Goal: Information Seeking & Learning: Learn about a topic

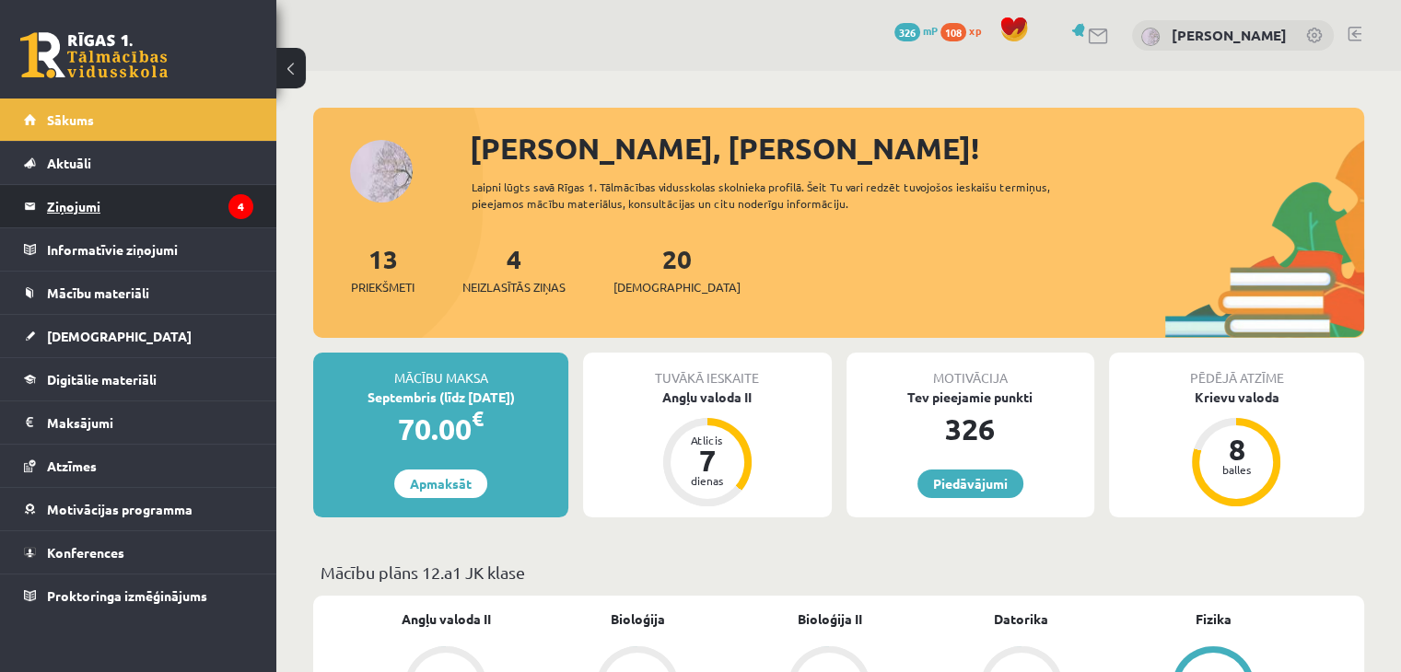
click at [77, 207] on legend "Ziņojumi 4" at bounding box center [150, 206] width 206 height 42
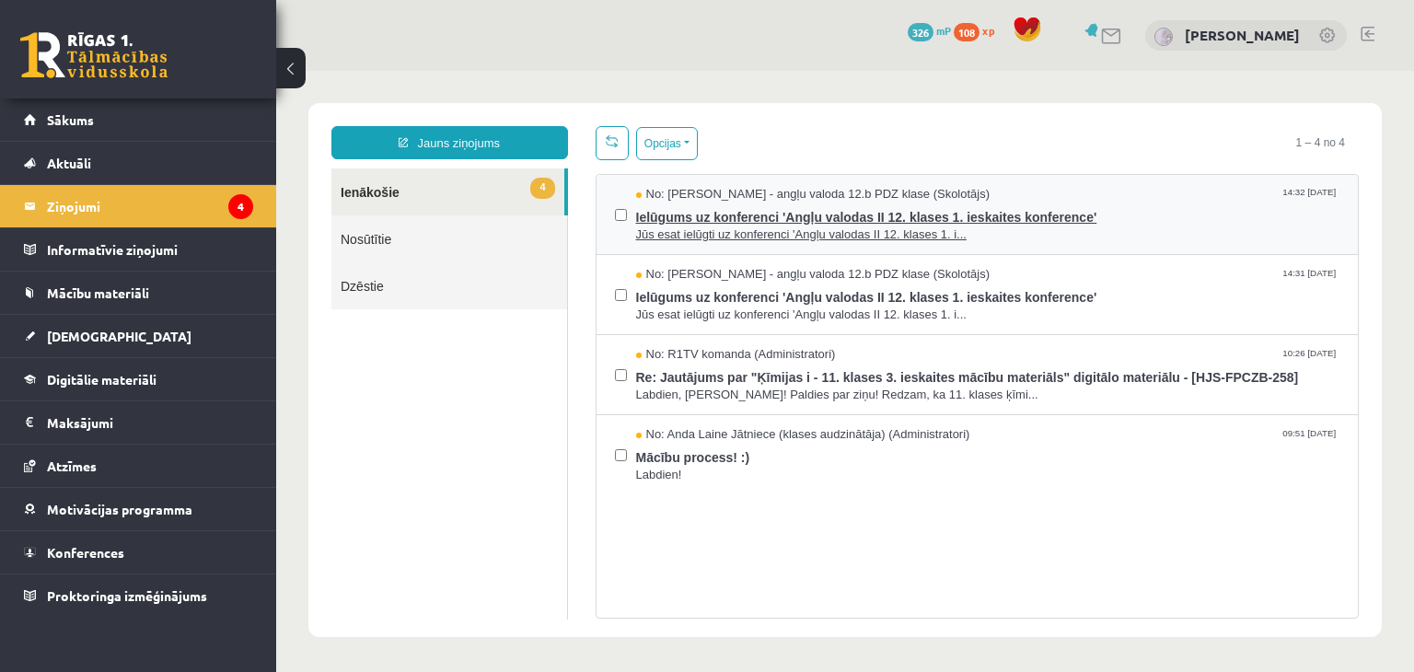
click at [755, 204] on span "Ielūgums uz konferenci 'Angļu valodas II 12. klases 1. ieskaites konference'" at bounding box center [988, 215] width 704 height 23
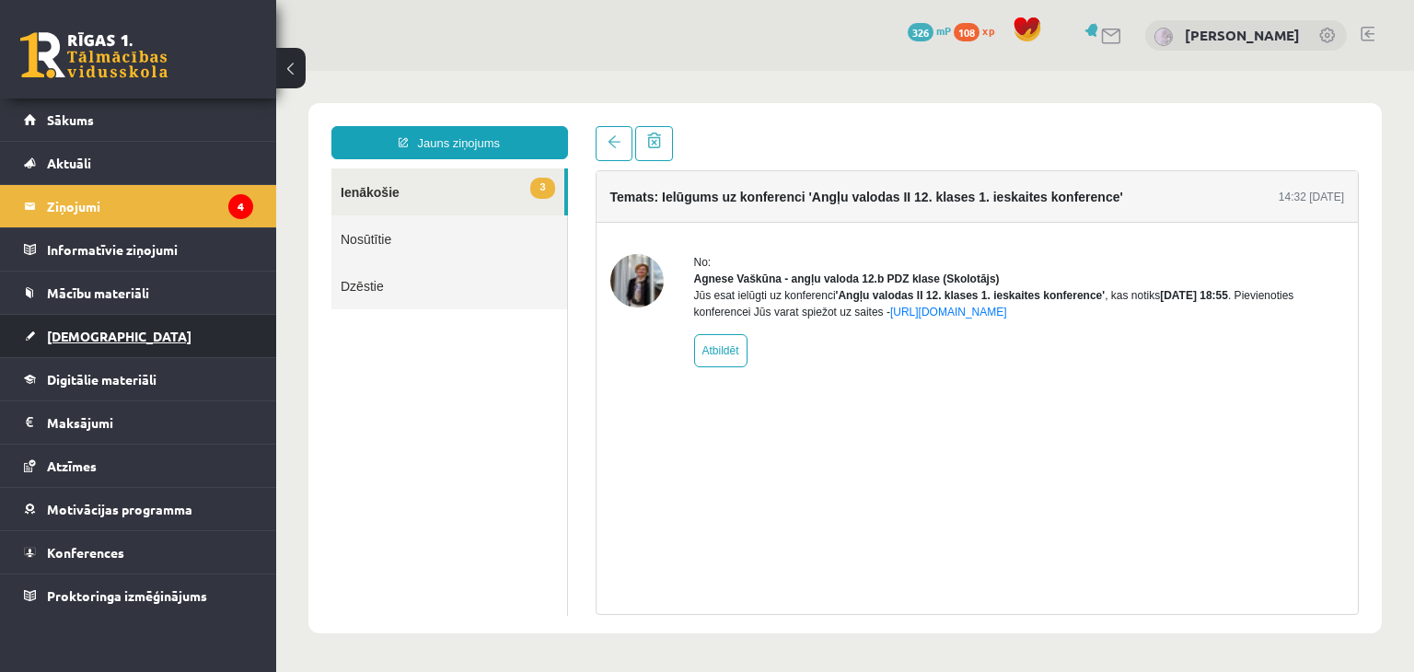
click at [102, 336] on link "[DEMOGRAPHIC_DATA]" at bounding box center [138, 336] width 229 height 42
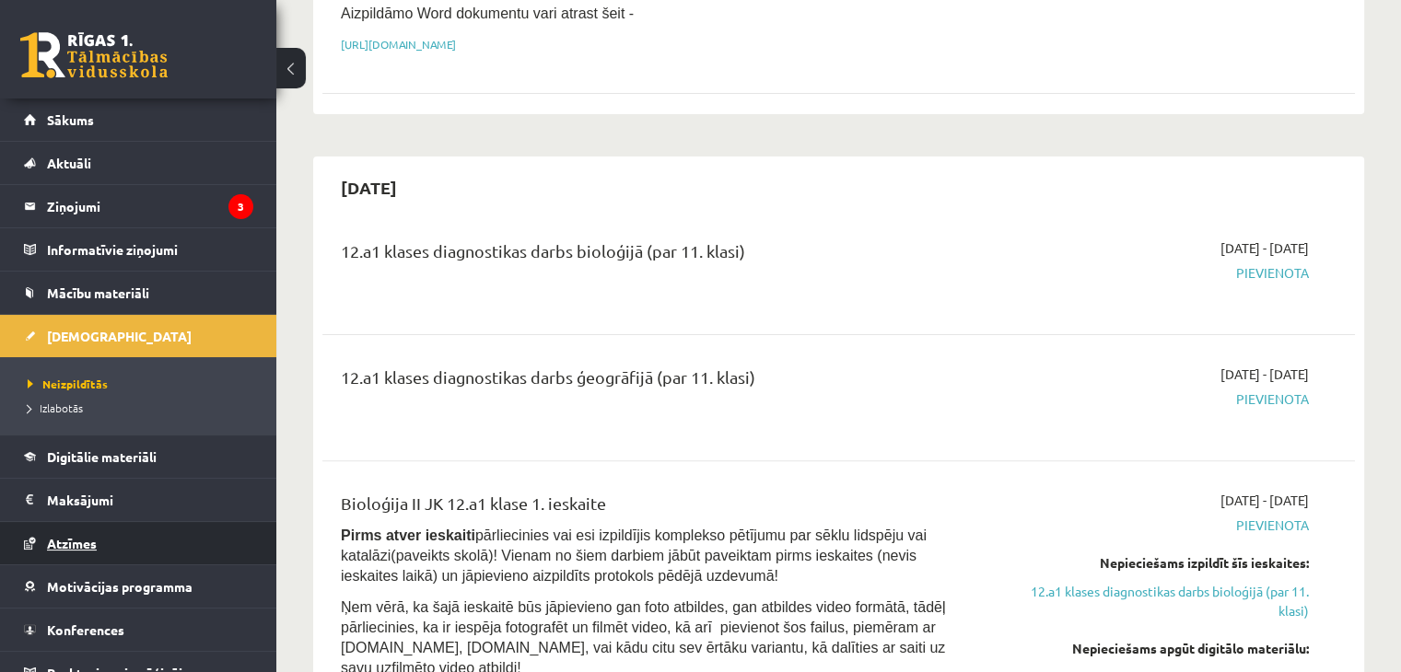
scroll to position [20, 0]
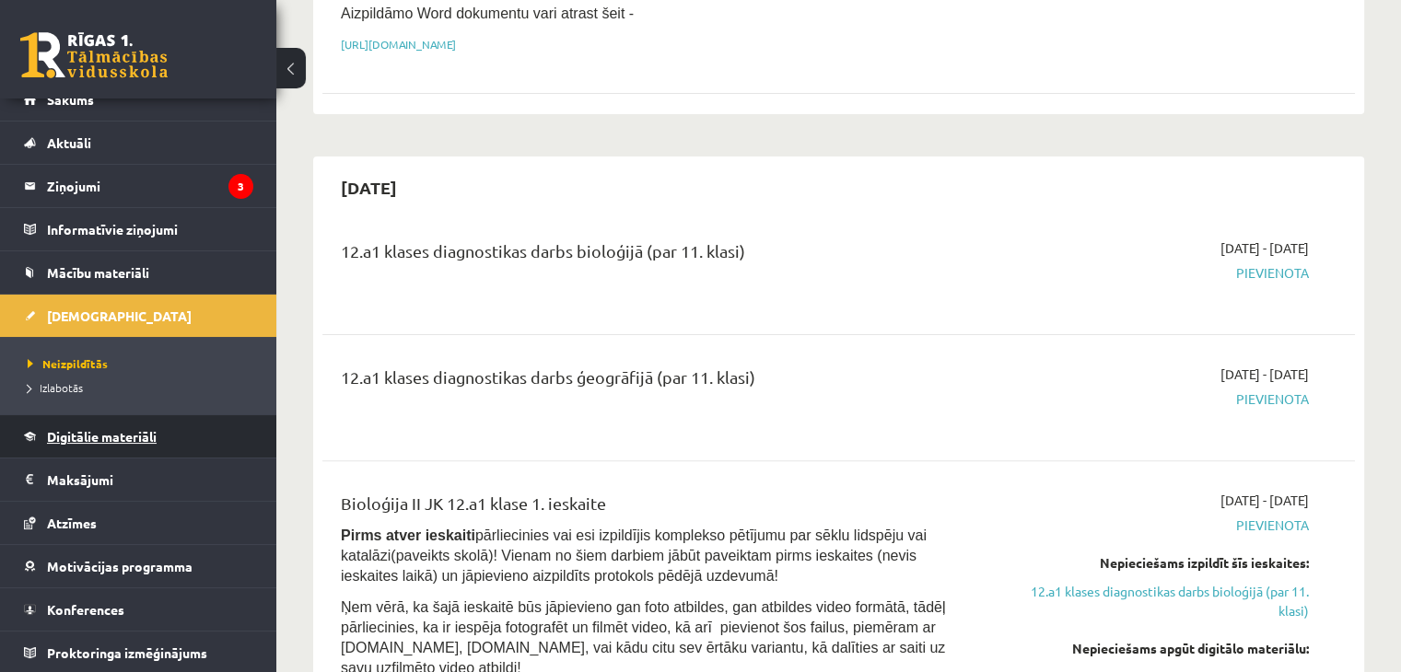
click at [116, 425] on link "Digitālie materiāli" at bounding box center [138, 436] width 229 height 42
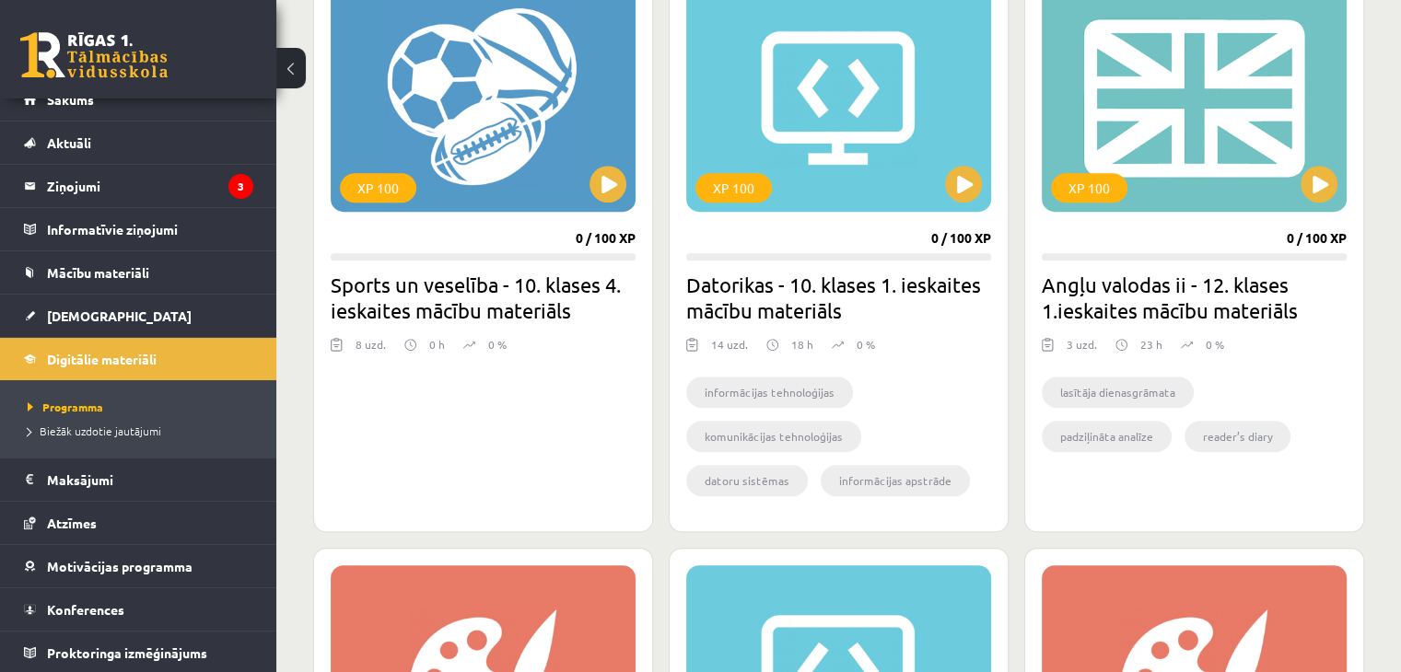
scroll to position [1170, 0]
click at [1161, 281] on h2 "Angļu valodas ii - 12. klases 1.ieskaites mācību materiāls" at bounding box center [1194, 299] width 305 height 52
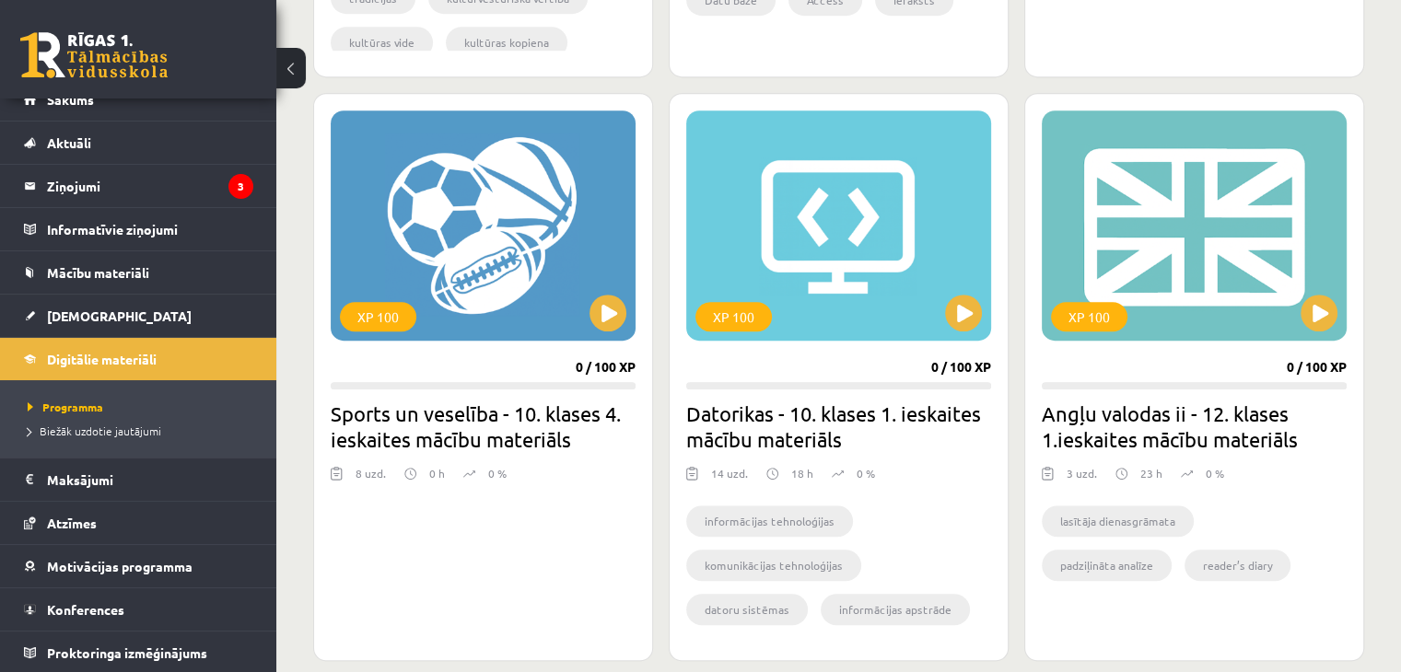
scroll to position [1041, 0]
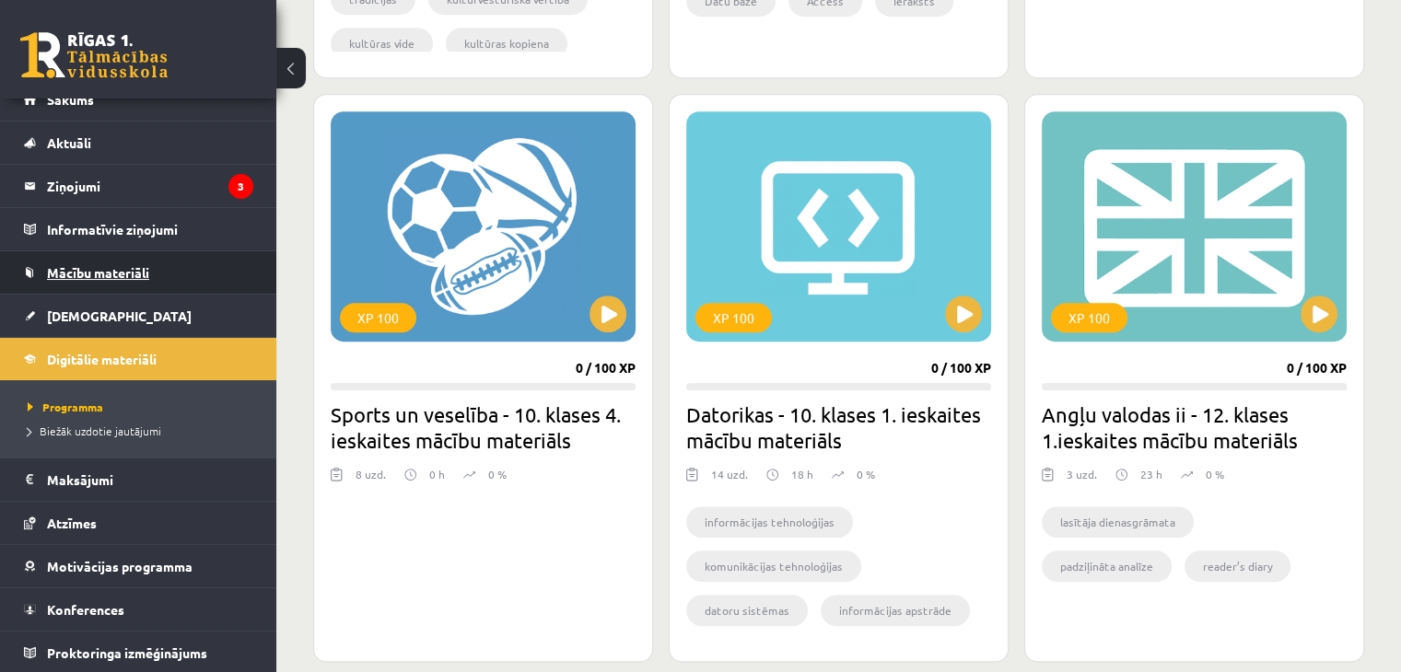
click at [126, 262] on link "Mācību materiāli" at bounding box center [138, 272] width 229 height 42
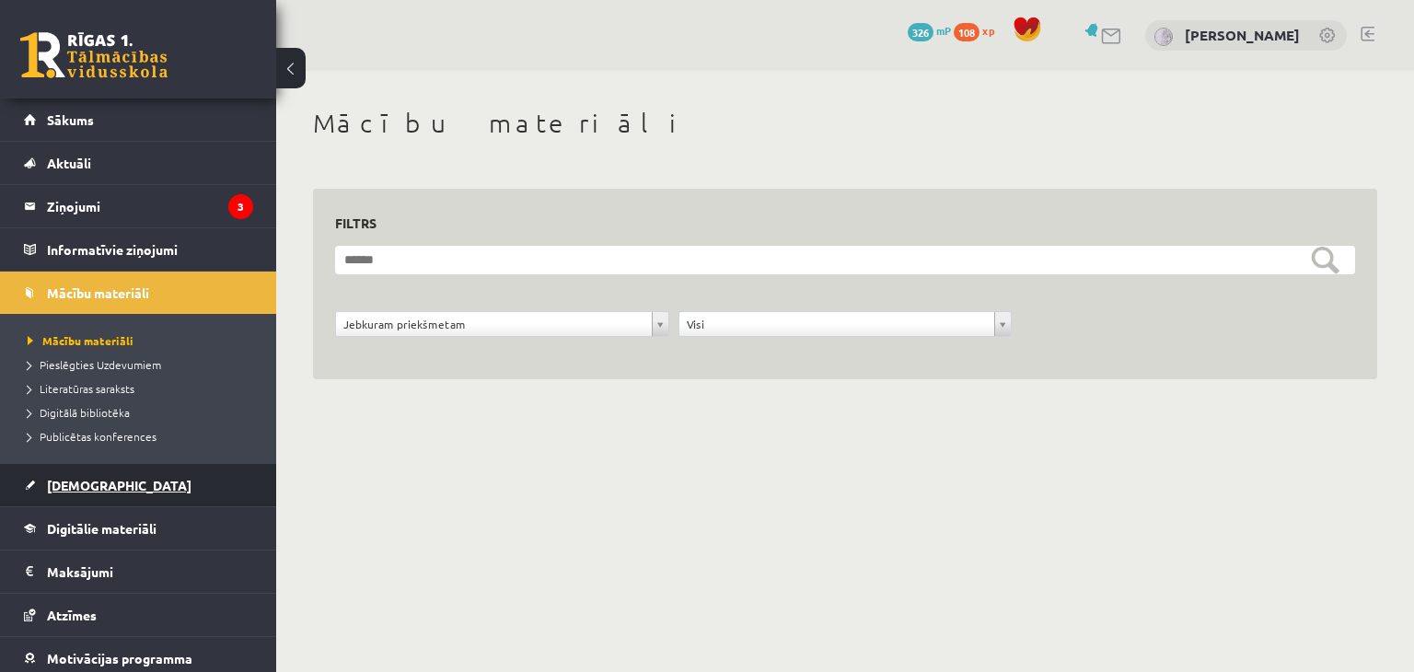
click at [84, 489] on span "[DEMOGRAPHIC_DATA]" at bounding box center [119, 485] width 145 height 17
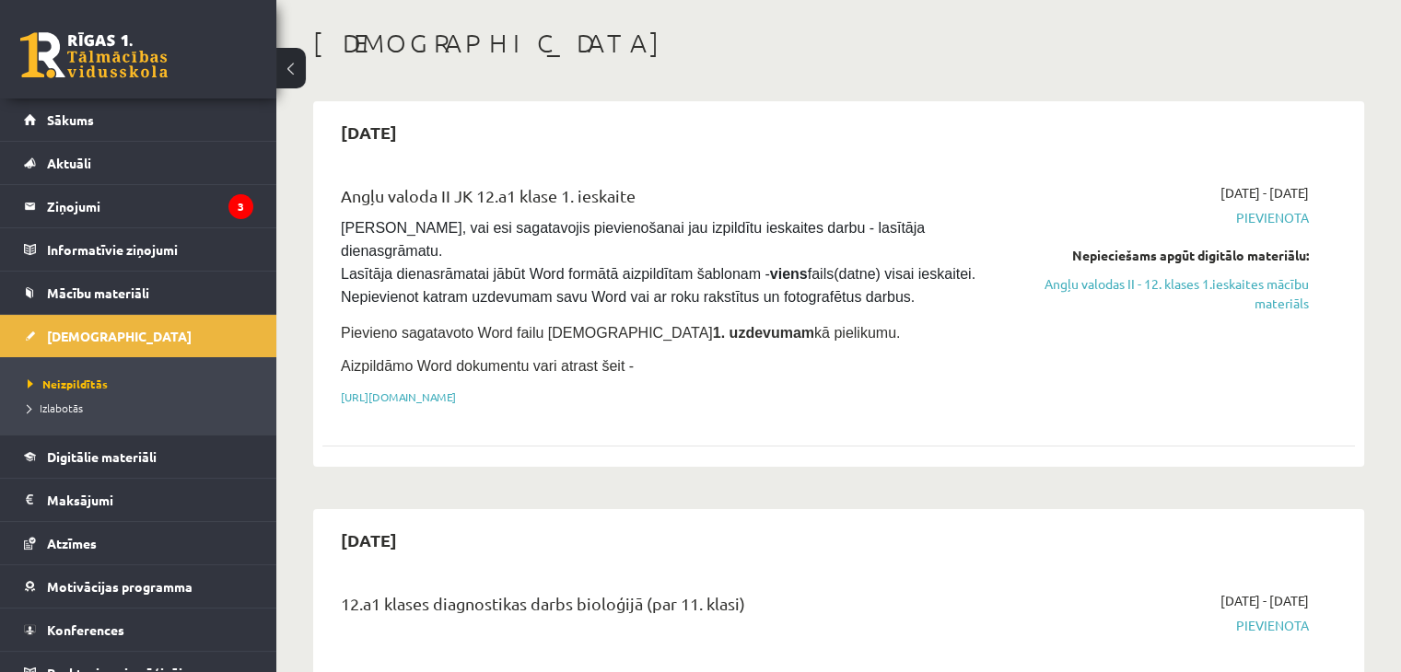
scroll to position [81, 0]
click at [456, 389] on link "https://drive.google.com/drive/folders/1IHE_ip15KOAbO2Se1NDGwZ2e__vlzPUf?usp=sh…" at bounding box center [398, 396] width 115 height 15
click at [1098, 299] on link "Angļu valodas II - 12. klases 1.ieskaites mācību materiāls" at bounding box center [1157, 292] width 304 height 39
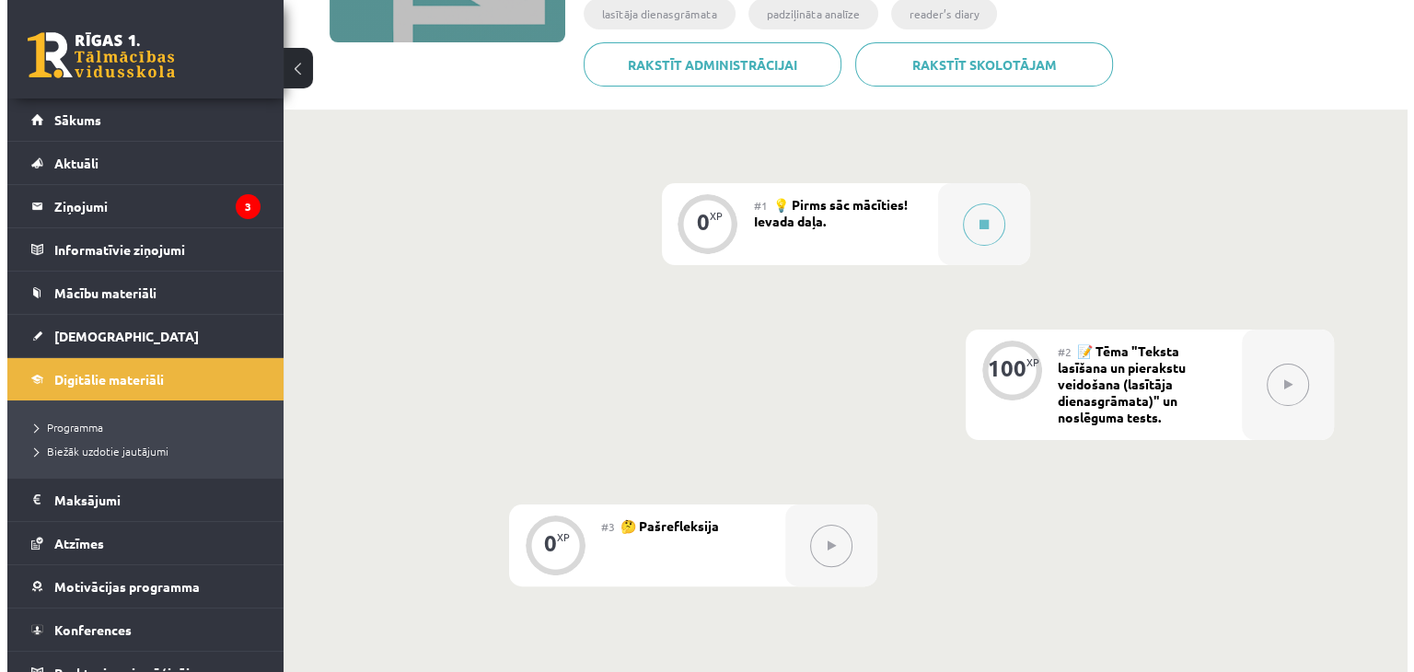
scroll to position [332, 0]
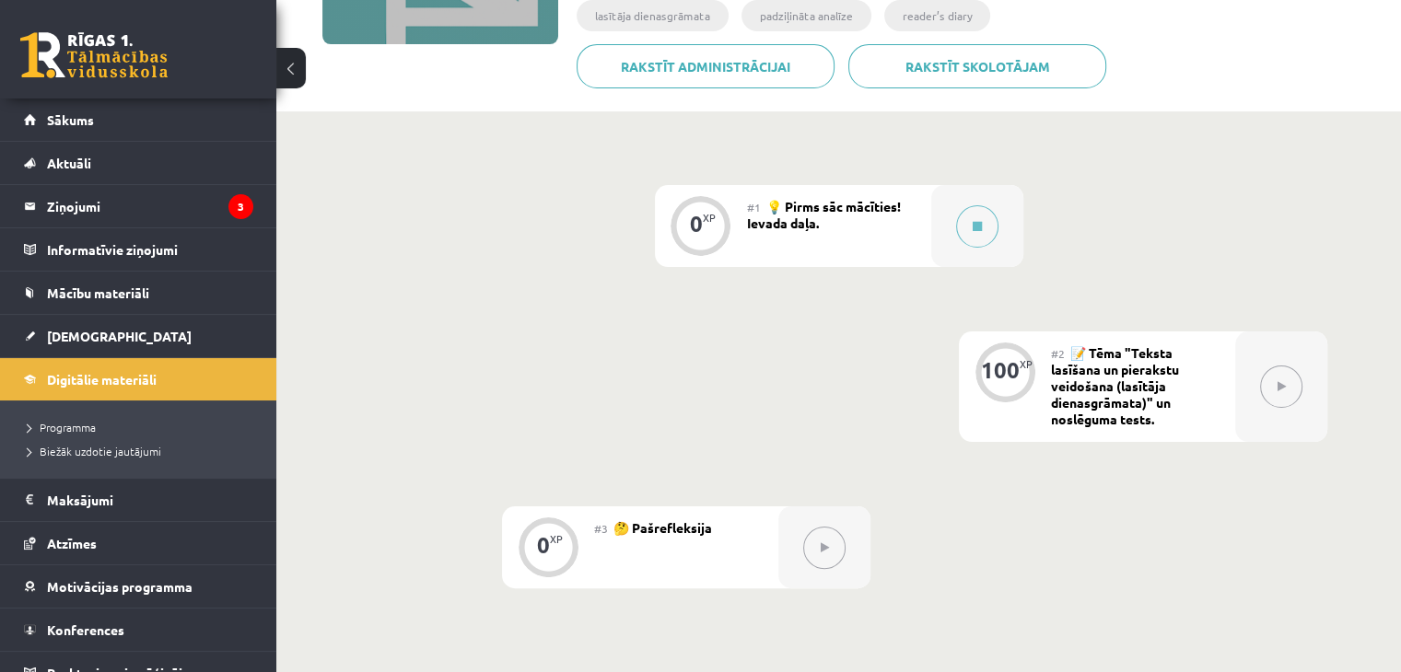
click at [834, 262] on div "#1 💡 Pirms sāc mācīties! Ievada daļa." at bounding box center [839, 226] width 184 height 82
click at [972, 216] on button at bounding box center [977, 226] width 42 height 42
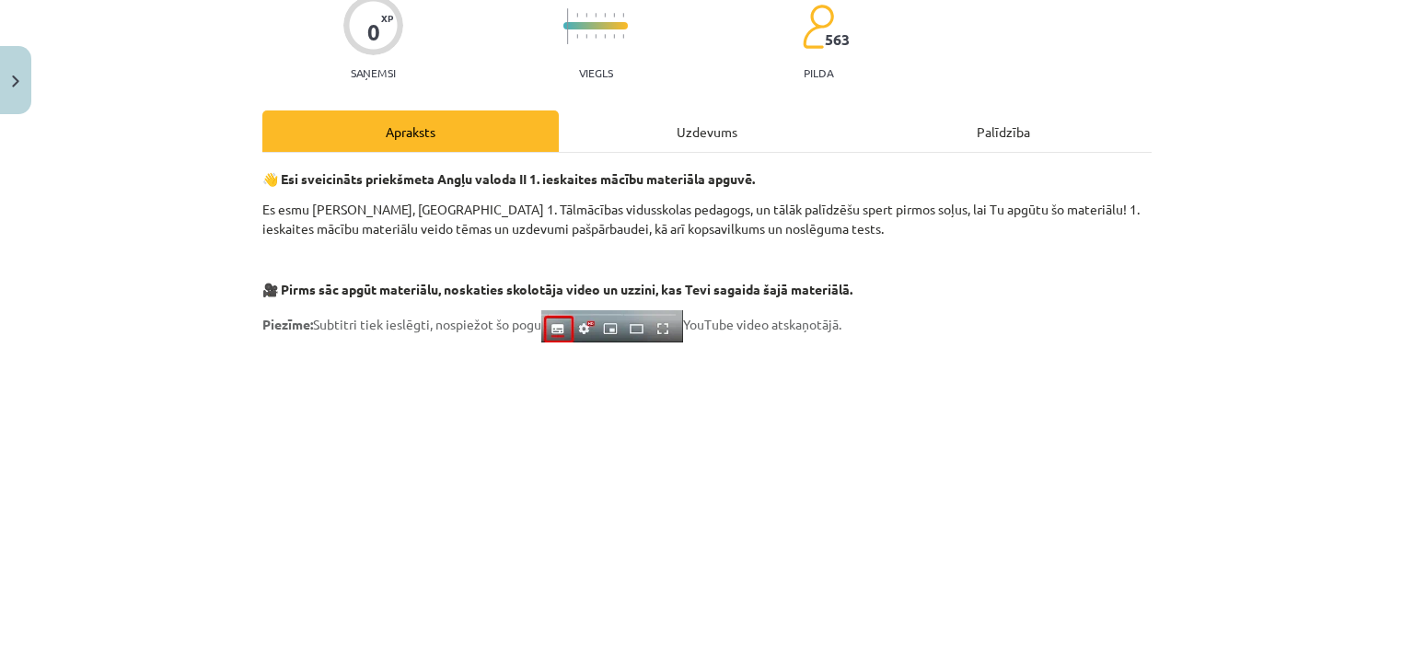
scroll to position [169, 0]
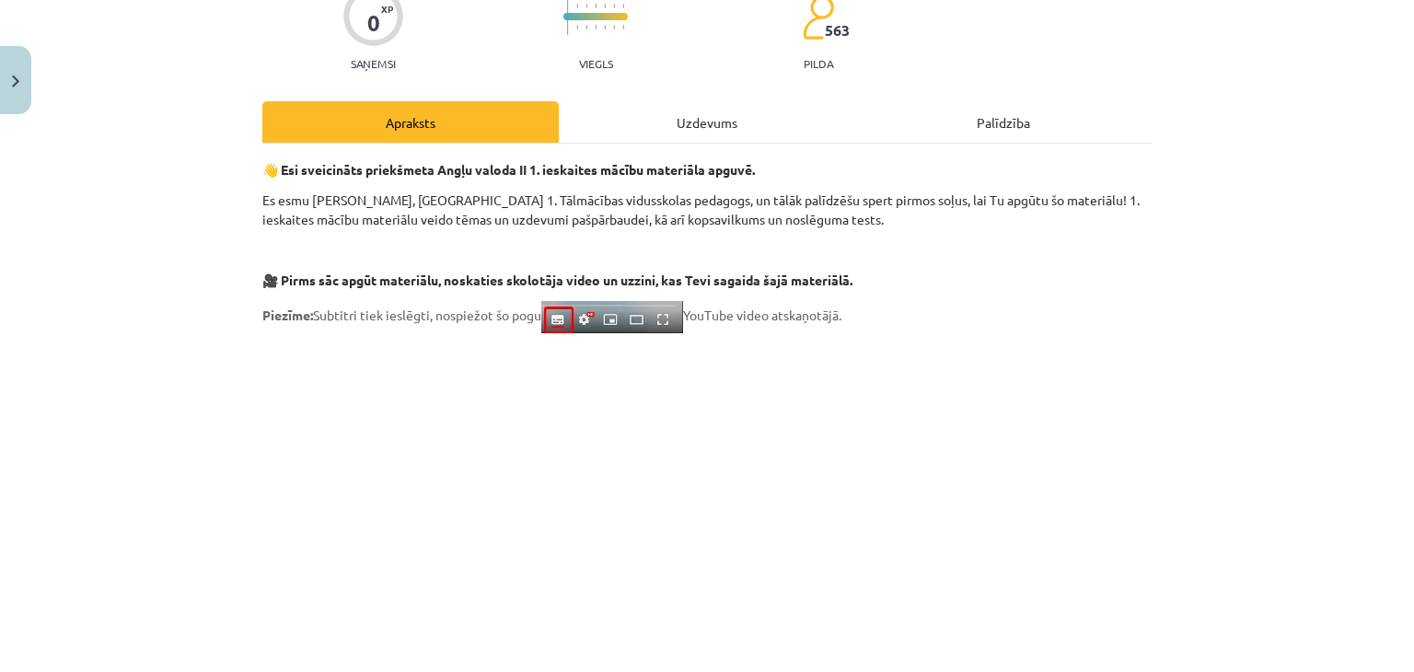
click at [680, 115] on div "Uzdevums" at bounding box center [707, 121] width 297 height 41
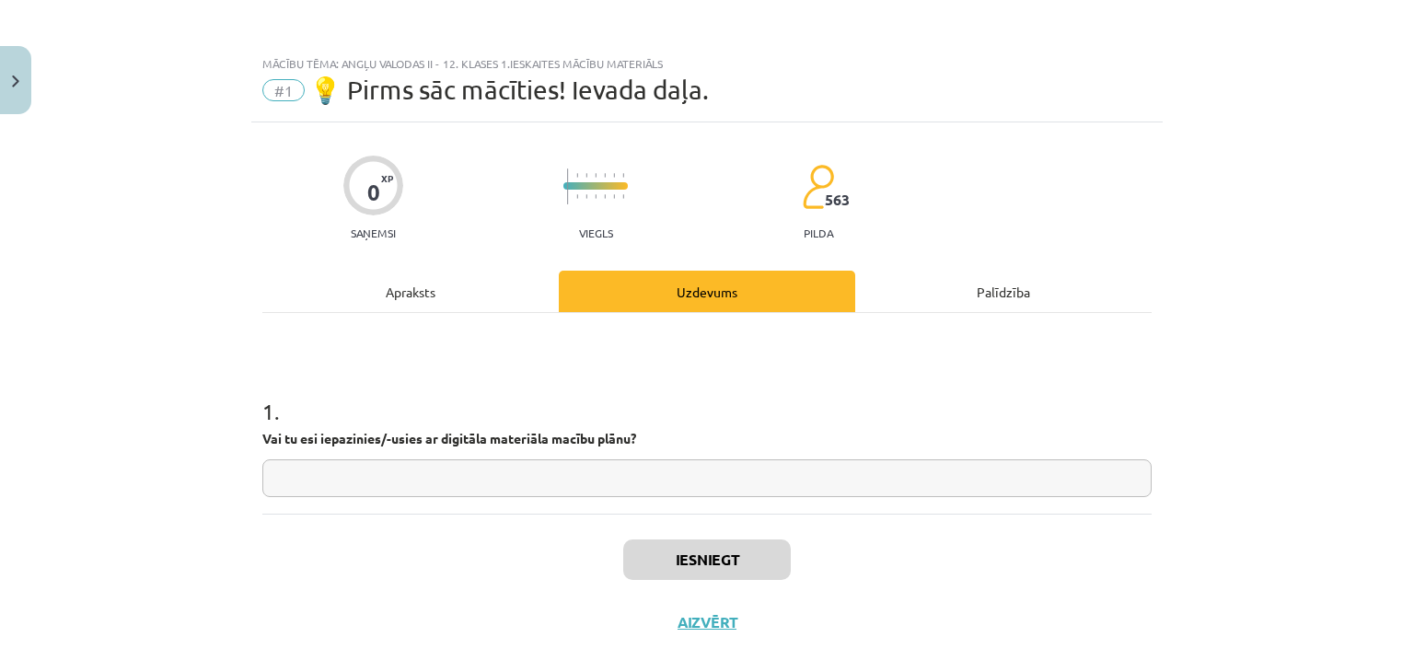
scroll to position [27, 0]
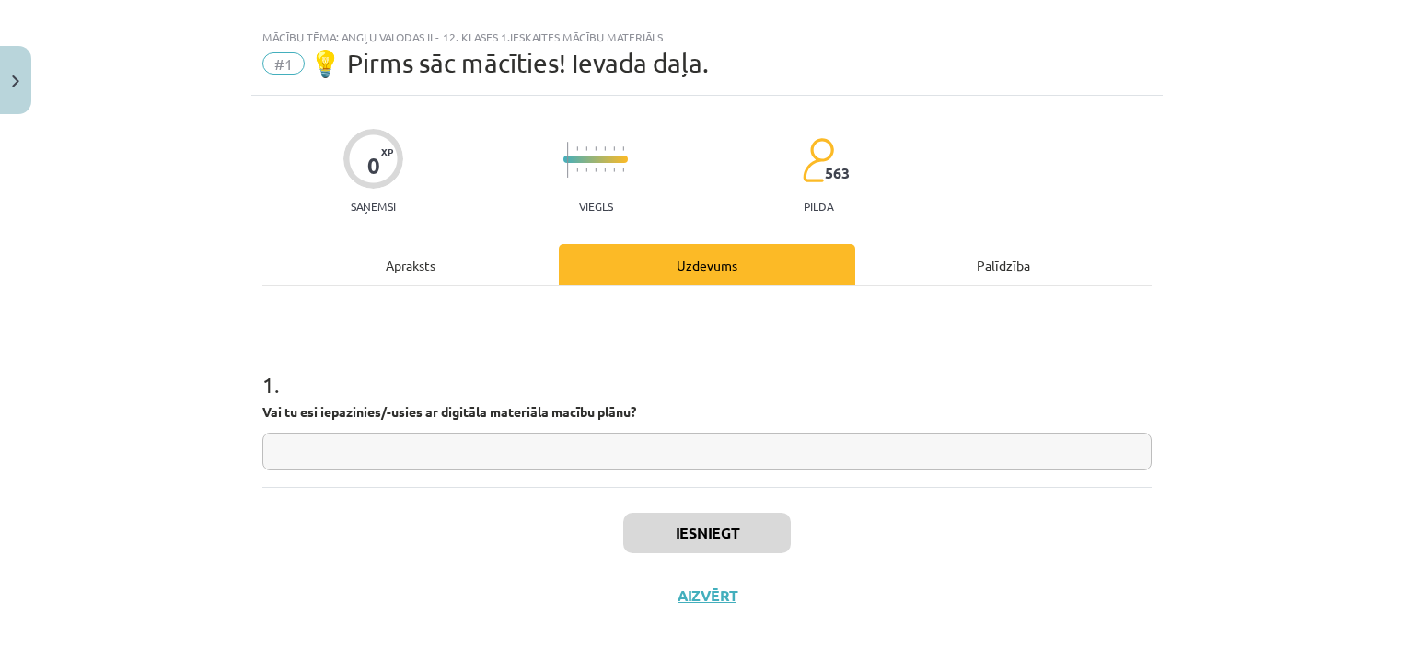
click at [385, 250] on div "Apraksts" at bounding box center [410, 264] width 297 height 41
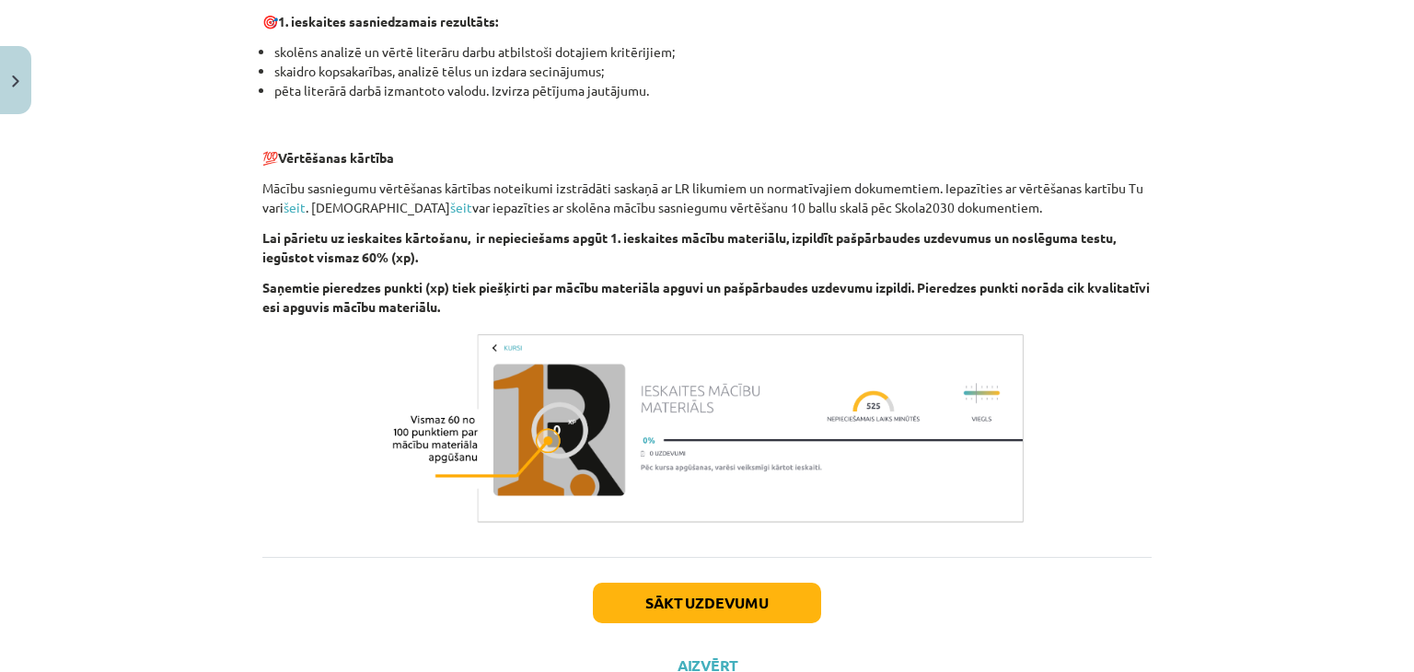
scroll to position [1267, 0]
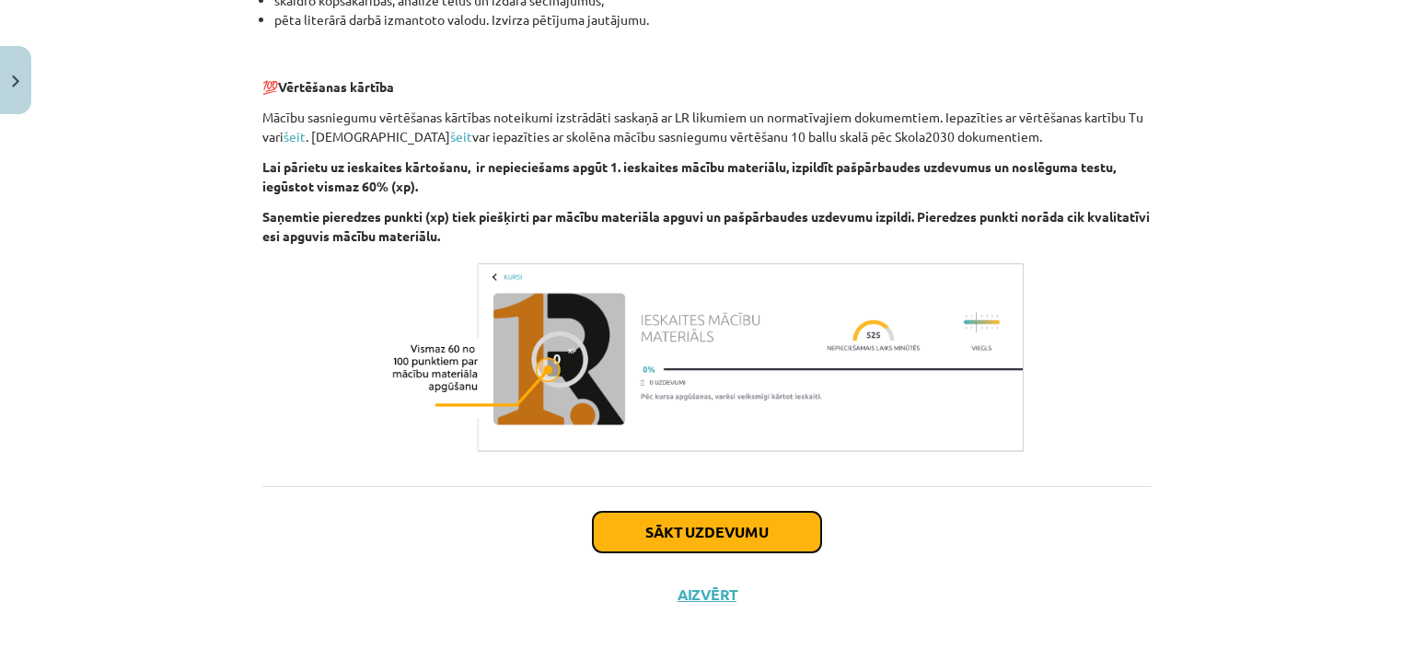
click at [658, 523] on button "Sākt uzdevumu" at bounding box center [707, 532] width 228 height 41
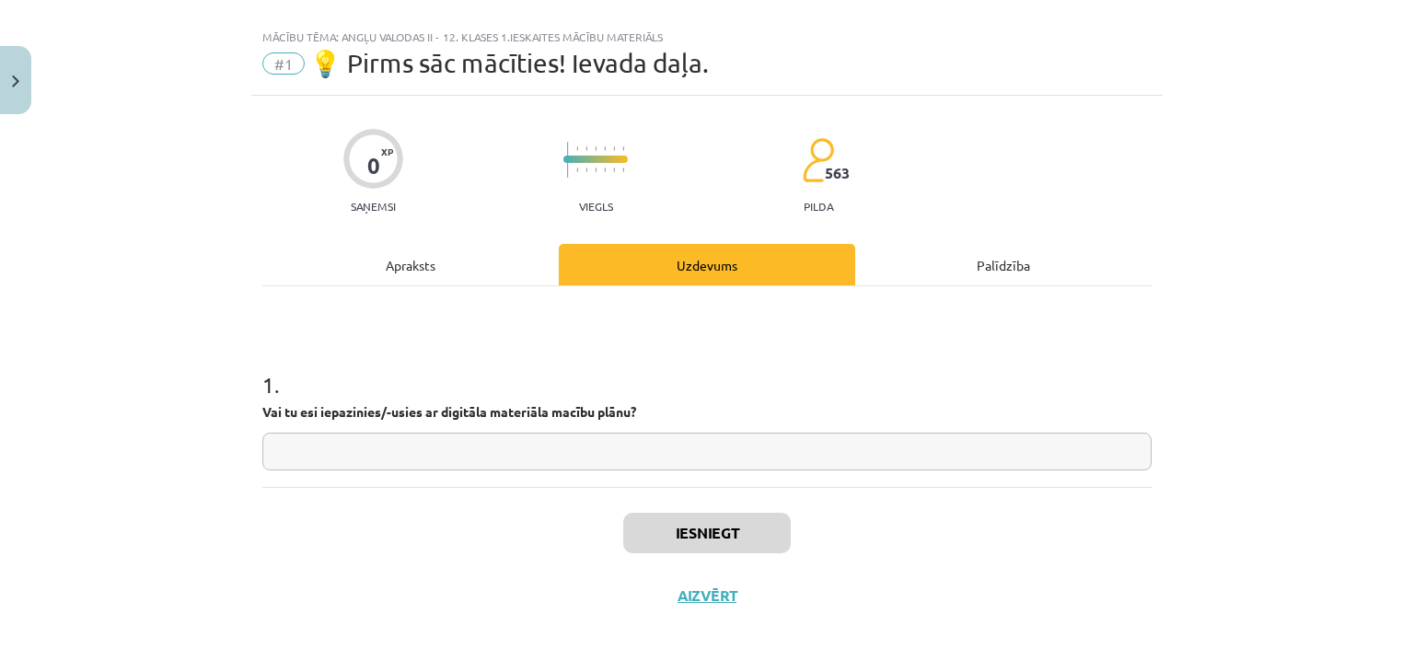
click at [530, 443] on input "text" at bounding box center [707, 452] width 890 height 38
type input "*"
type input "**"
click at [781, 527] on button "Iesniegt" at bounding box center [707, 533] width 168 height 41
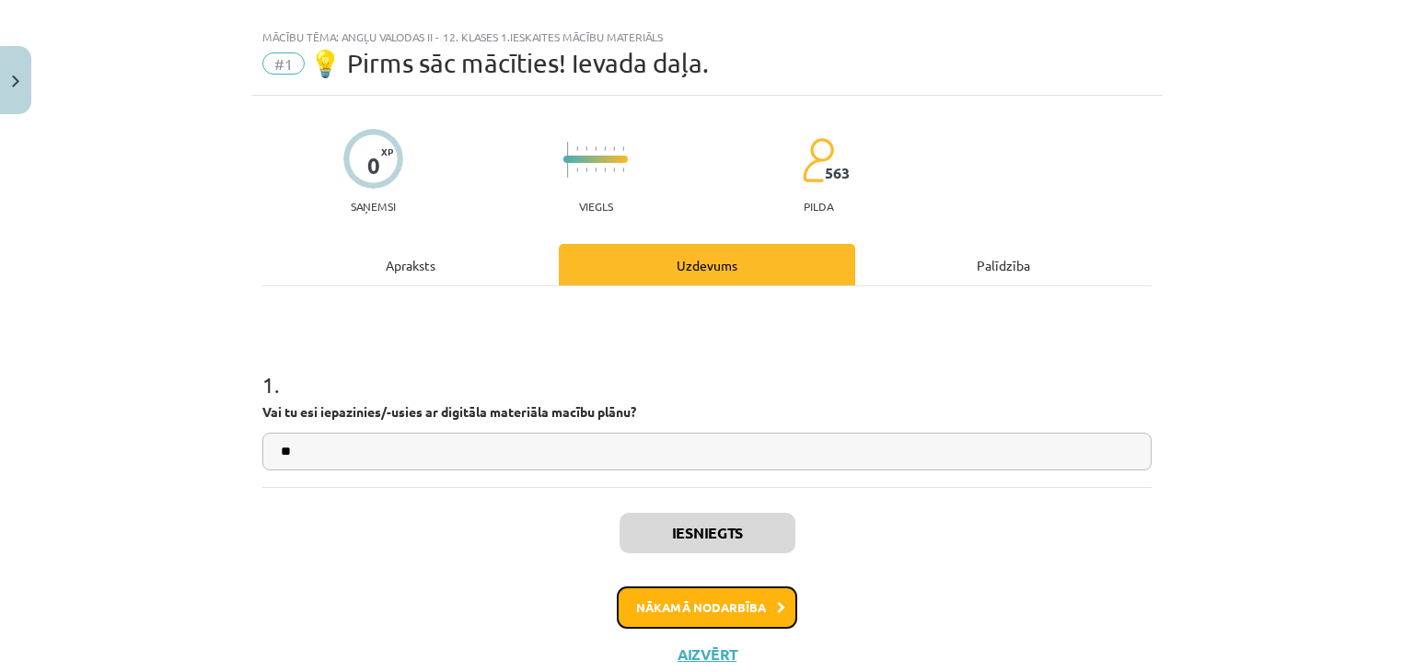
click at [648, 590] on button "Nākamā nodarbība" at bounding box center [707, 608] width 180 height 42
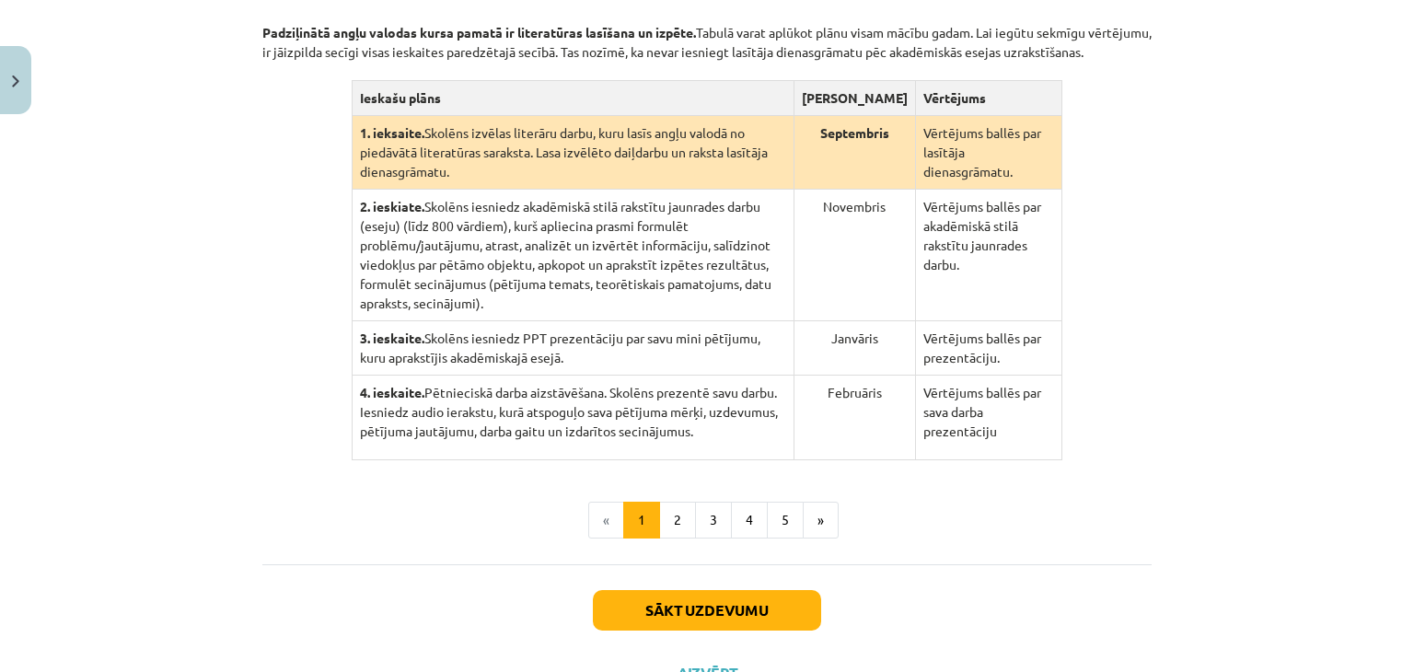
scroll to position [433, 0]
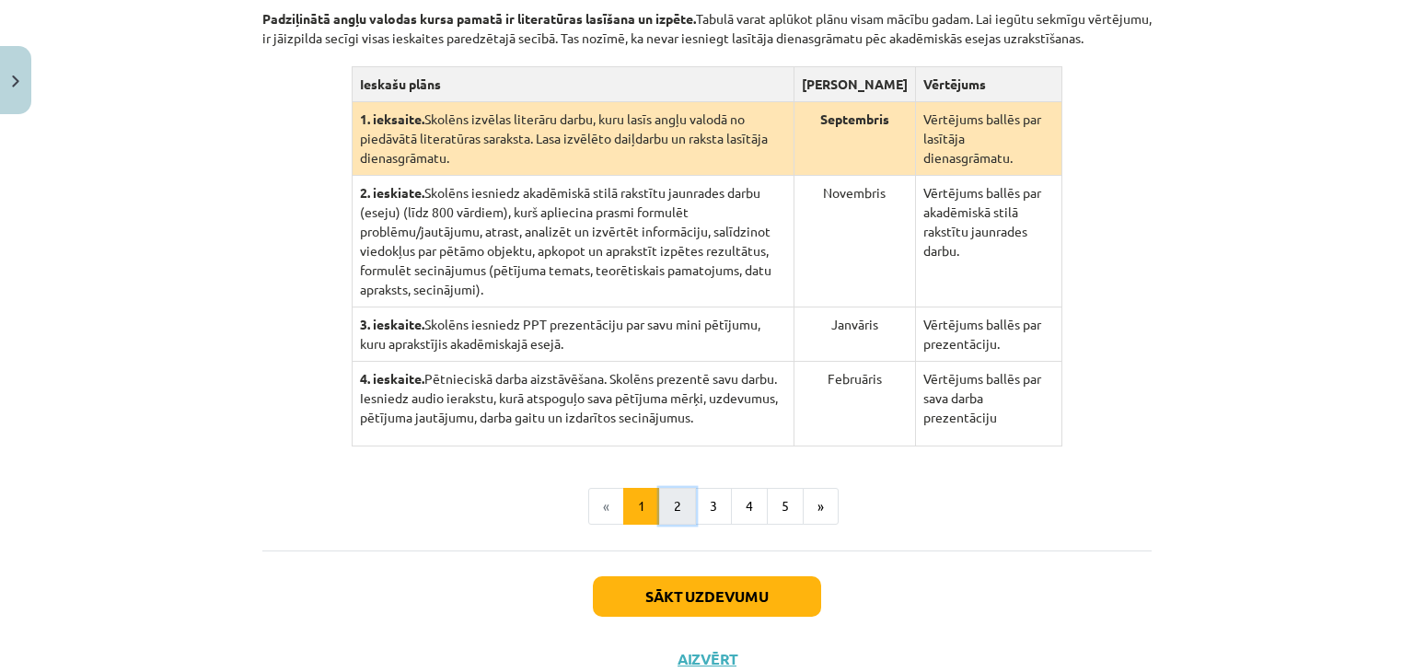
click at [672, 489] on button "2" at bounding box center [677, 506] width 37 height 37
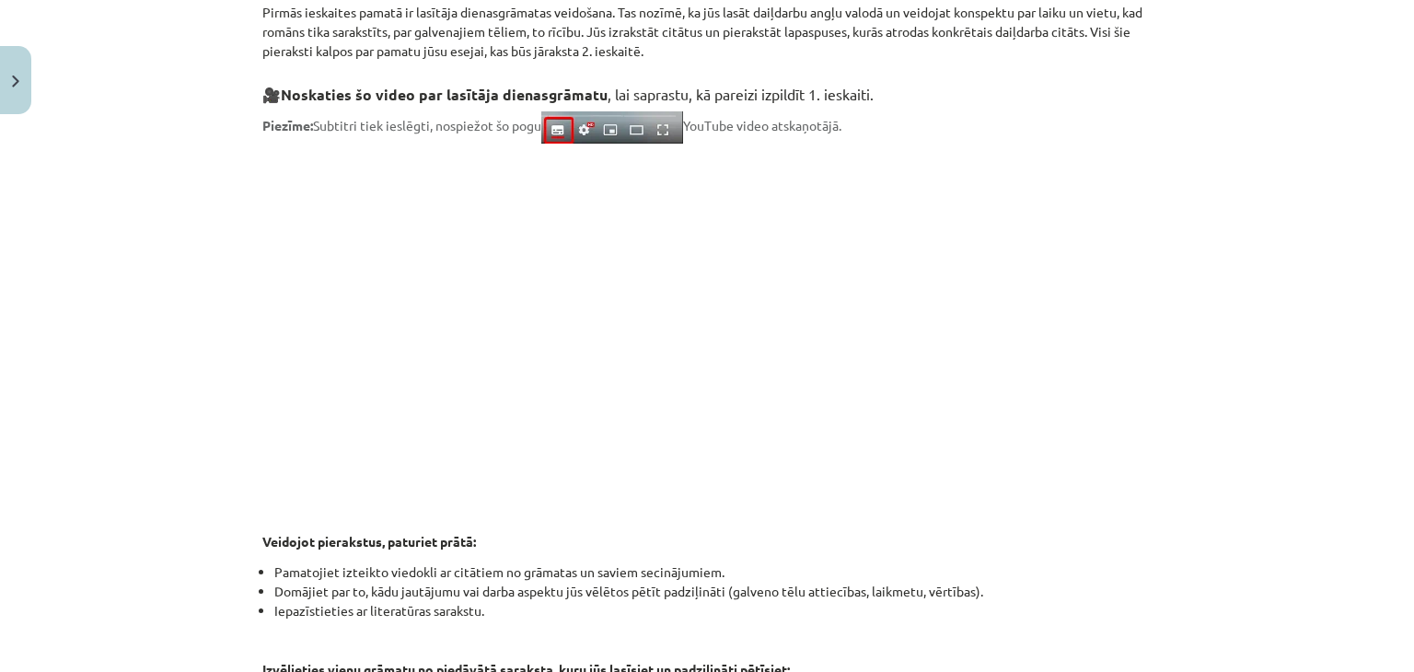
scroll to position [438, 0]
click at [1051, 412] on p at bounding box center [707, 324] width 890 height 336
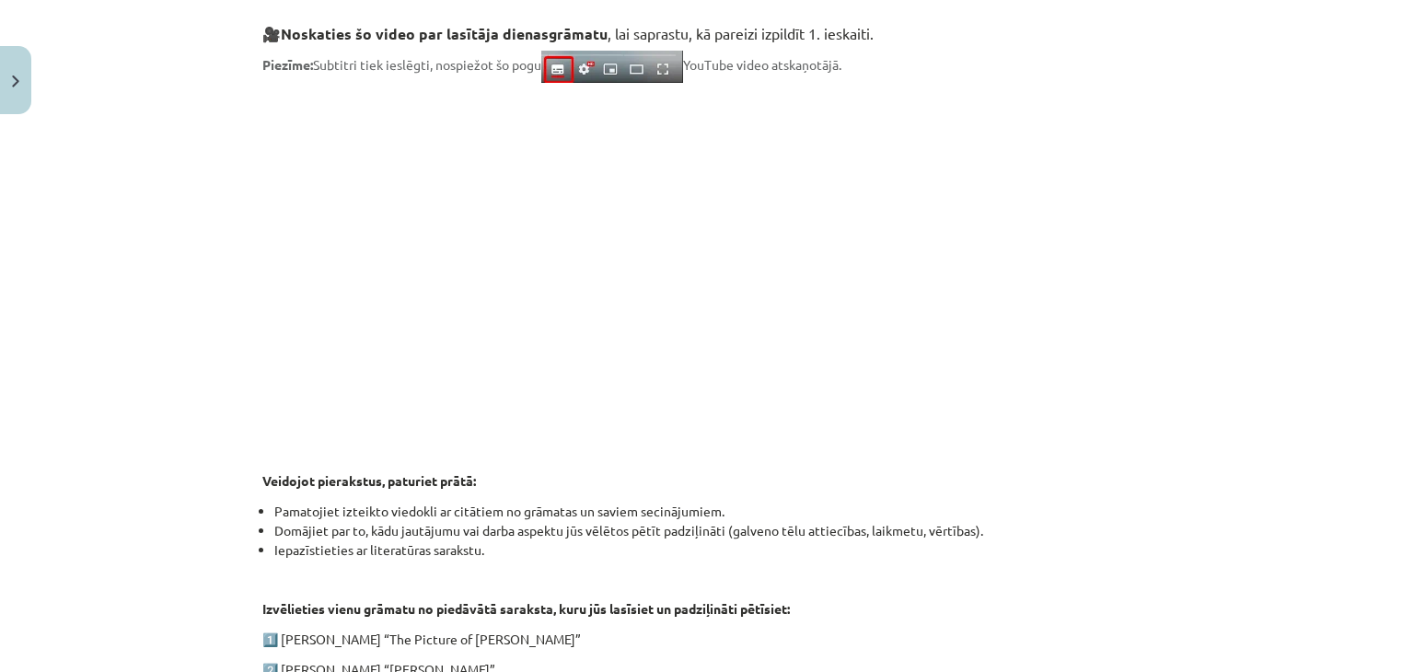
scroll to position [917, 0]
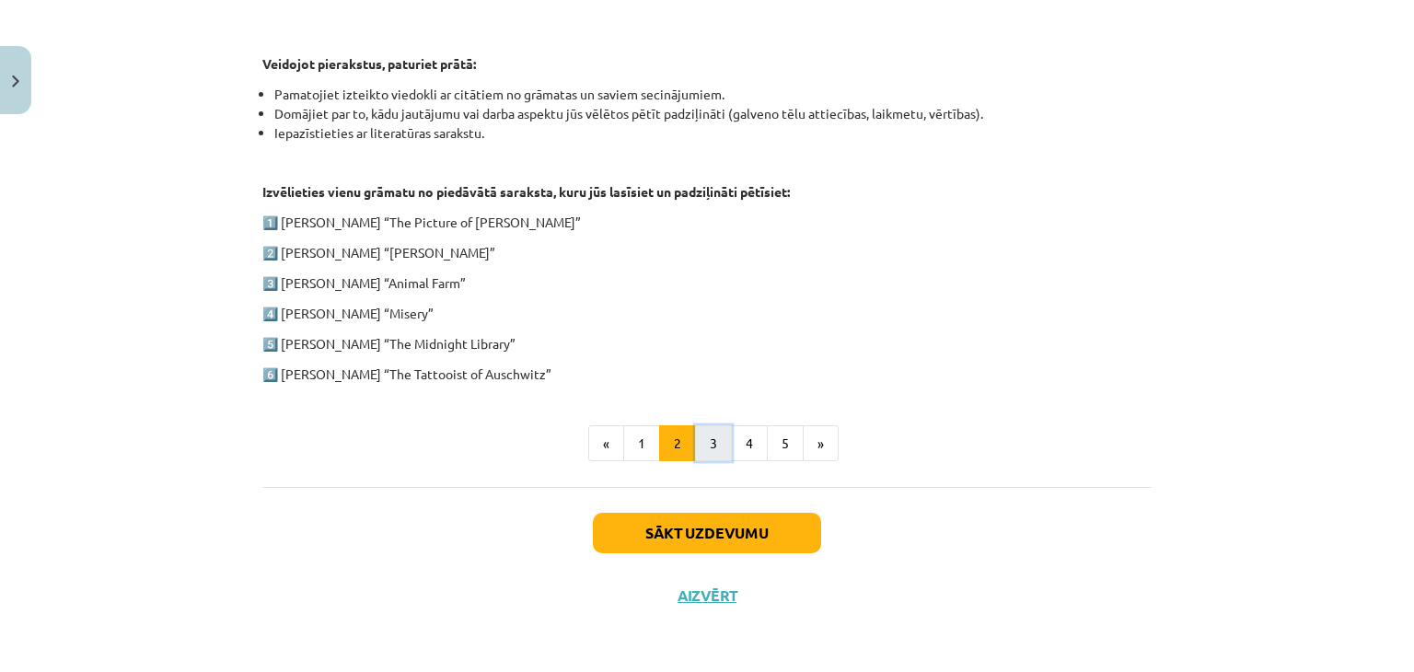
click at [716, 446] on button "3" at bounding box center [713, 443] width 37 height 37
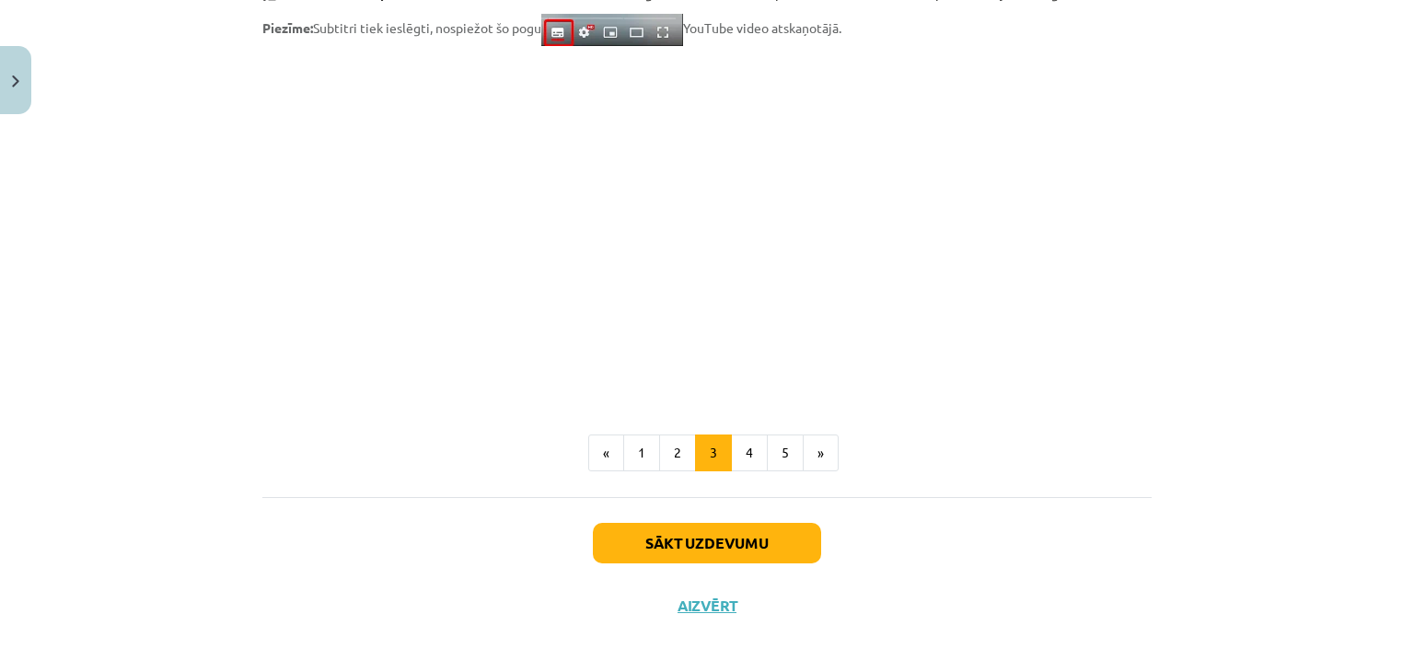
scroll to position [1539, 0]
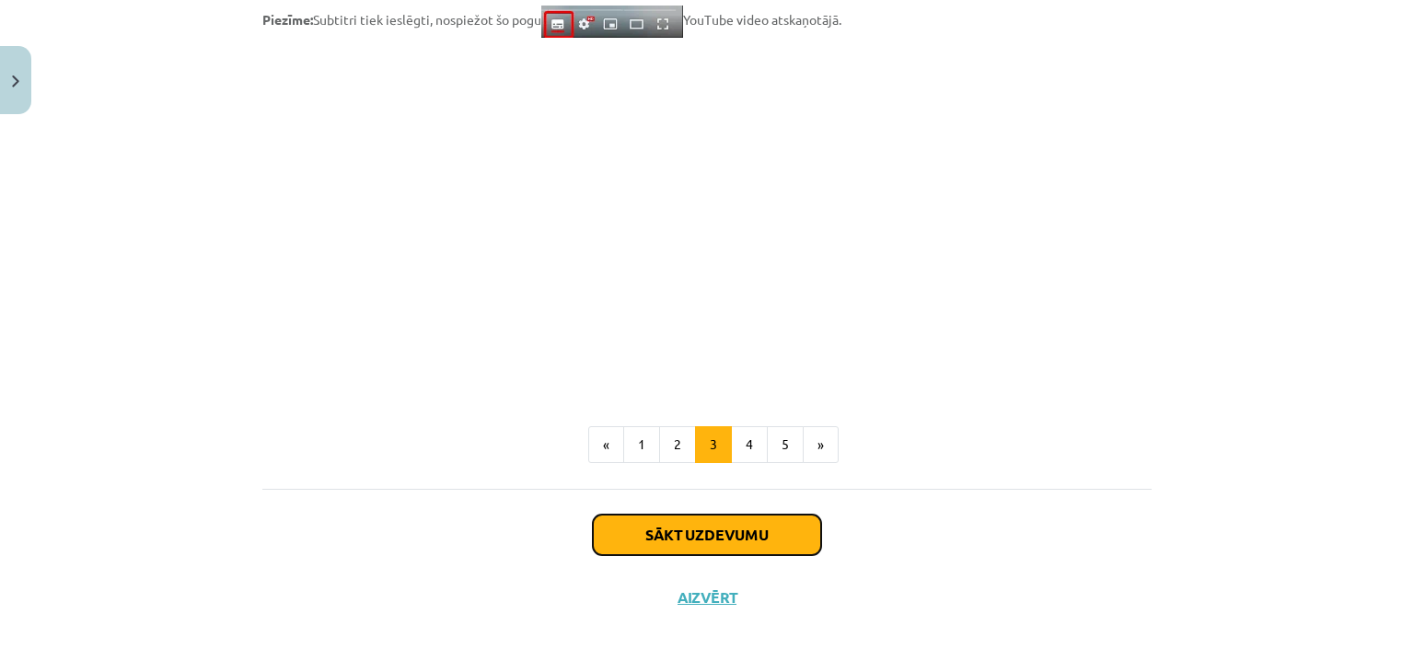
click at [664, 528] on button "Sākt uzdevumu" at bounding box center [707, 535] width 228 height 41
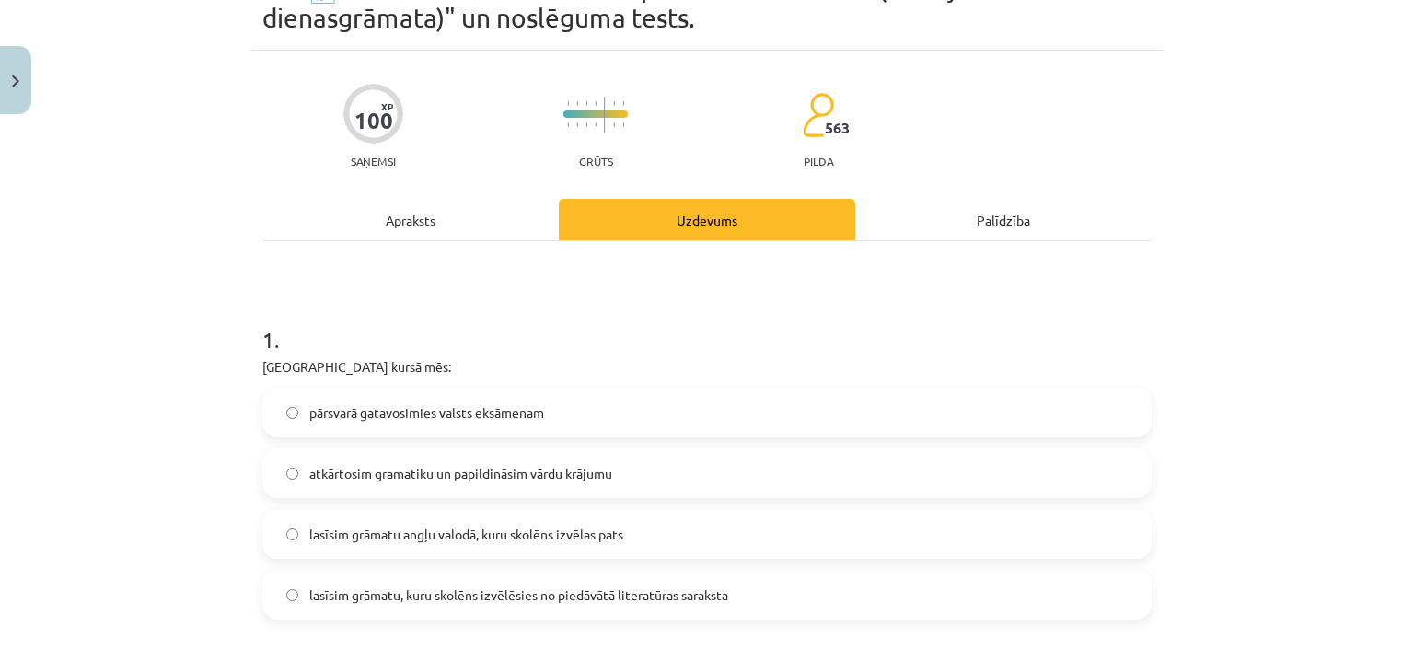
scroll to position [109, 0]
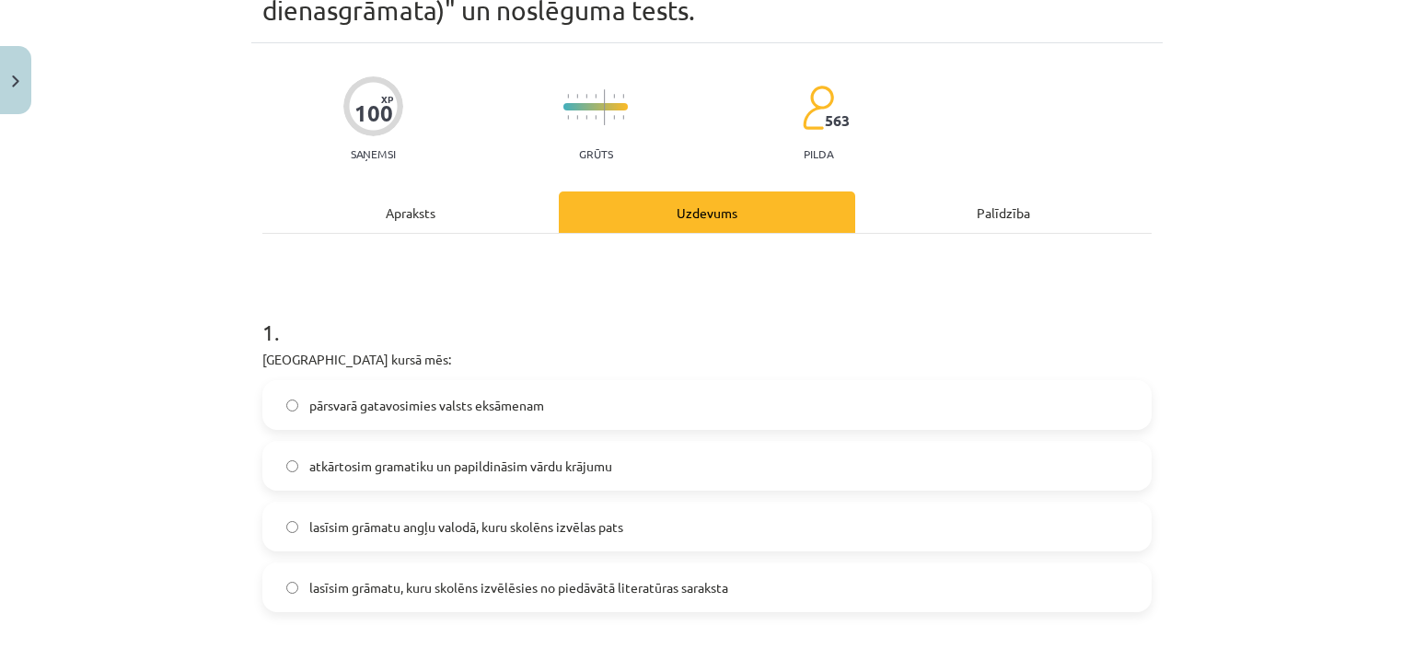
click at [620, 531] on span "lasīsim grāmatu angļu valodā, kuru skolēns izvēlas pats" at bounding box center [466, 527] width 314 height 19
click at [688, 584] on span "lasīsim grāmatu, kuru skolēns izvēlēsies no piedāvātā literatūras saraksta" at bounding box center [518, 587] width 419 height 19
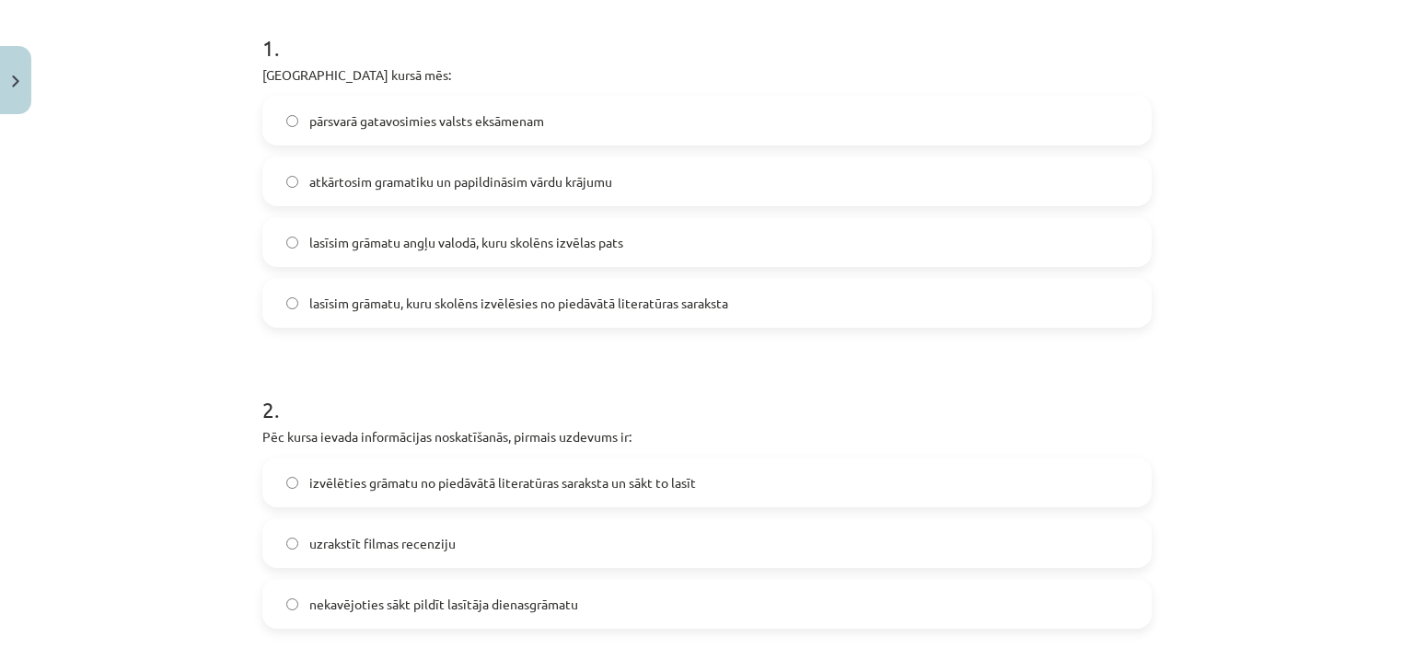
scroll to position [488, 0]
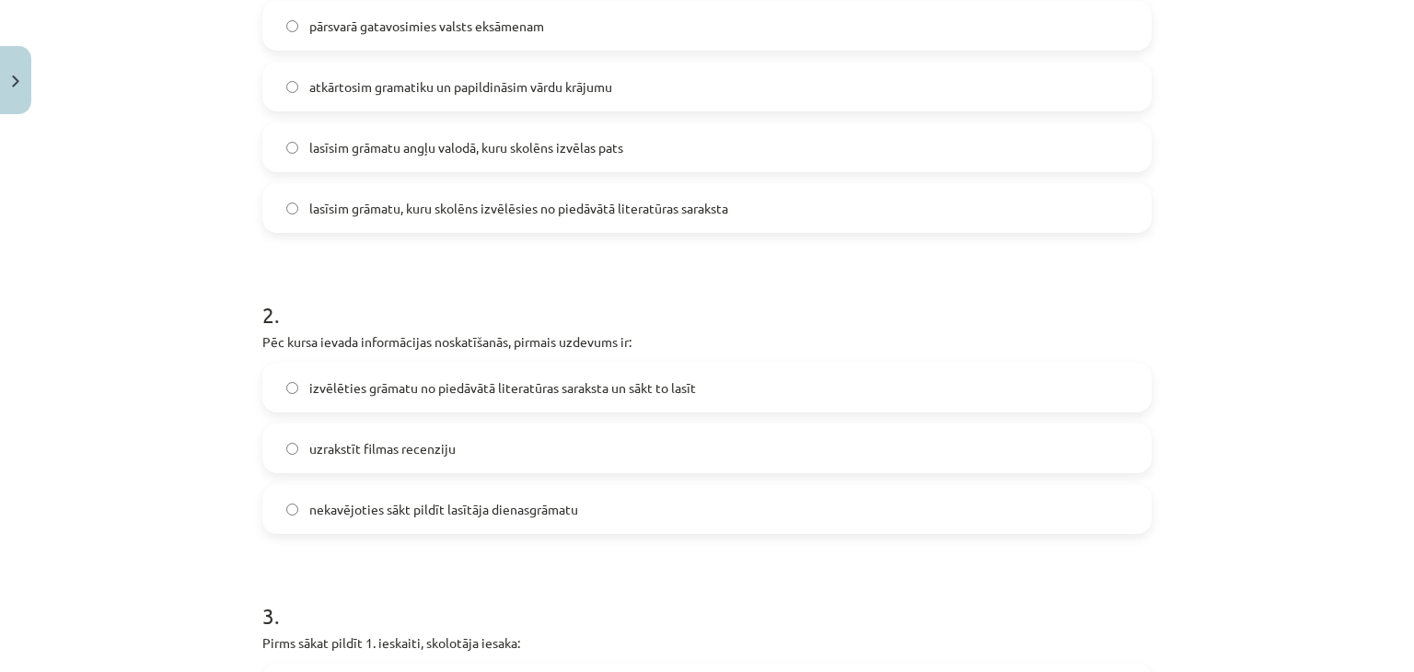
click at [608, 383] on span "izvēlēties grāmatu no piedāvātā literatūras saraksta un sākt to lasīt" at bounding box center [502, 387] width 387 height 19
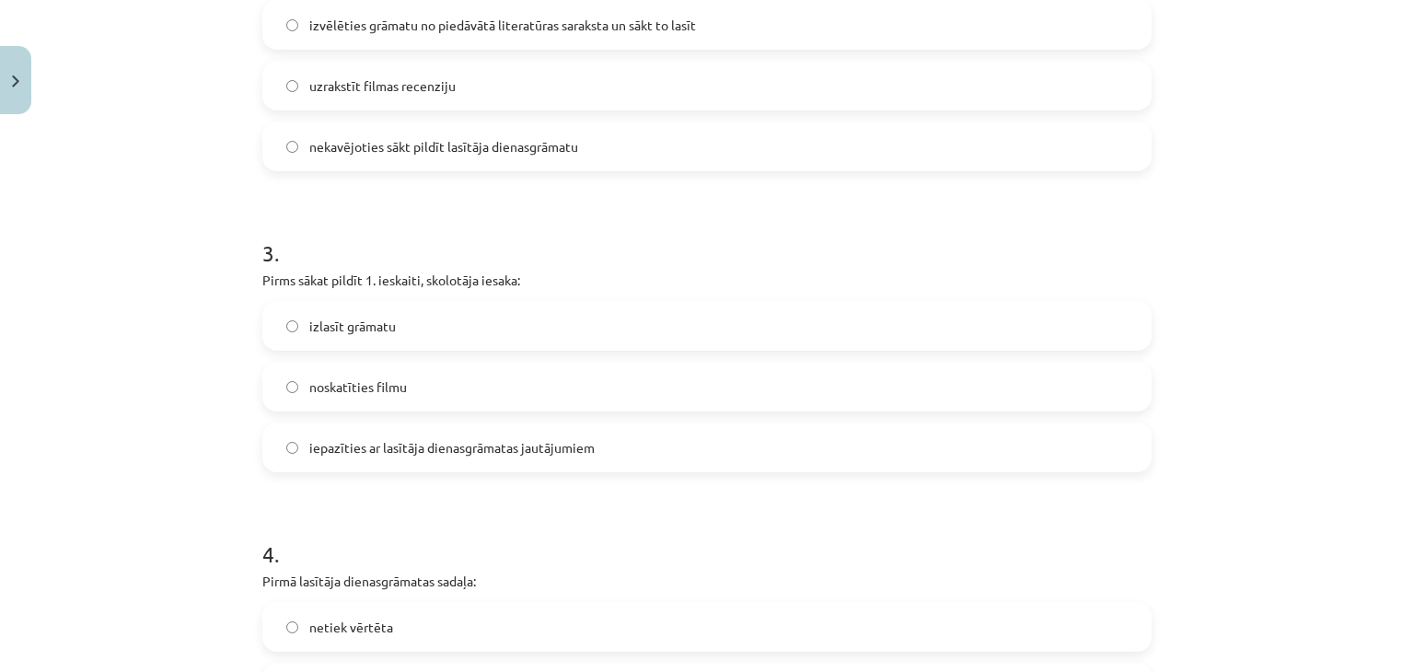
scroll to position [852, 0]
click at [438, 449] on span "iepazīties ar lasītāja dienasgrāmatas jautājumiem" at bounding box center [451, 446] width 285 height 19
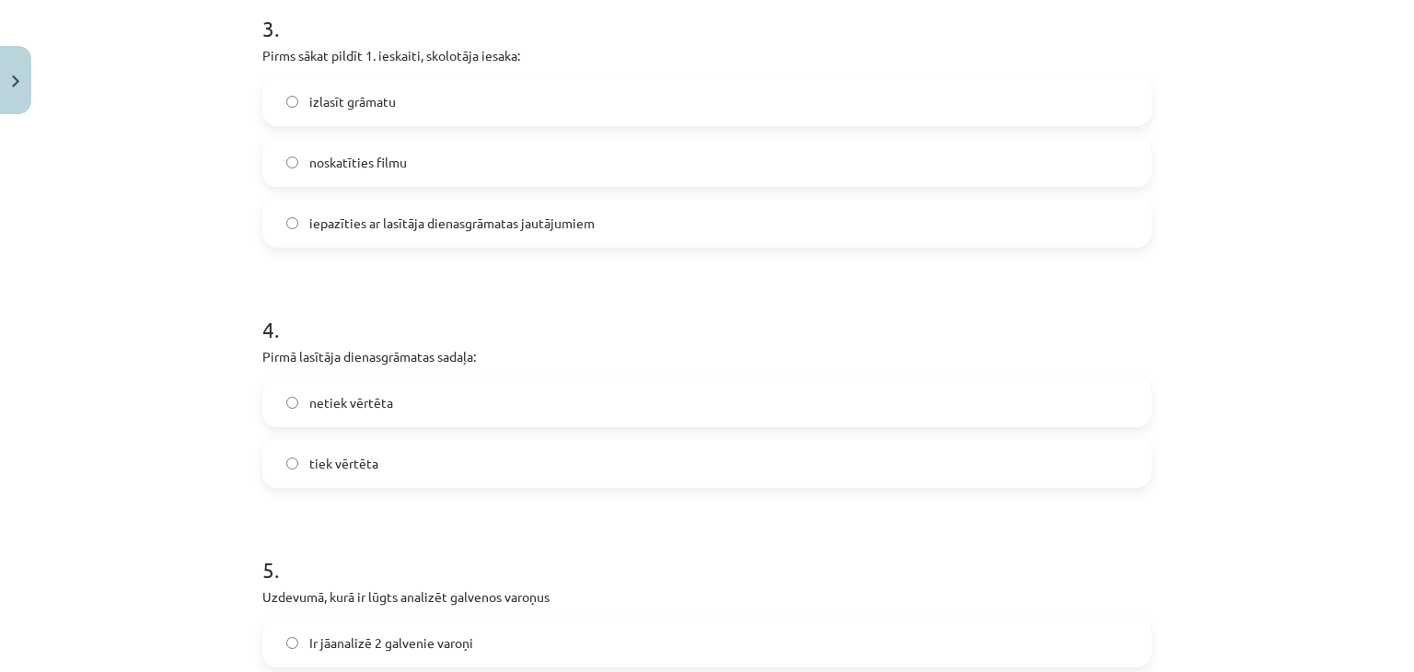
scroll to position [1130, 0]
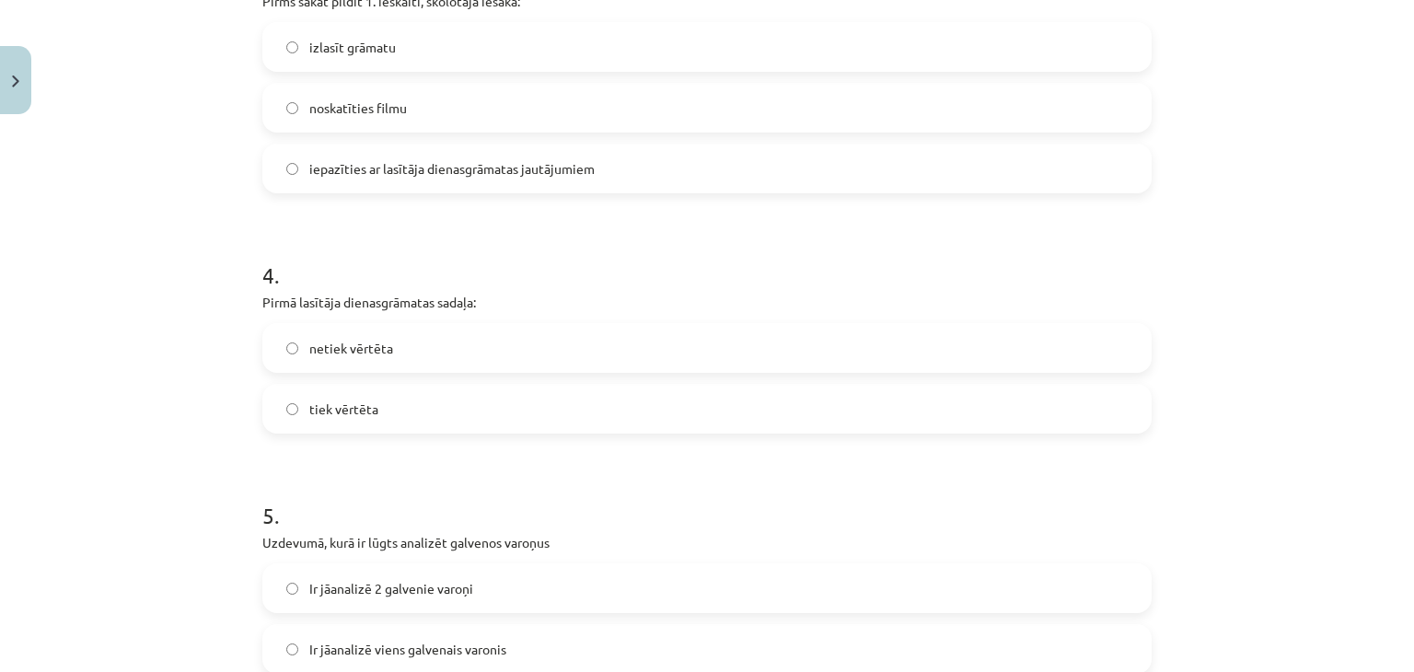
click at [457, 338] on label "netiek vērtēta" at bounding box center [707, 348] width 886 height 46
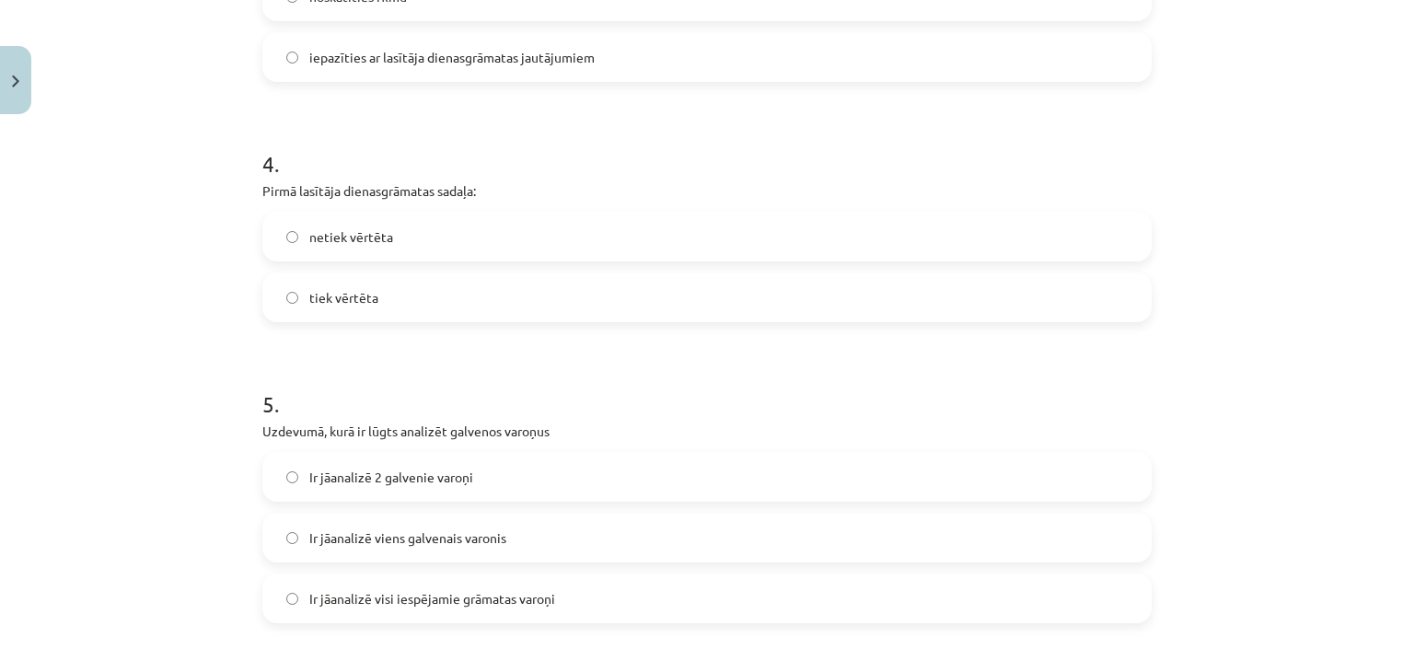
click at [415, 481] on span "Ir jāanalizē 2 galvenie varoņi" at bounding box center [391, 477] width 164 height 19
click at [488, 526] on label "Ir jāanalizē viens galvenais varonis" at bounding box center [707, 538] width 886 height 46
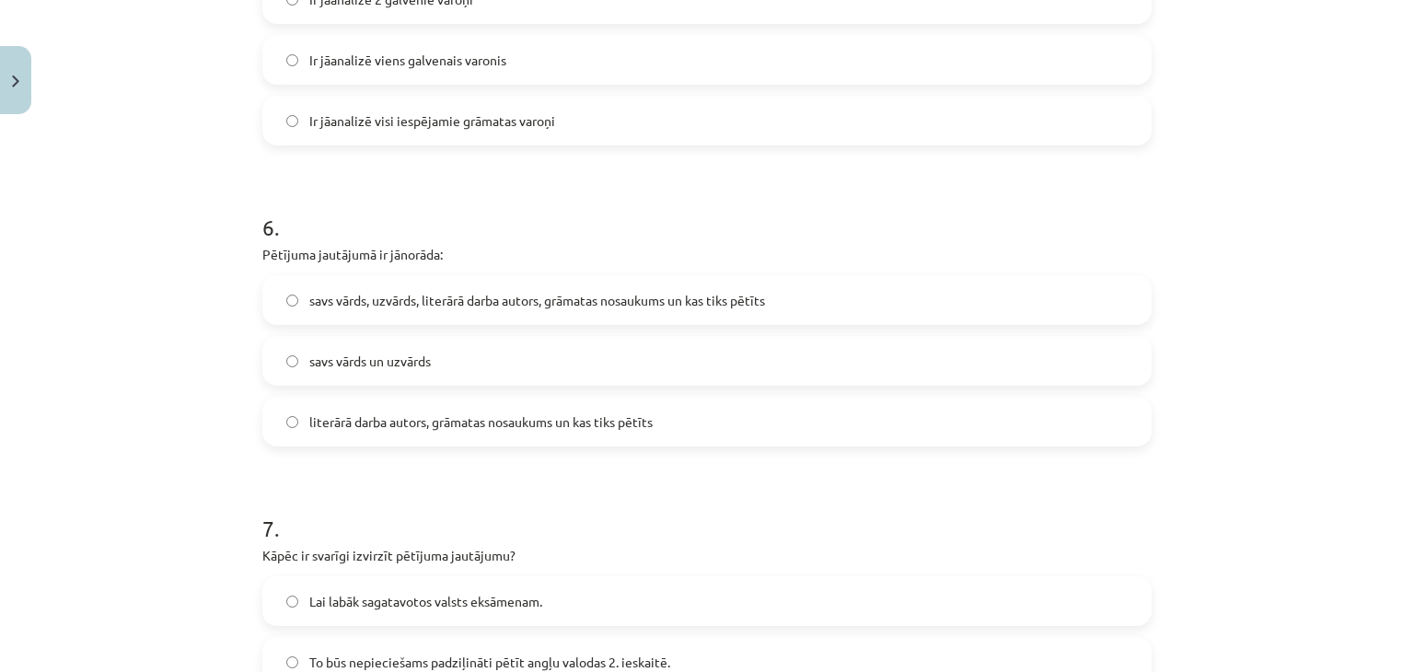
scroll to position [1720, 0]
click at [457, 405] on label "literārā darba autors, grāmatas nosaukums un kas tiks pētīts" at bounding box center [707, 421] width 886 height 46
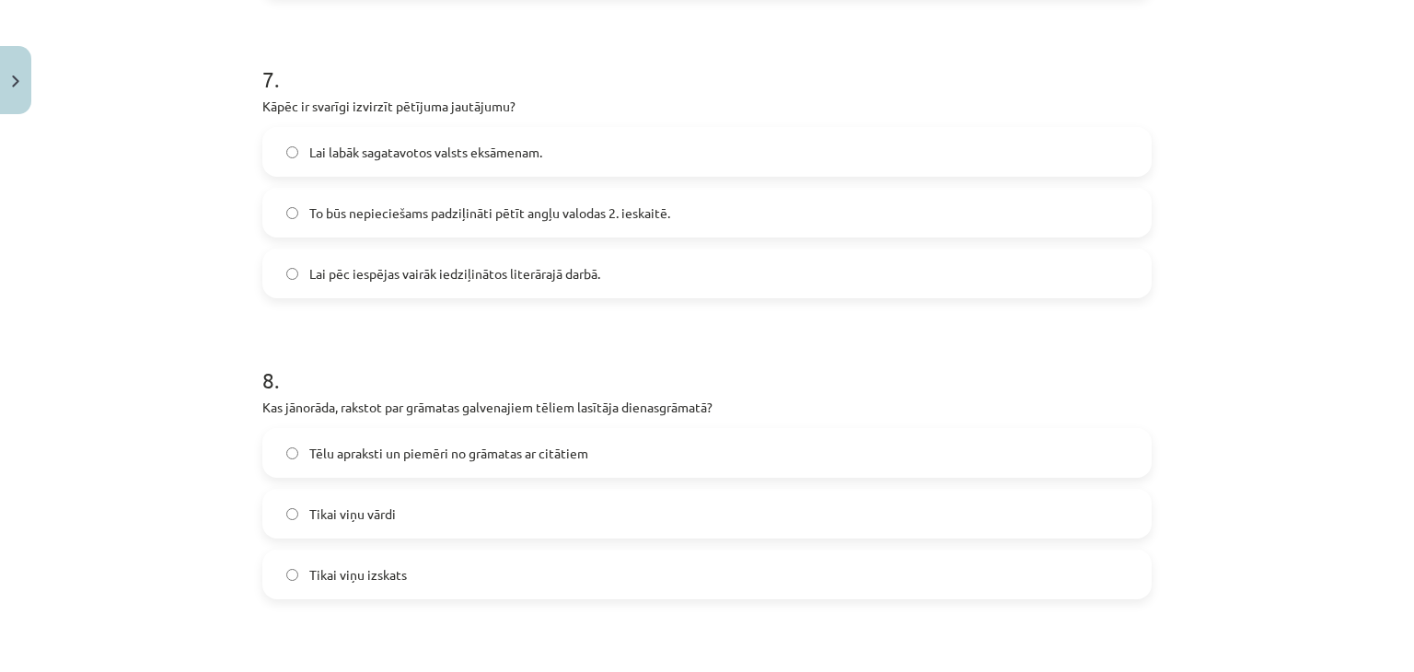
scroll to position [2170, 0]
click at [549, 207] on span "To būs nepieciešams padziļināti pētīt angļu valodas 2. ieskaitē." at bounding box center [489, 211] width 361 height 19
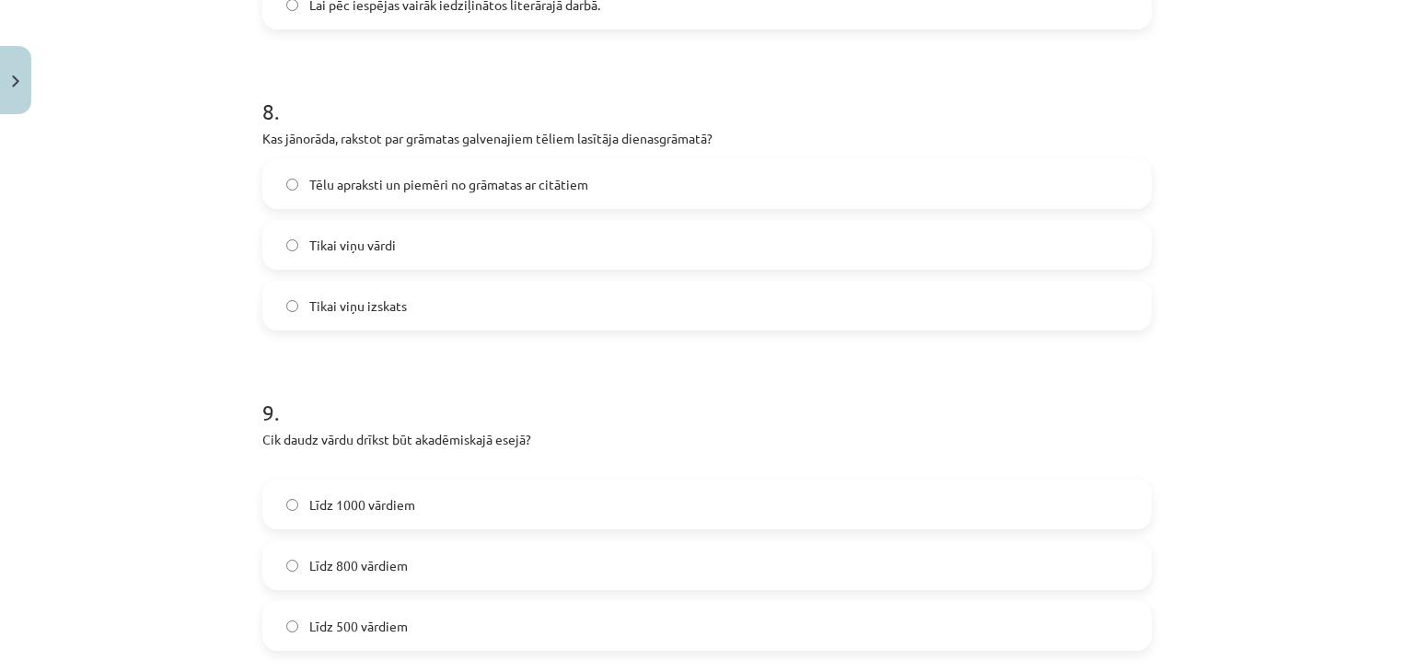
scroll to position [2432, 0]
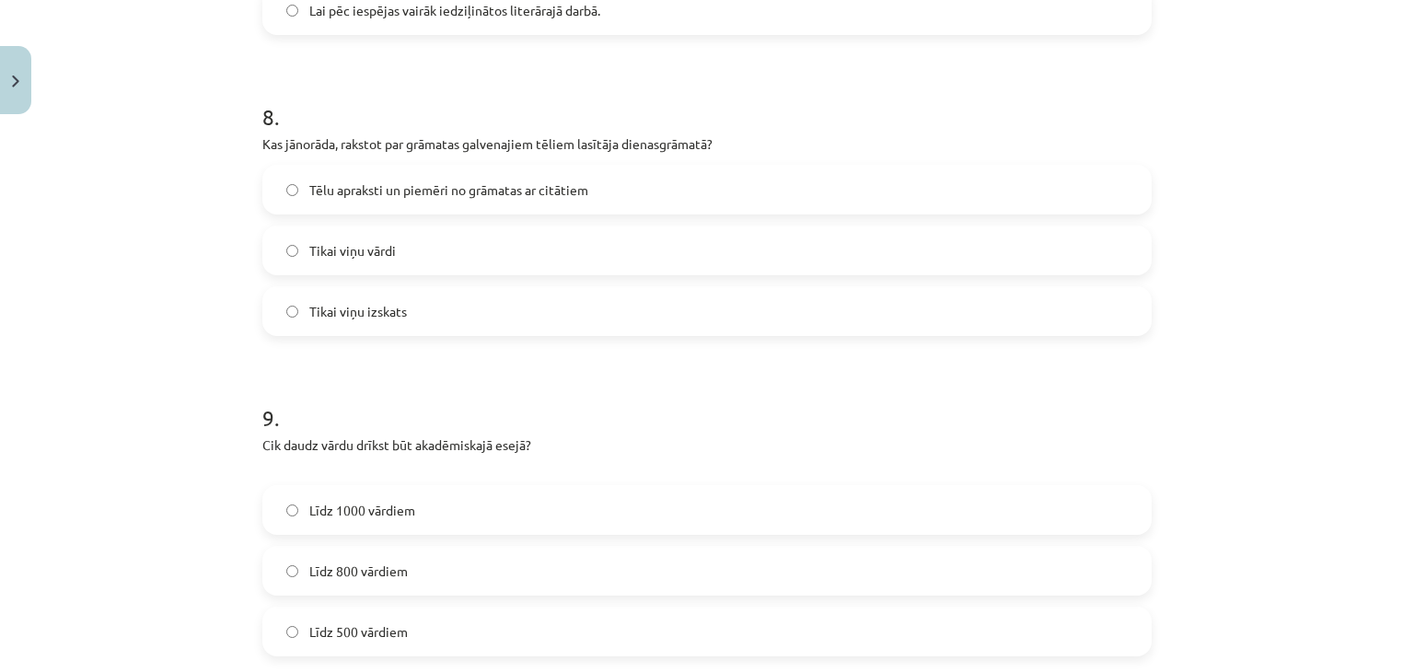
click at [462, 175] on label "Tēlu apraksti un piemēri no grāmatas ar citātiem" at bounding box center [707, 190] width 886 height 46
click at [441, 584] on label "Līdz 800 vārdiem" at bounding box center [707, 571] width 886 height 46
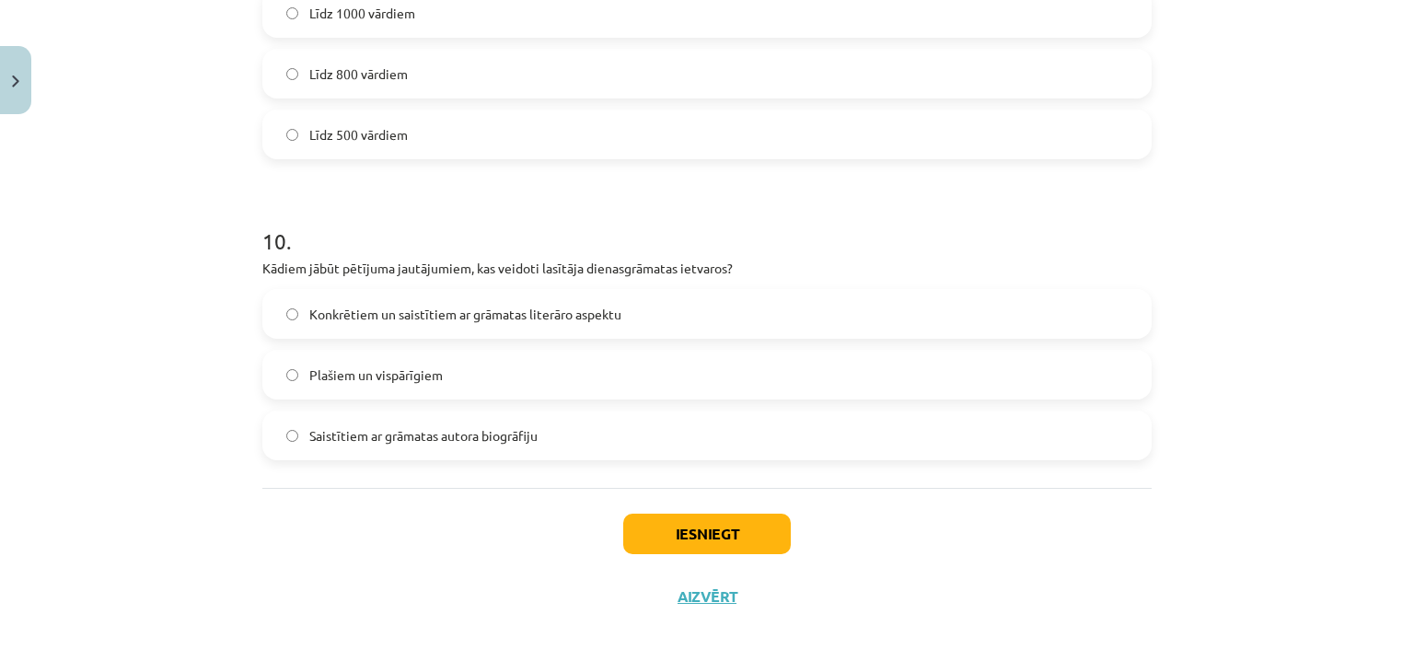
scroll to position [2931, 0]
click at [541, 299] on label "Konkrētiem un saistītiem ar grāmatas literāro aspektu" at bounding box center [707, 312] width 886 height 46
click at [709, 519] on button "Iesniegt" at bounding box center [707, 532] width 168 height 41
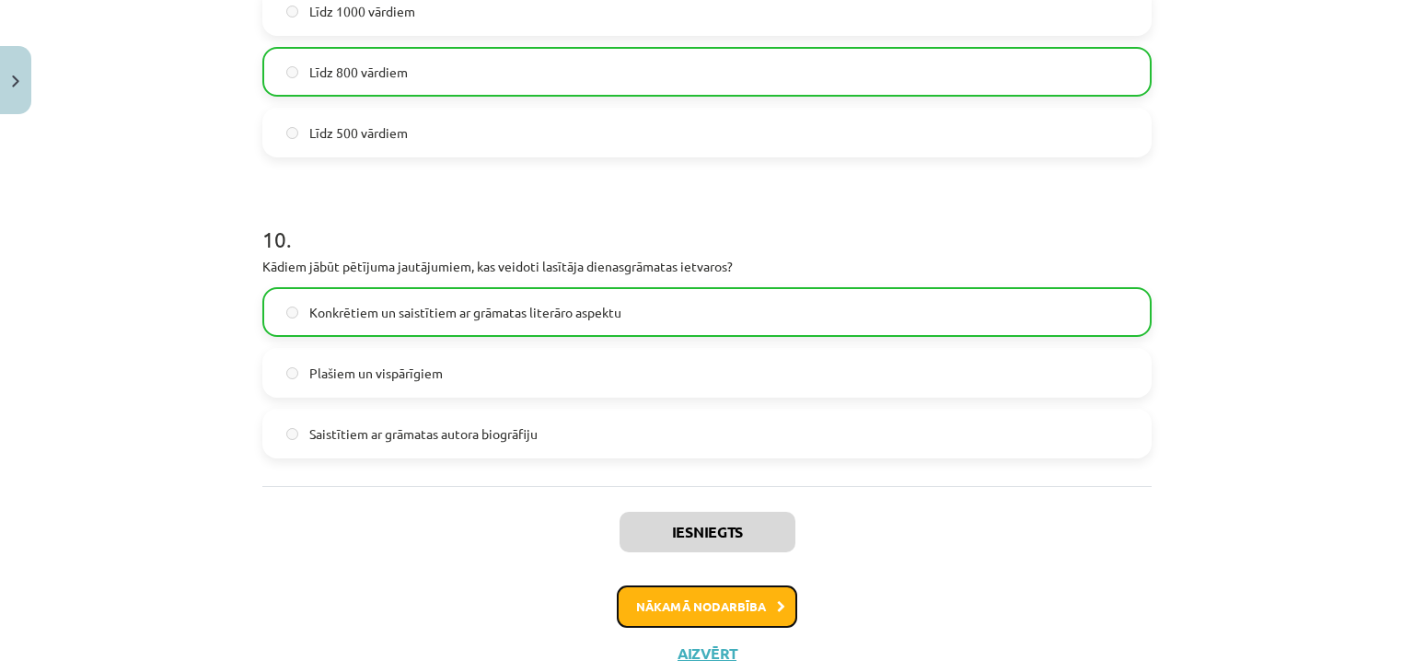
click at [722, 600] on button "Nākamā nodarbība" at bounding box center [707, 607] width 180 height 42
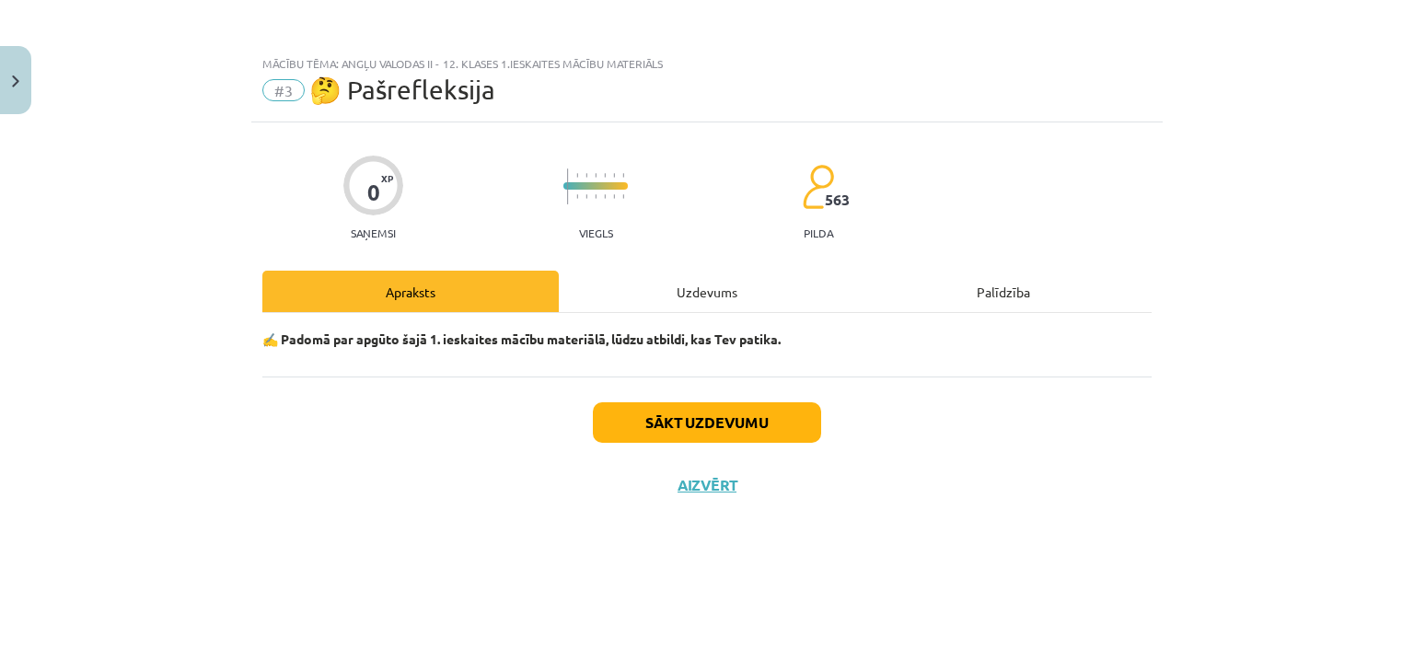
scroll to position [0, 0]
click at [687, 443] on div "Sākt uzdevumu Aizvērt" at bounding box center [707, 441] width 890 height 129
click at [661, 443] on div "Sākt uzdevumu Aizvērt" at bounding box center [707, 441] width 890 height 129
click at [658, 425] on button "Sākt uzdevumu" at bounding box center [707, 422] width 228 height 41
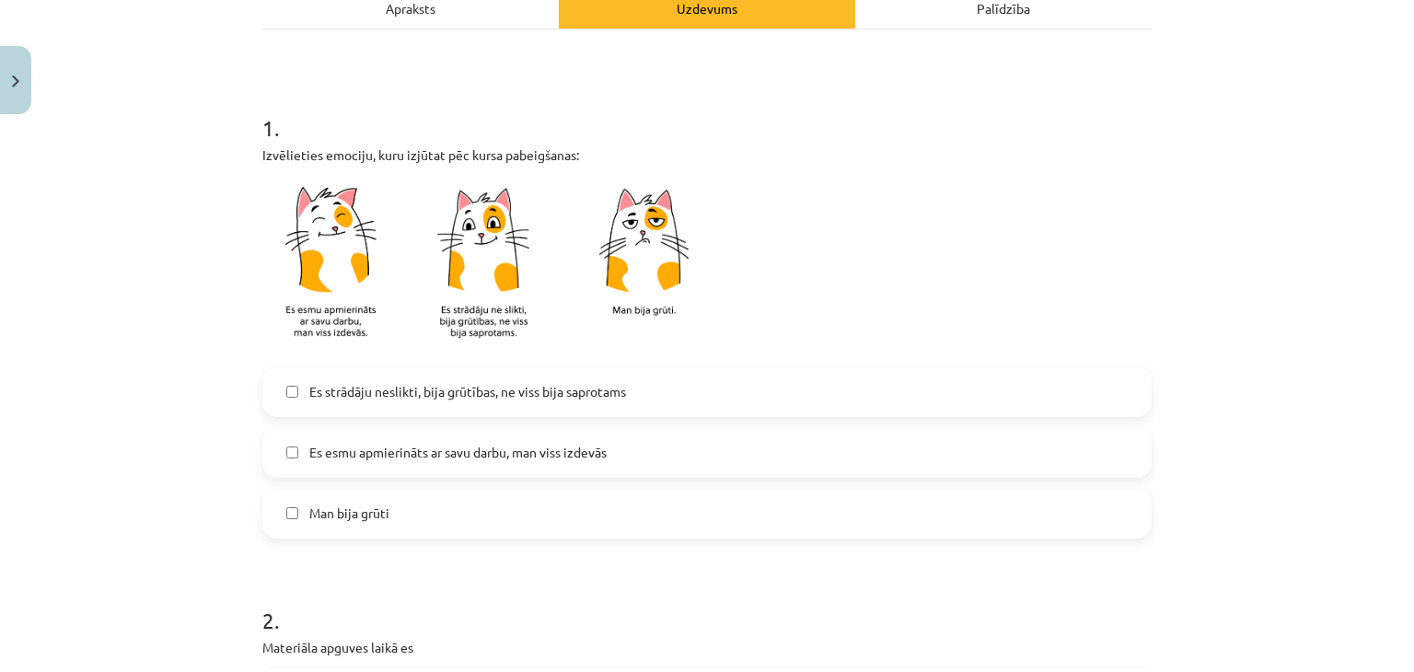
scroll to position [283, 0]
click at [557, 439] on label "Es esmu apmierināts ar savu darbu, man viss izdevās" at bounding box center [707, 454] width 886 height 46
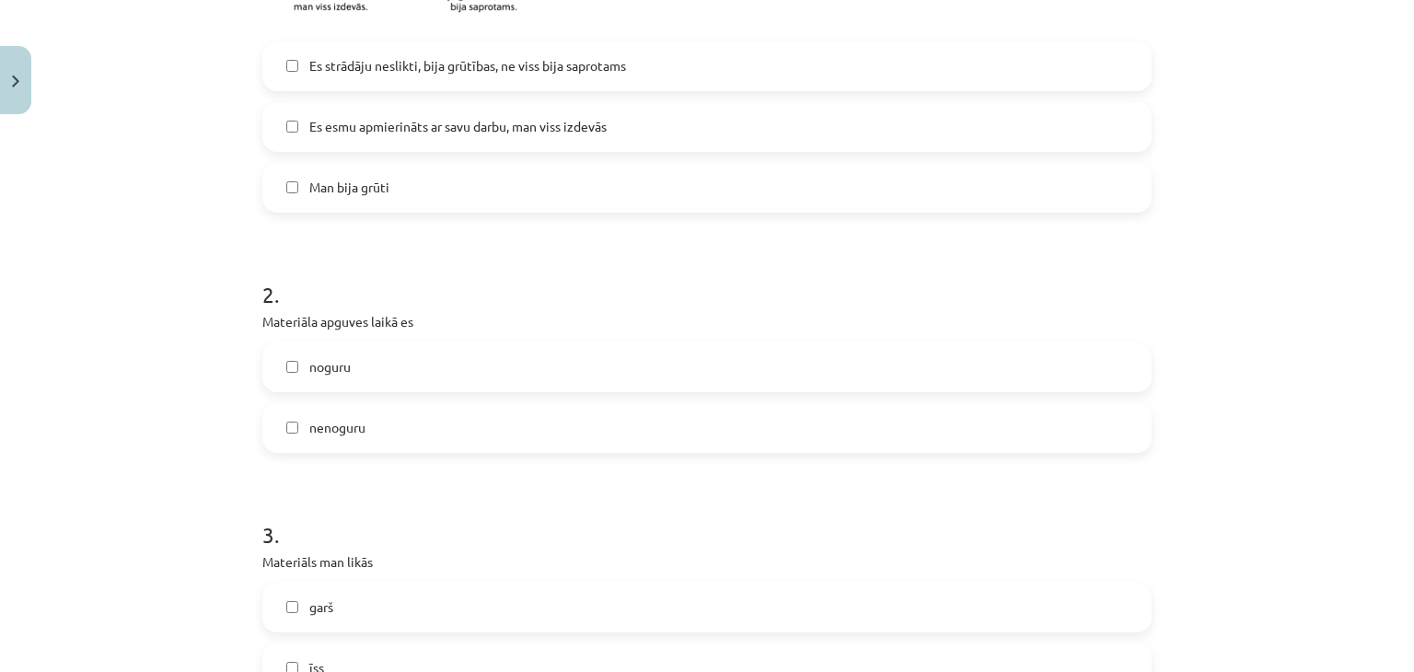
scroll to position [611, 0]
click at [431, 409] on label "nenoguru" at bounding box center [707, 427] width 886 height 46
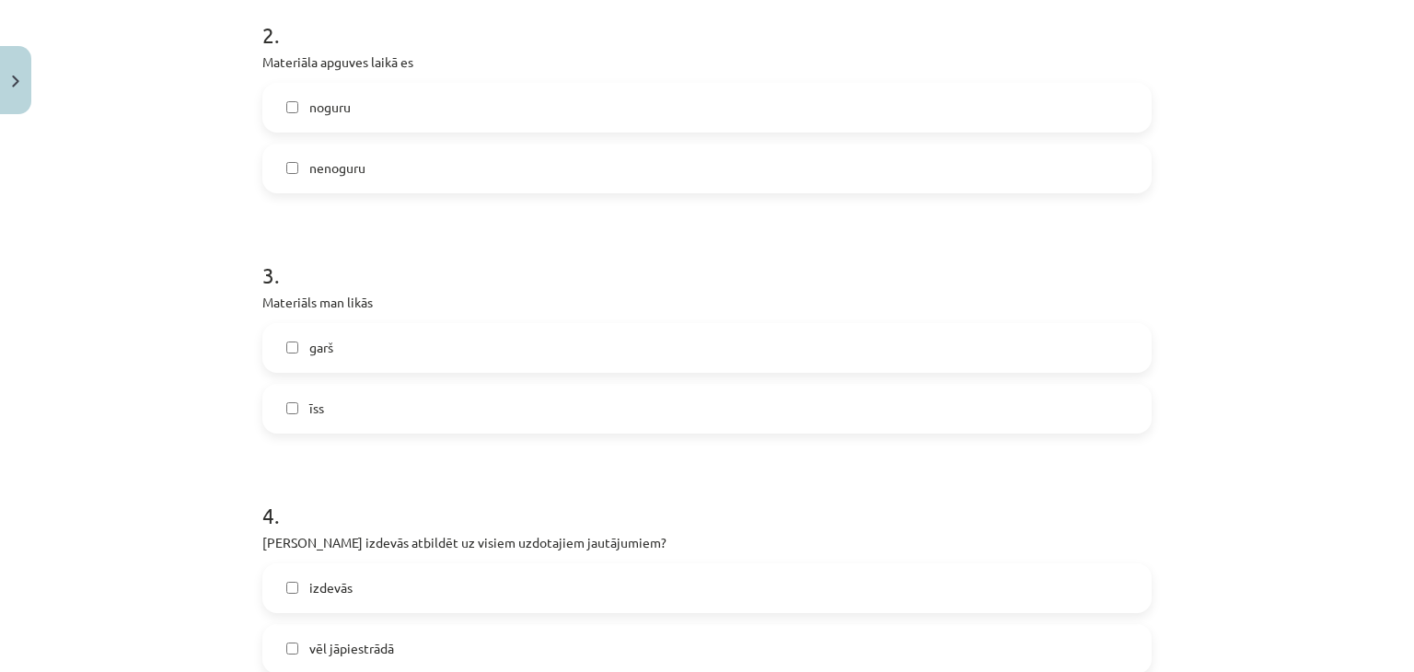
scroll to position [871, 0]
click at [356, 350] on label "garš" at bounding box center [707, 346] width 886 height 46
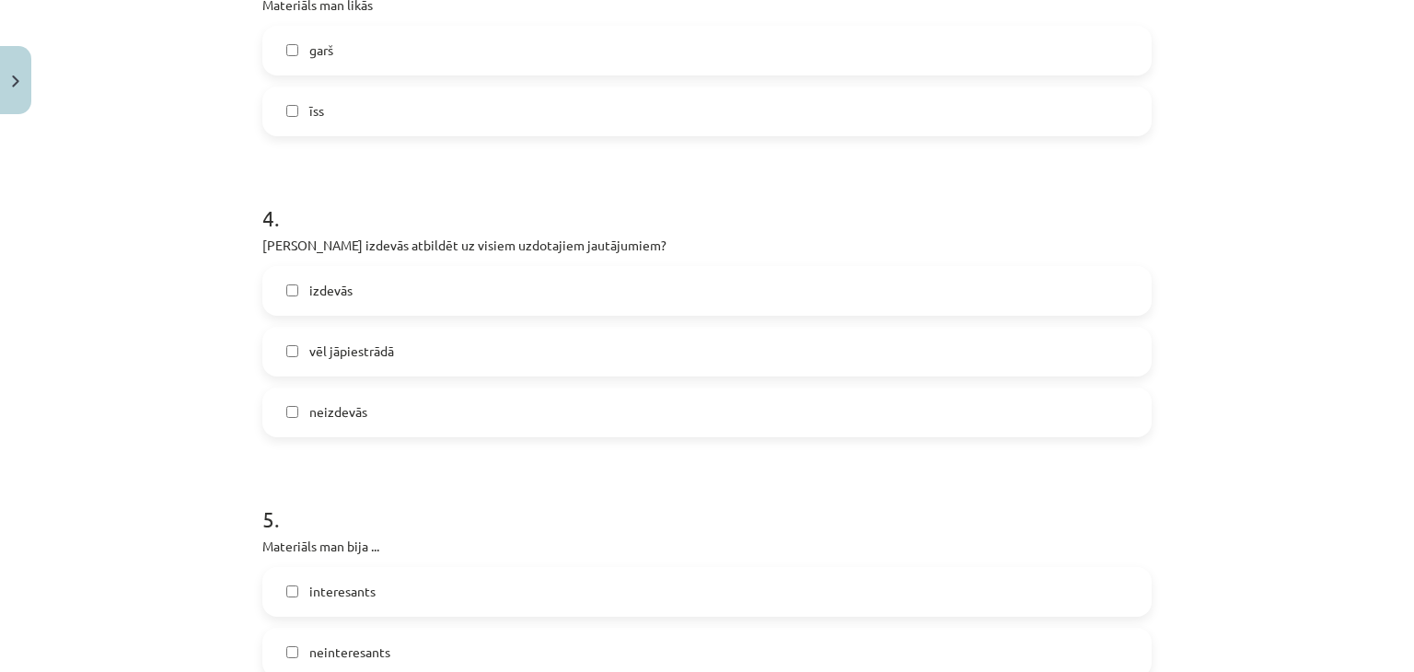
scroll to position [1166, 0]
click at [409, 270] on label "izdevās" at bounding box center [707, 292] width 886 height 46
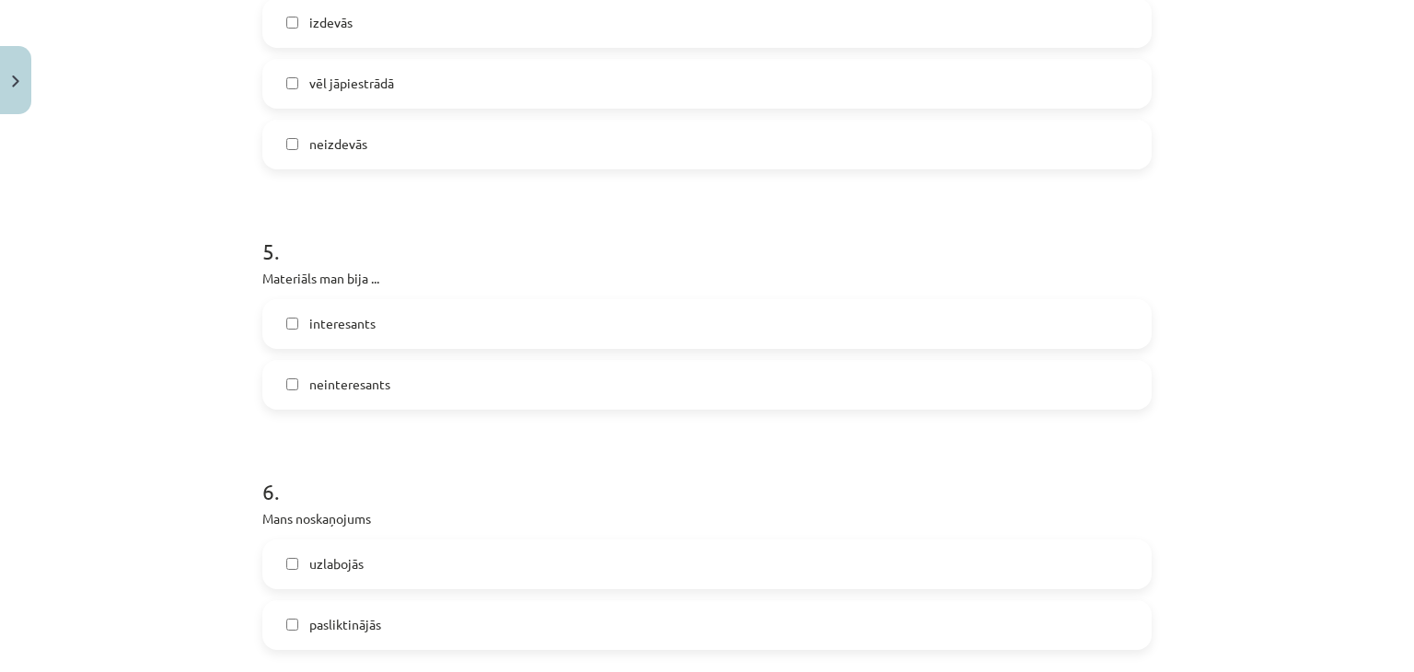
scroll to position [1438, 0]
click at [371, 322] on label "interesants" at bounding box center [707, 320] width 886 height 46
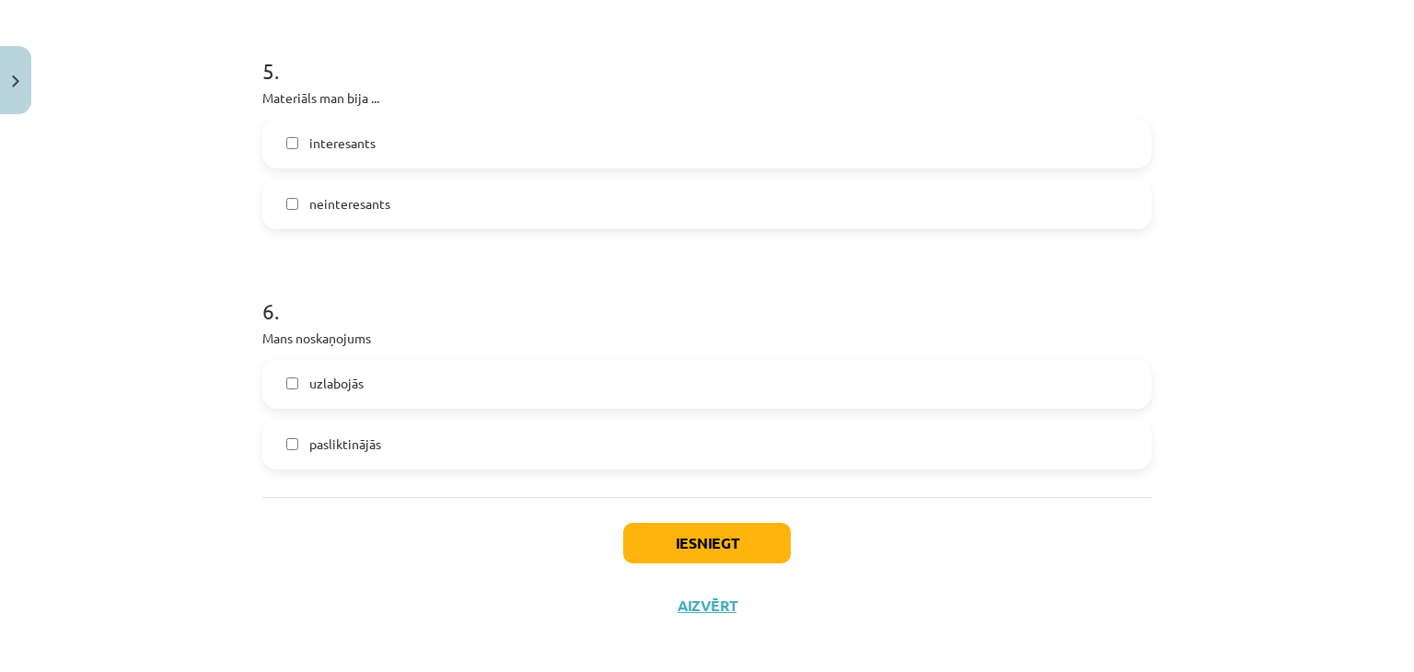
scroll to position [1625, 0]
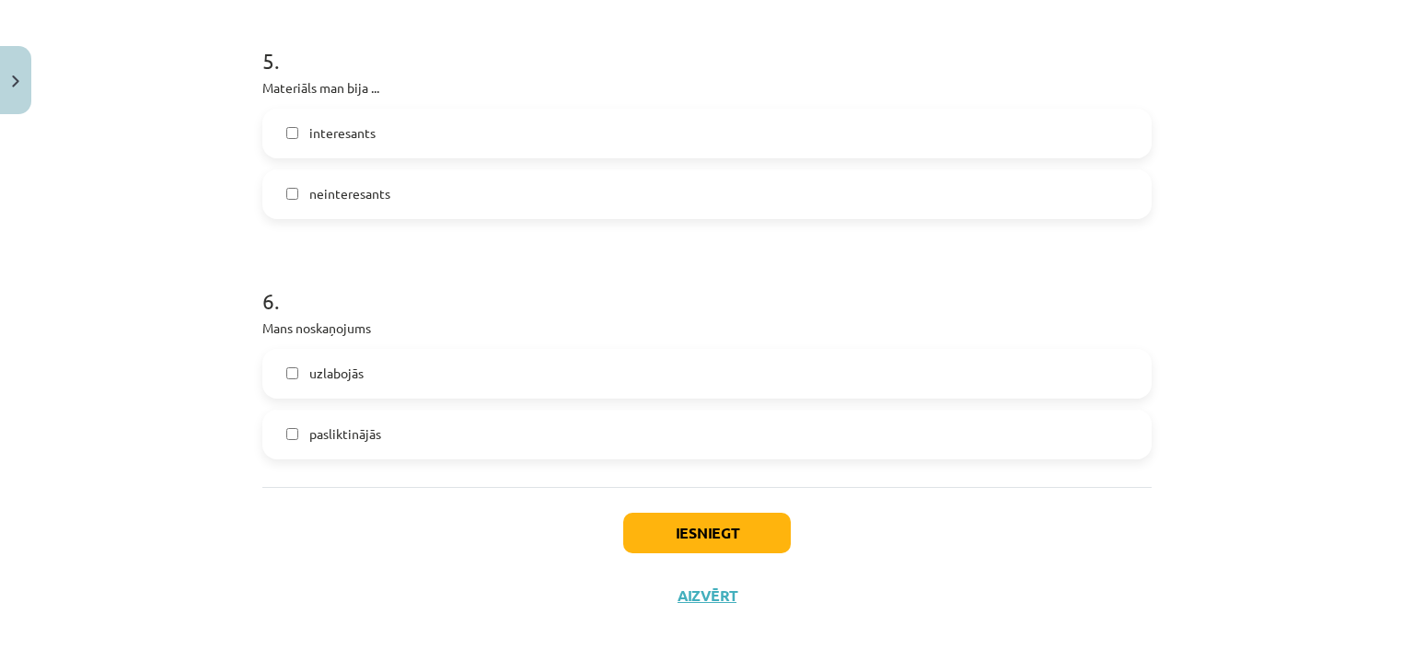
click at [376, 428] on label "pasliktinājās" at bounding box center [707, 435] width 886 height 46
click at [427, 371] on label "uzlabojās" at bounding box center [707, 374] width 886 height 46
click at [678, 529] on button "Iesniegt" at bounding box center [707, 533] width 168 height 41
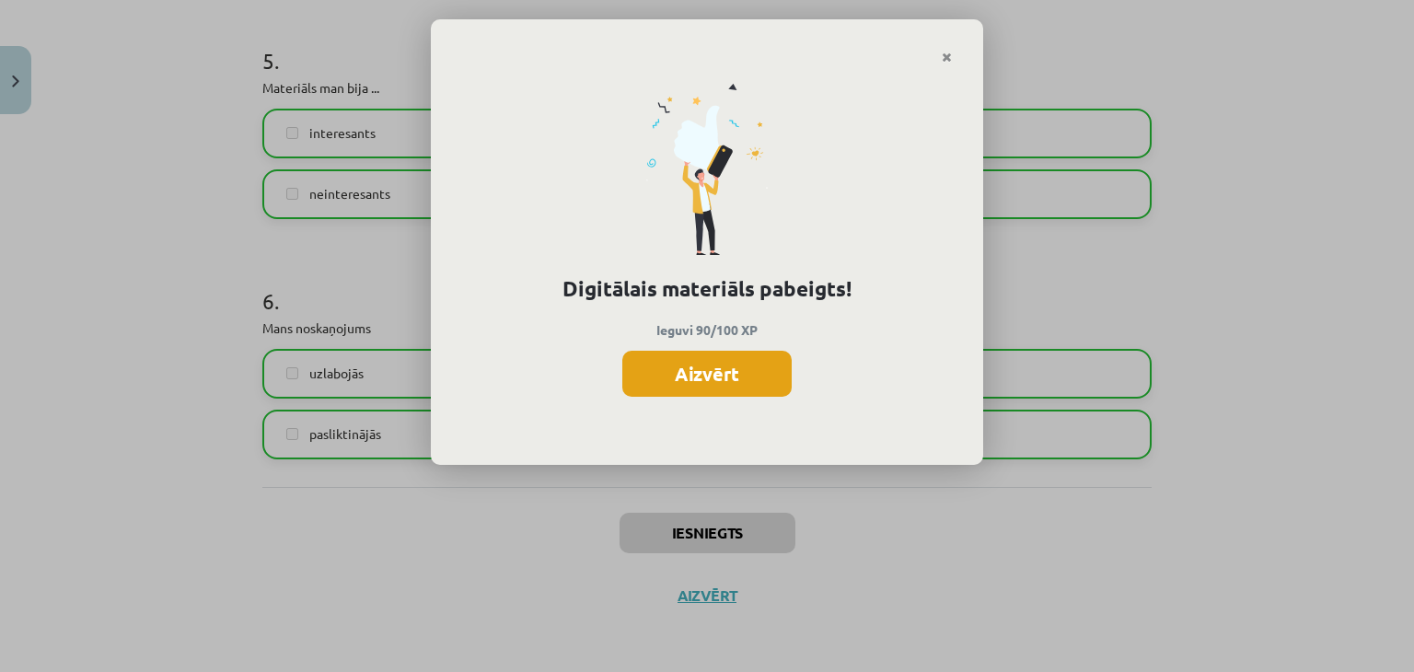
click at [696, 381] on button "Aizvērt" at bounding box center [707, 374] width 169 height 46
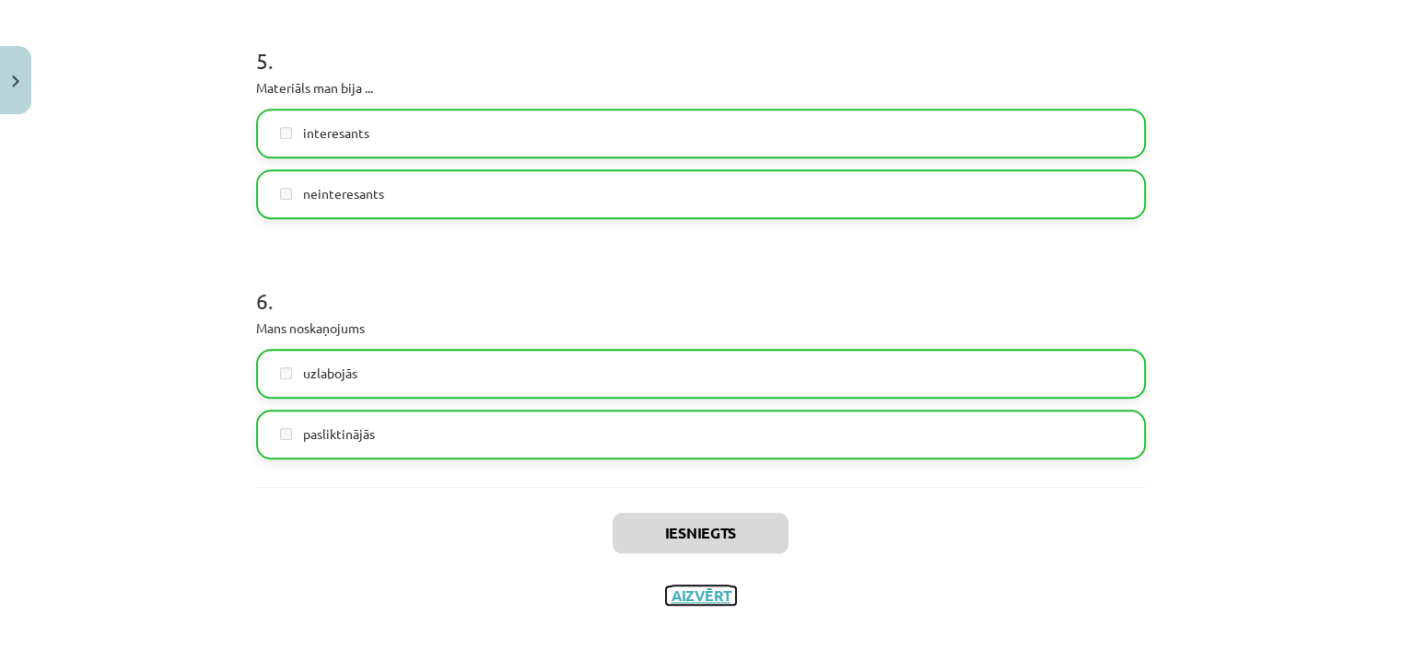
click at [704, 593] on button "Aizvērt" at bounding box center [701, 596] width 70 height 18
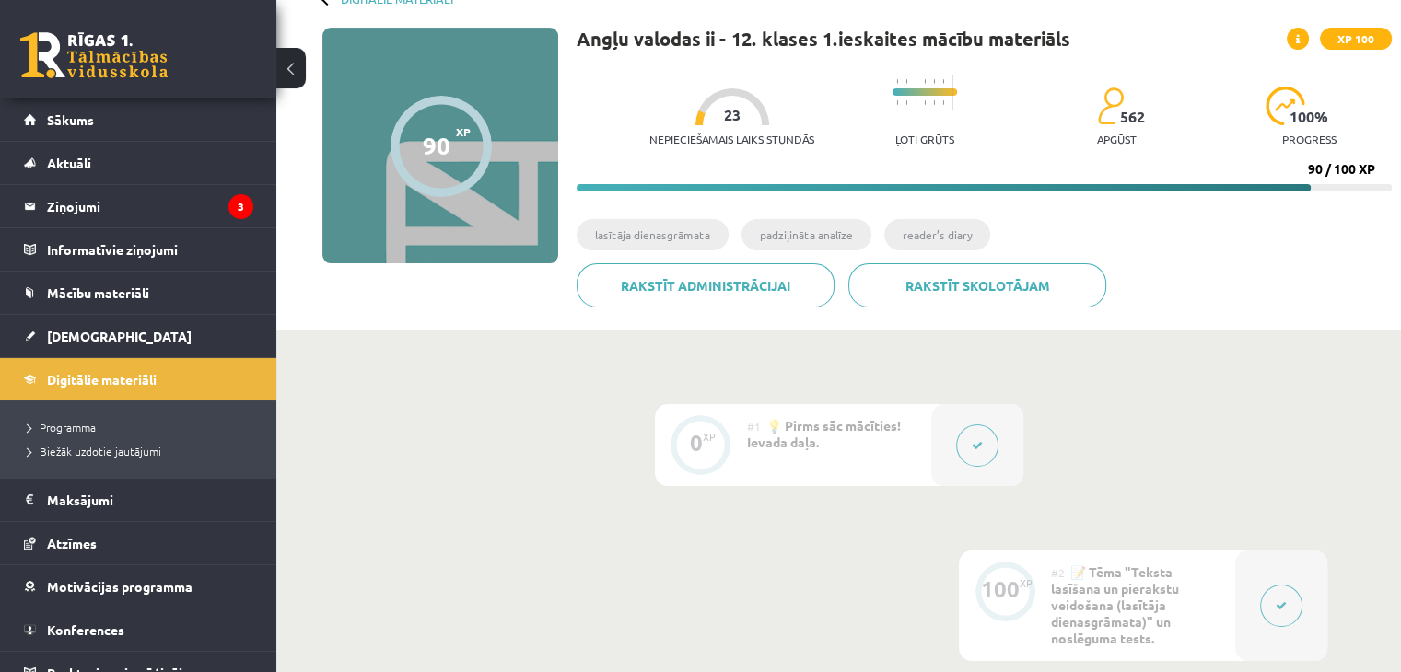
scroll to position [103, 0]
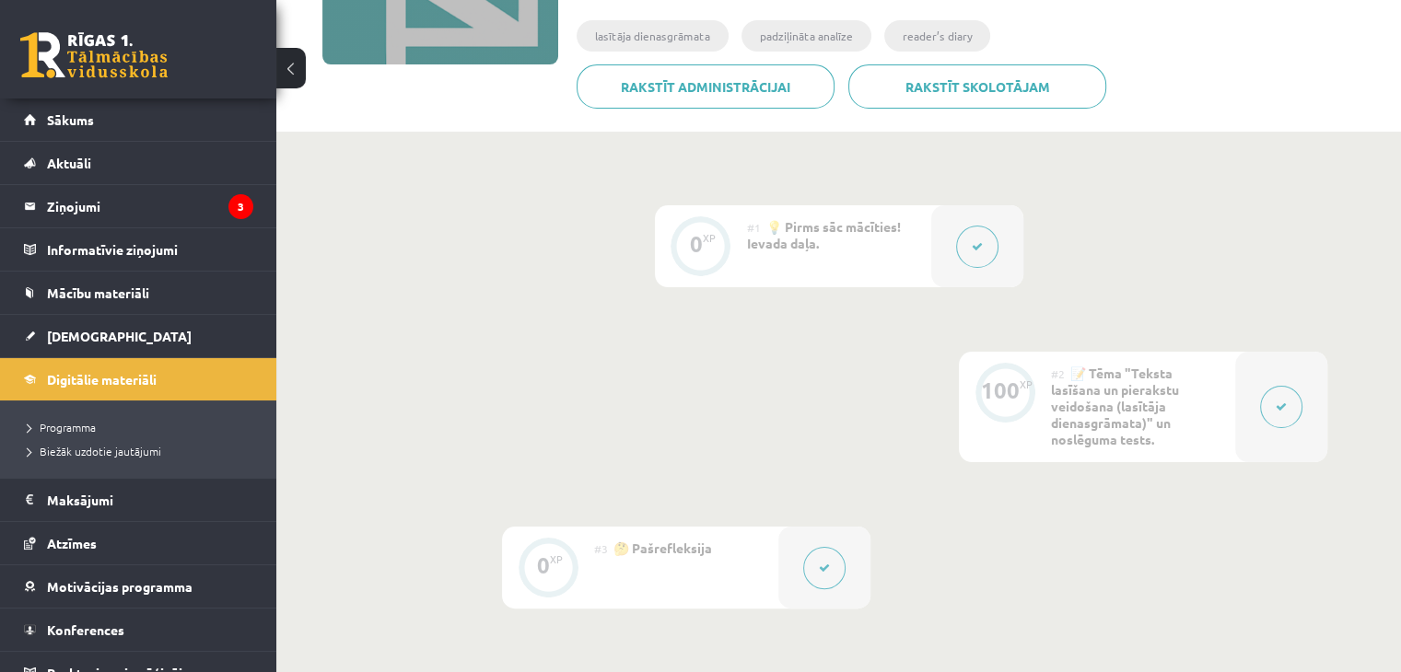
click at [960, 401] on div "100 XP" at bounding box center [1005, 407] width 92 height 111
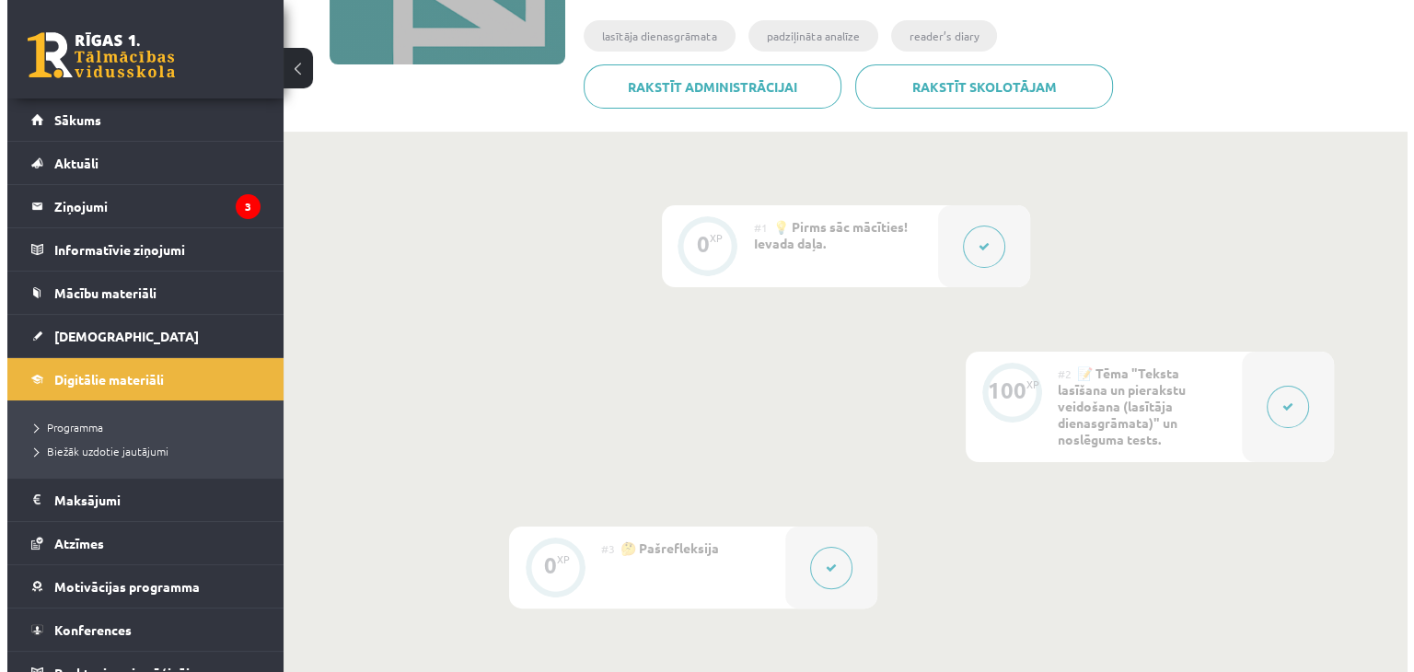
scroll to position [427, 0]
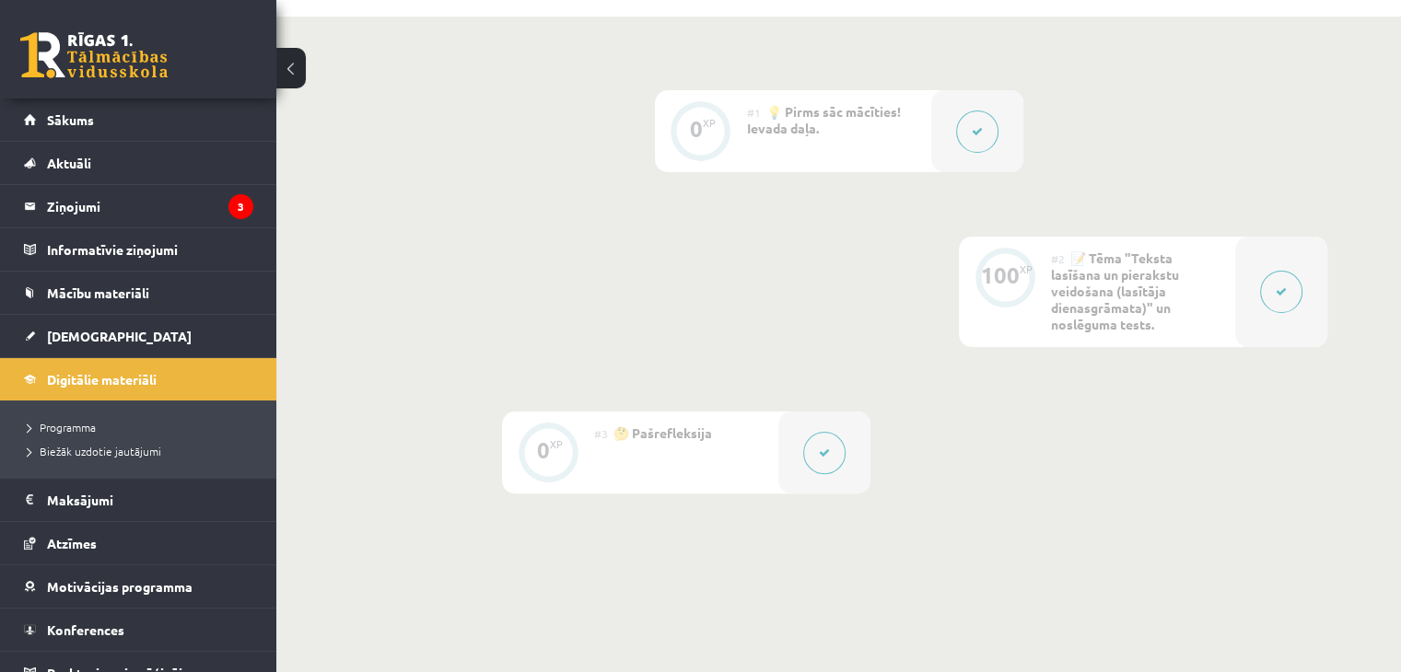
click at [1125, 233] on div "0 XP #1 💡 Pirms sāc mācīties! Ievada daļa. 100 XP #2 📝 Tēma "Teksta lasīšana un…" at bounding box center [838, 291] width 977 height 403
click at [1287, 281] on button at bounding box center [1281, 292] width 42 height 42
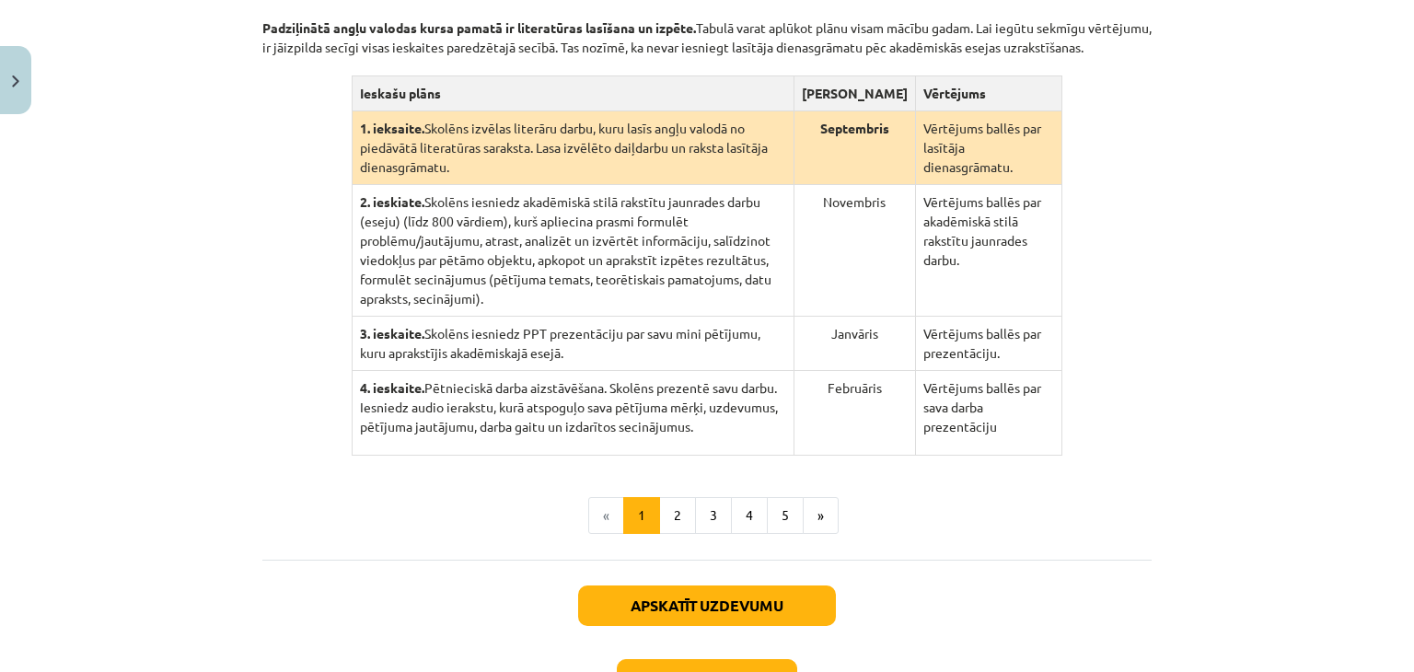
scroll to position [533, 0]
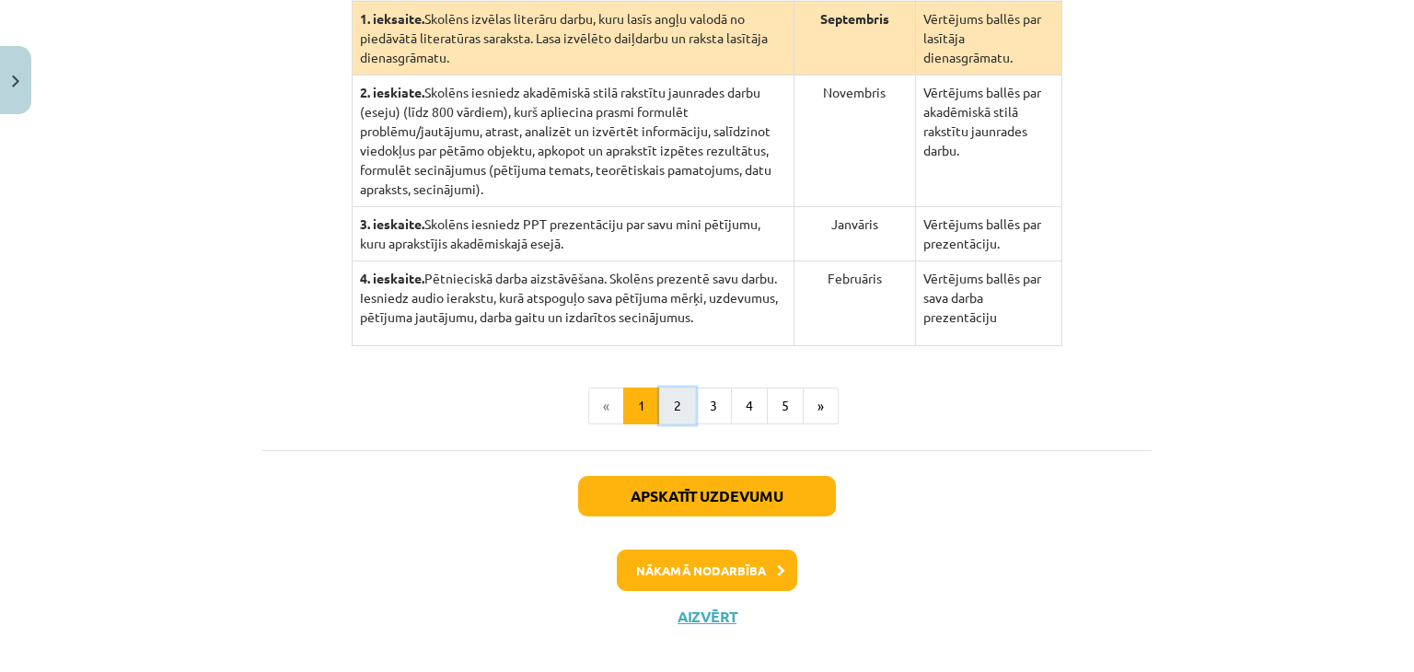
click at [659, 401] on button "2" at bounding box center [677, 406] width 37 height 37
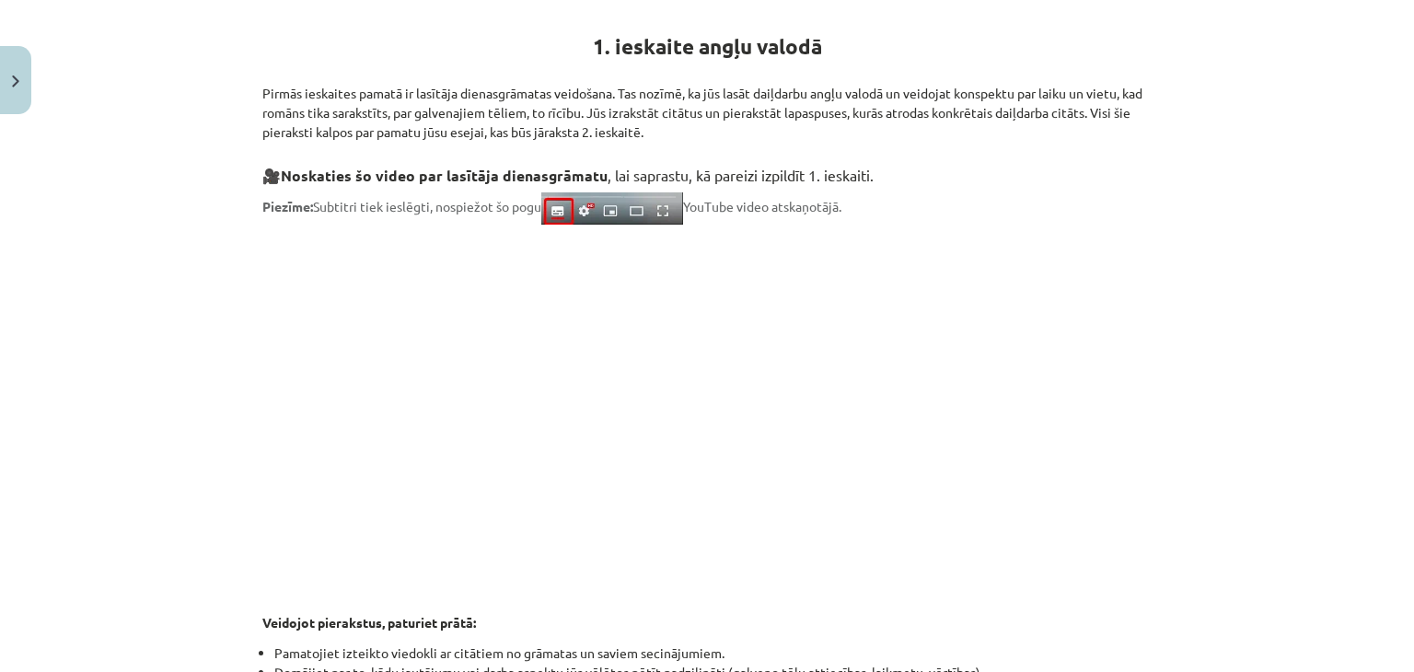
scroll to position [0, 0]
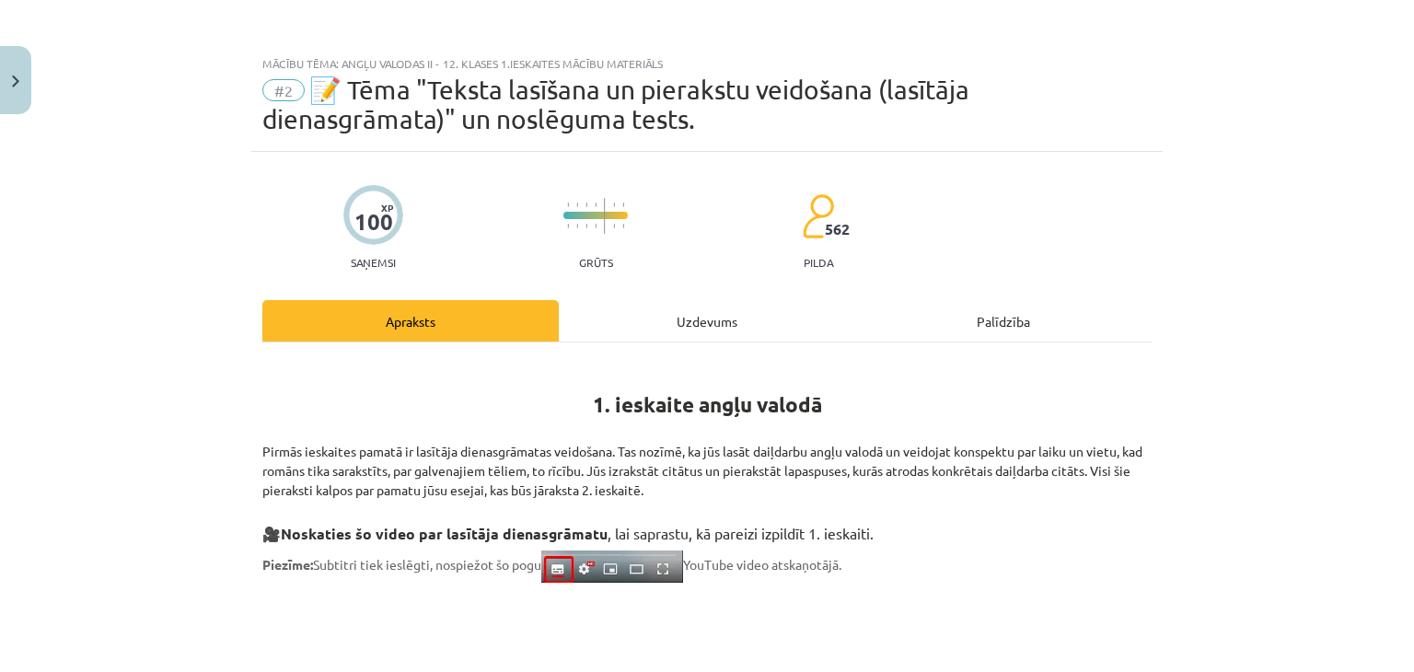
click at [682, 323] on div "Uzdevums" at bounding box center [707, 320] width 297 height 41
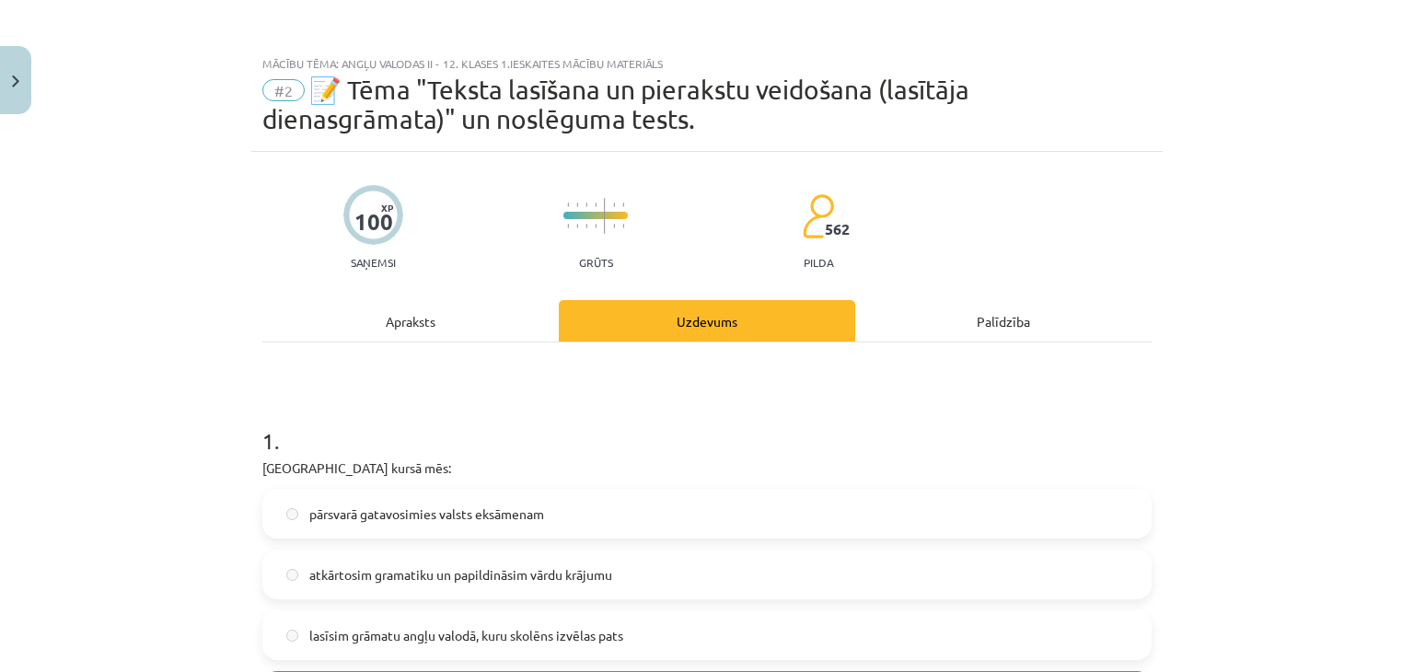
click at [420, 310] on div "Apraksts" at bounding box center [410, 320] width 297 height 41
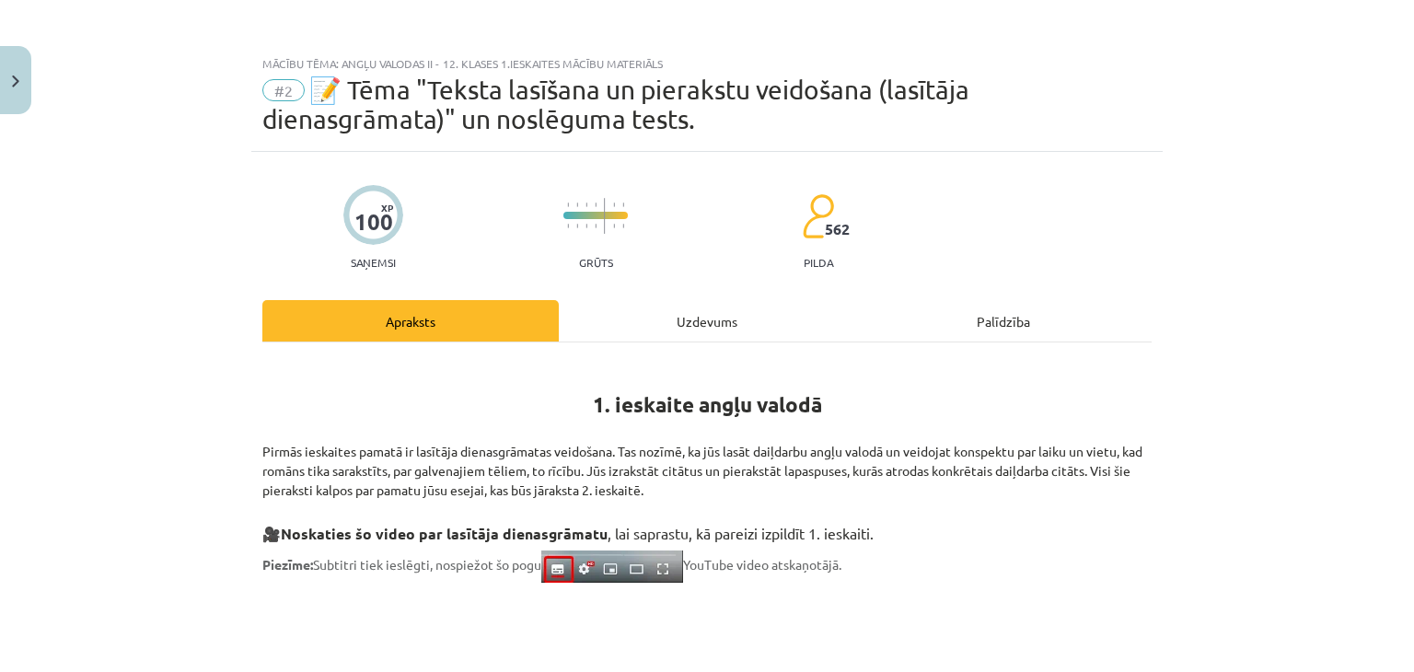
scroll to position [46, 0]
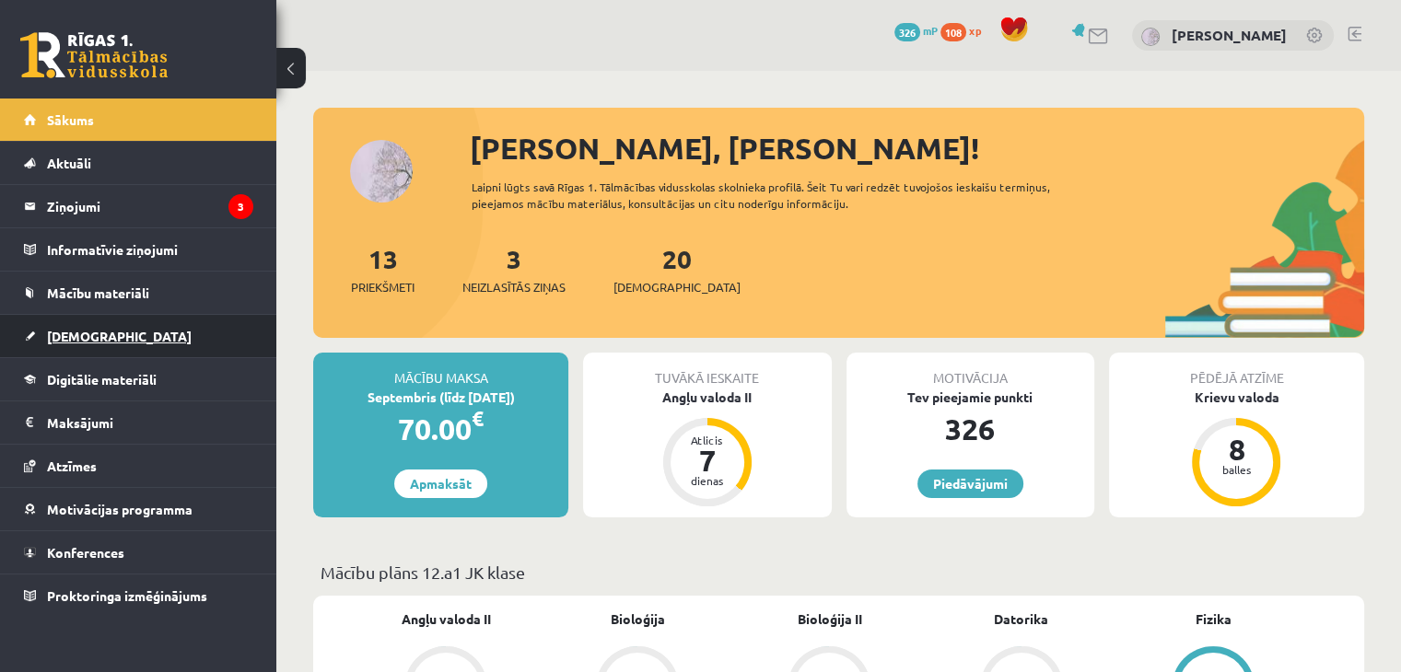
click at [76, 335] on span "[DEMOGRAPHIC_DATA]" at bounding box center [119, 336] width 145 height 17
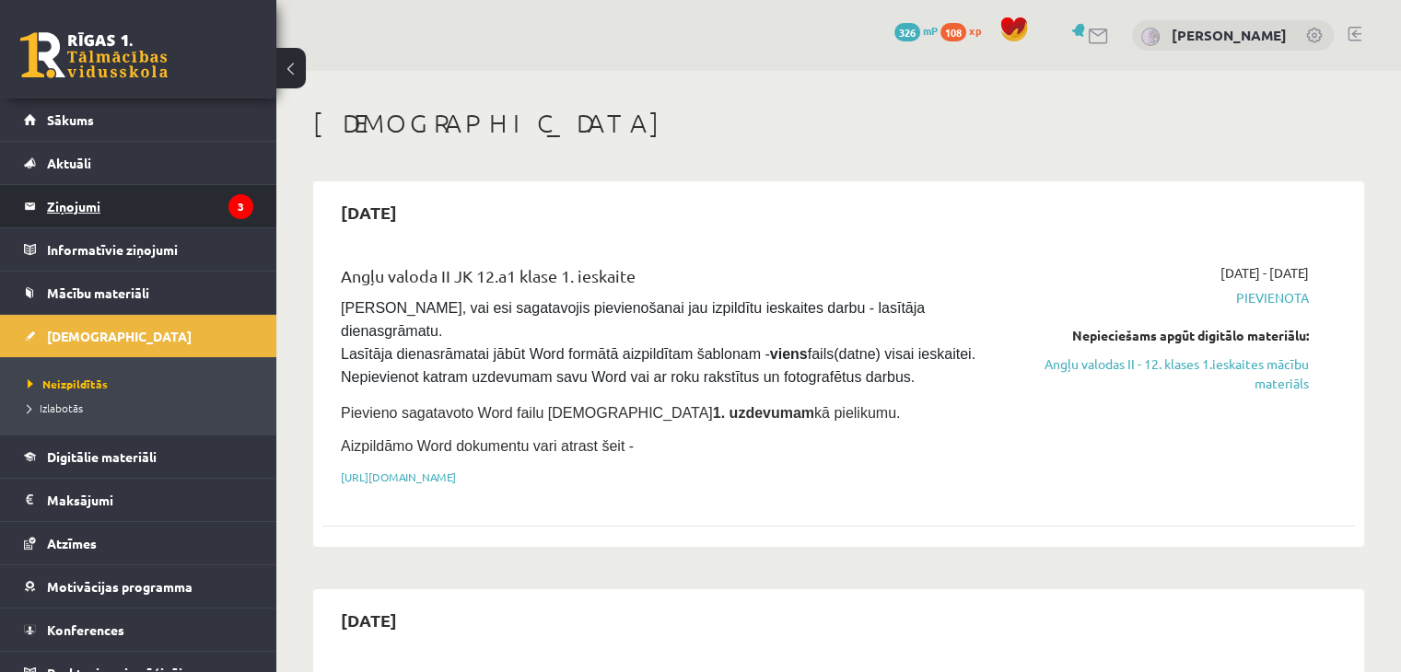
click at [81, 215] on legend "Ziņojumi 3" at bounding box center [150, 206] width 206 height 42
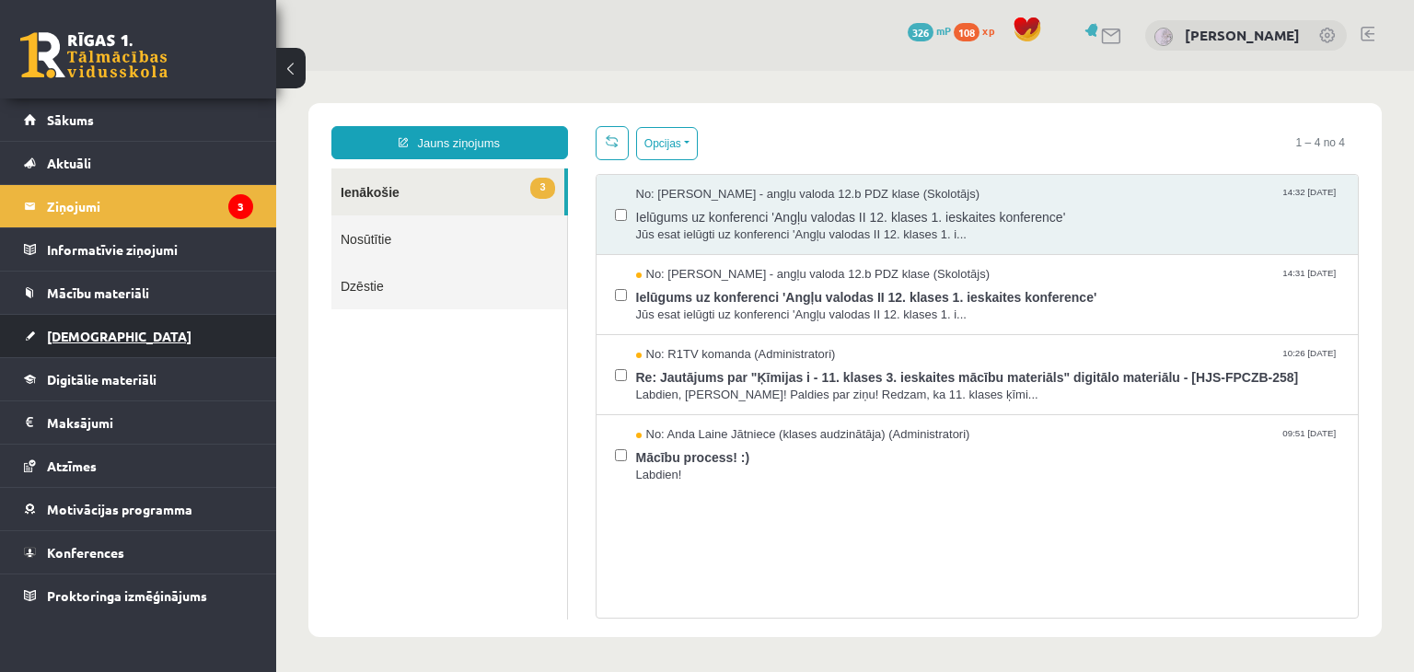
click at [91, 330] on span "[DEMOGRAPHIC_DATA]" at bounding box center [119, 336] width 145 height 17
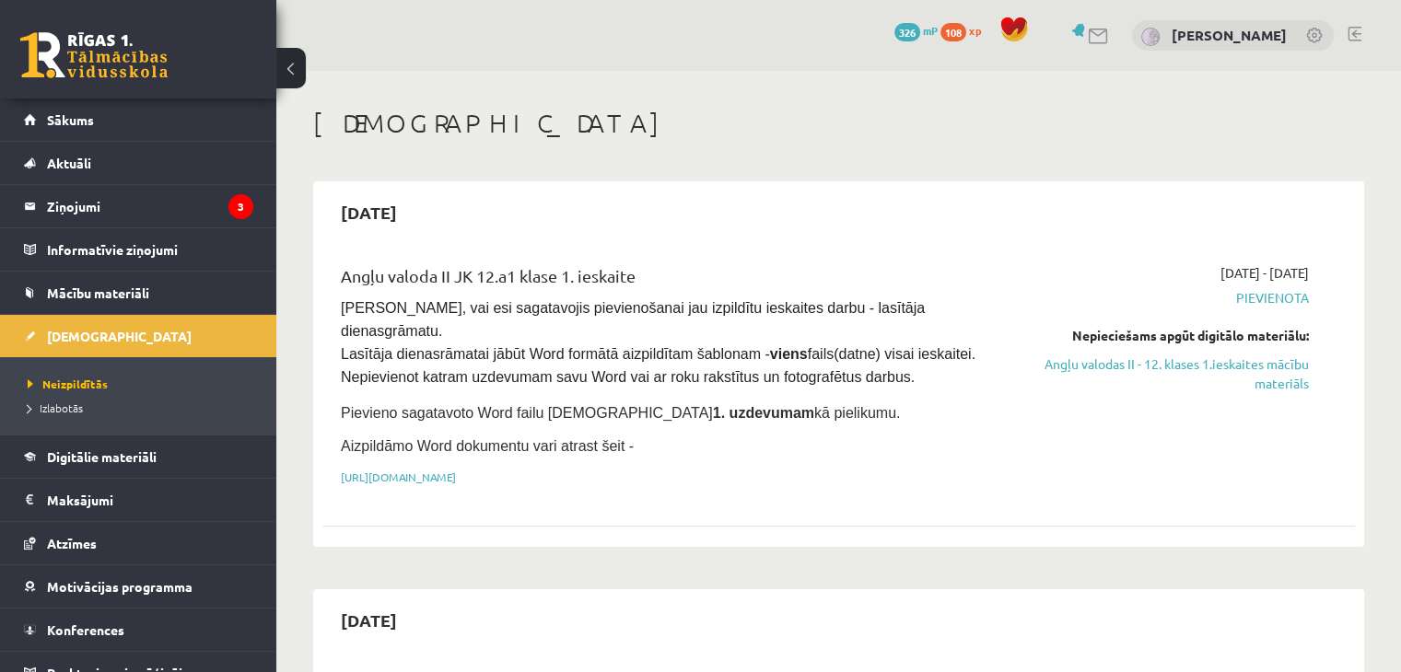
click at [1277, 295] on span "Pievienota" at bounding box center [1157, 297] width 304 height 19
click at [1170, 360] on link "Angļu valodas II - 12. klases 1.ieskaites mācību materiāls" at bounding box center [1157, 374] width 304 height 39
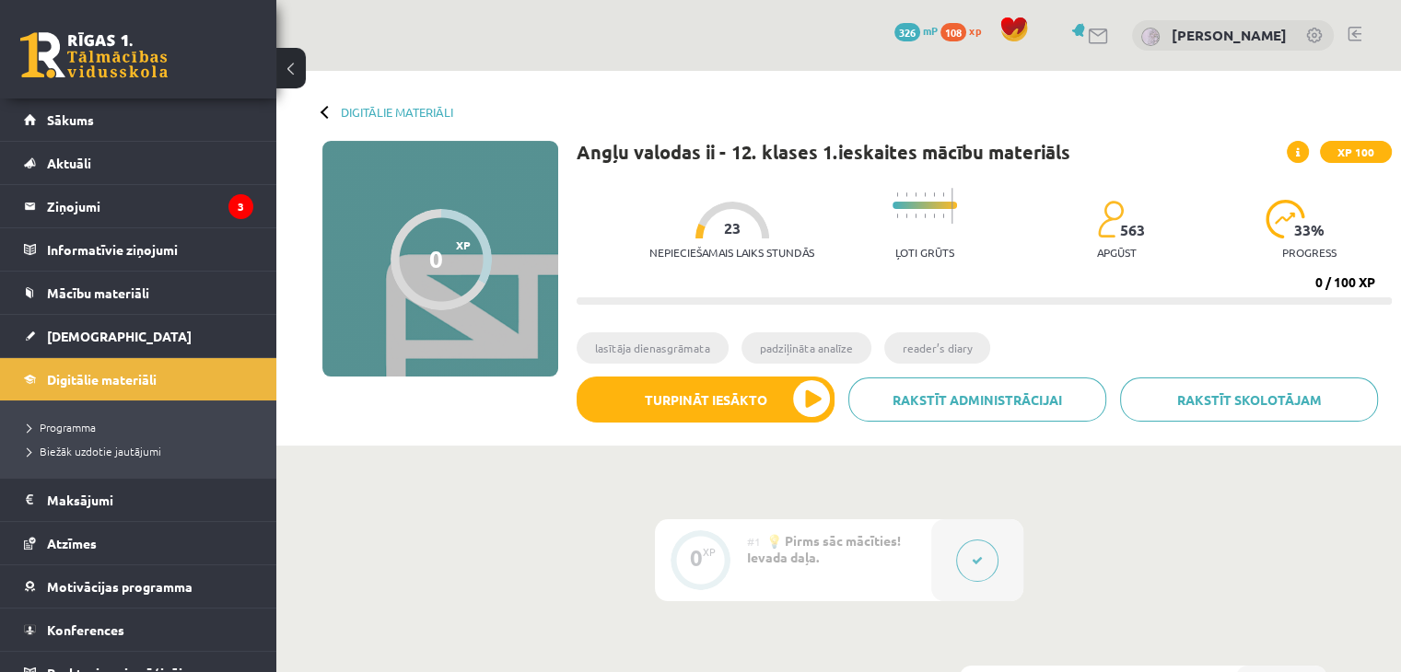
scroll to position [387, 0]
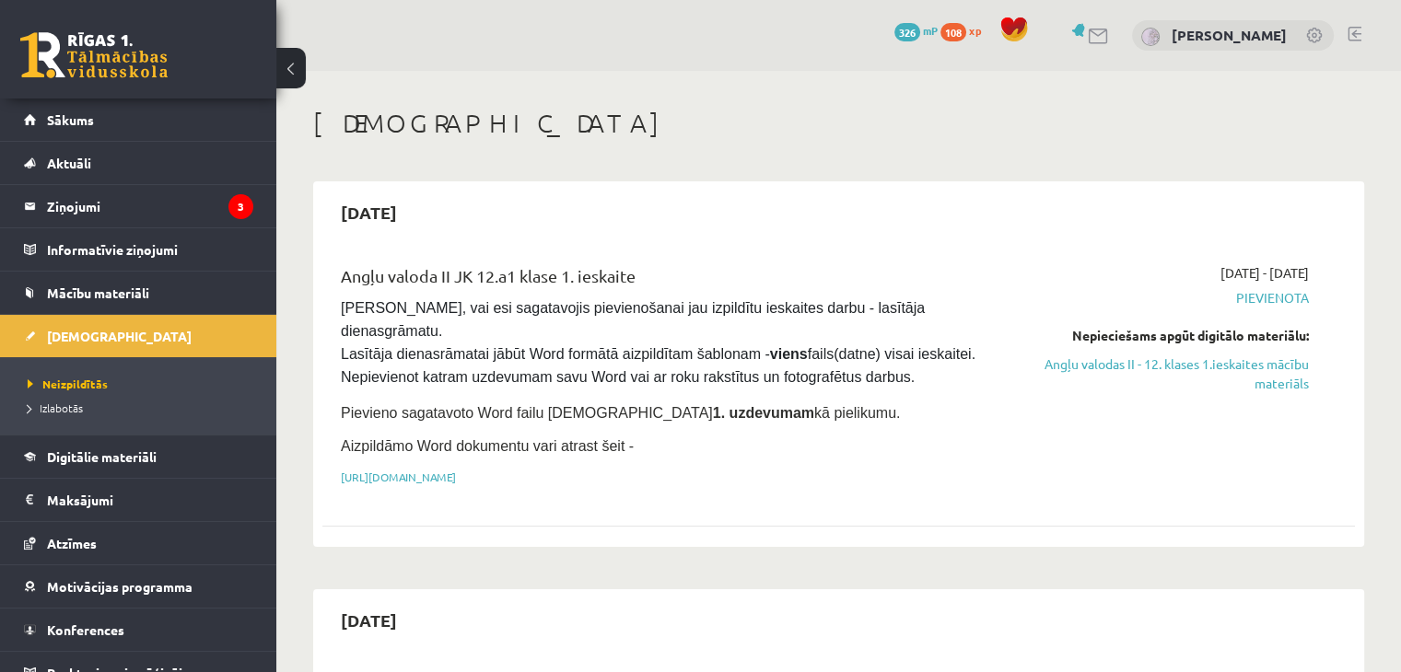
click at [1260, 296] on span "Pievienota" at bounding box center [1157, 297] width 304 height 19
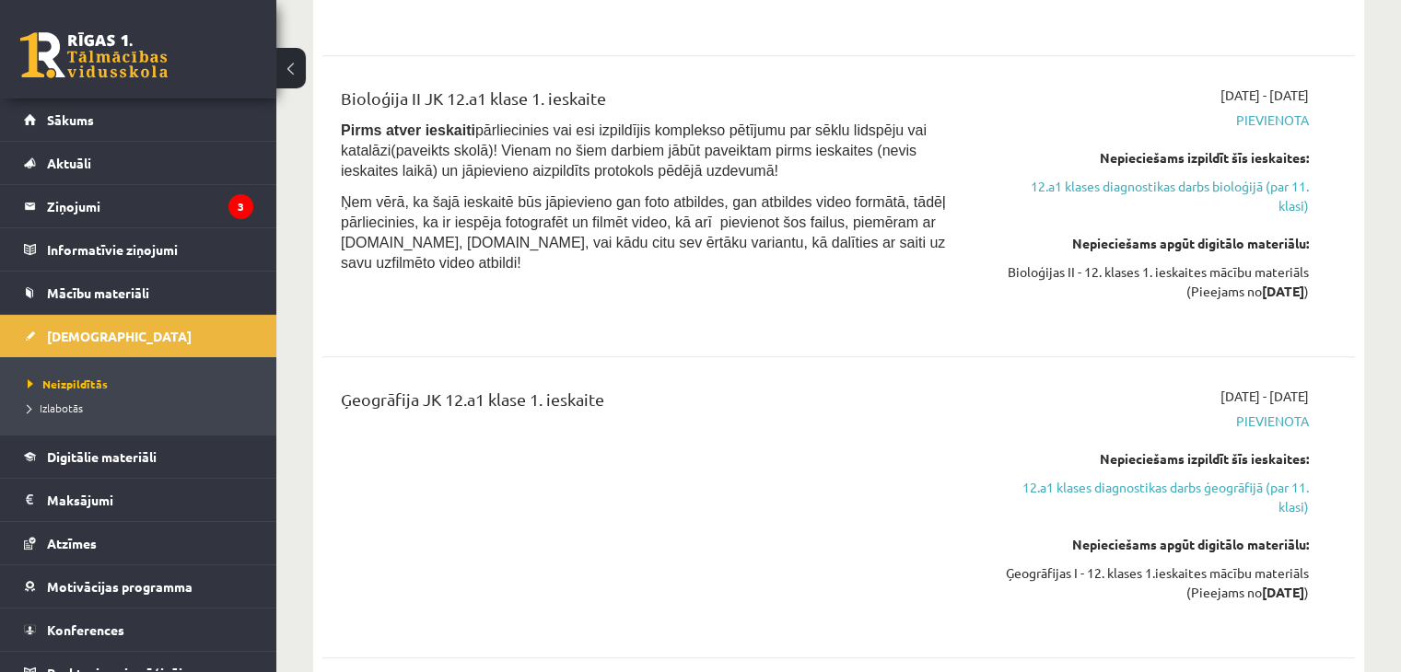
scroll to position [842, 0]
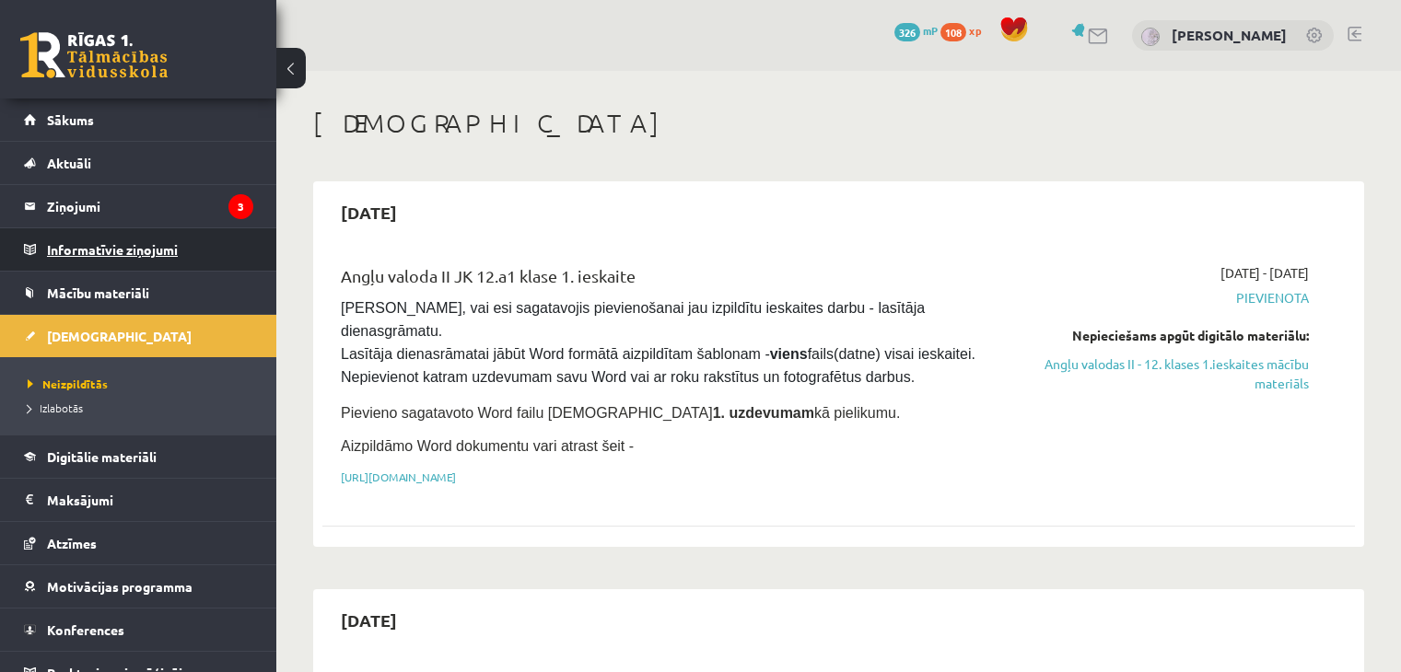
scroll to position [81, 0]
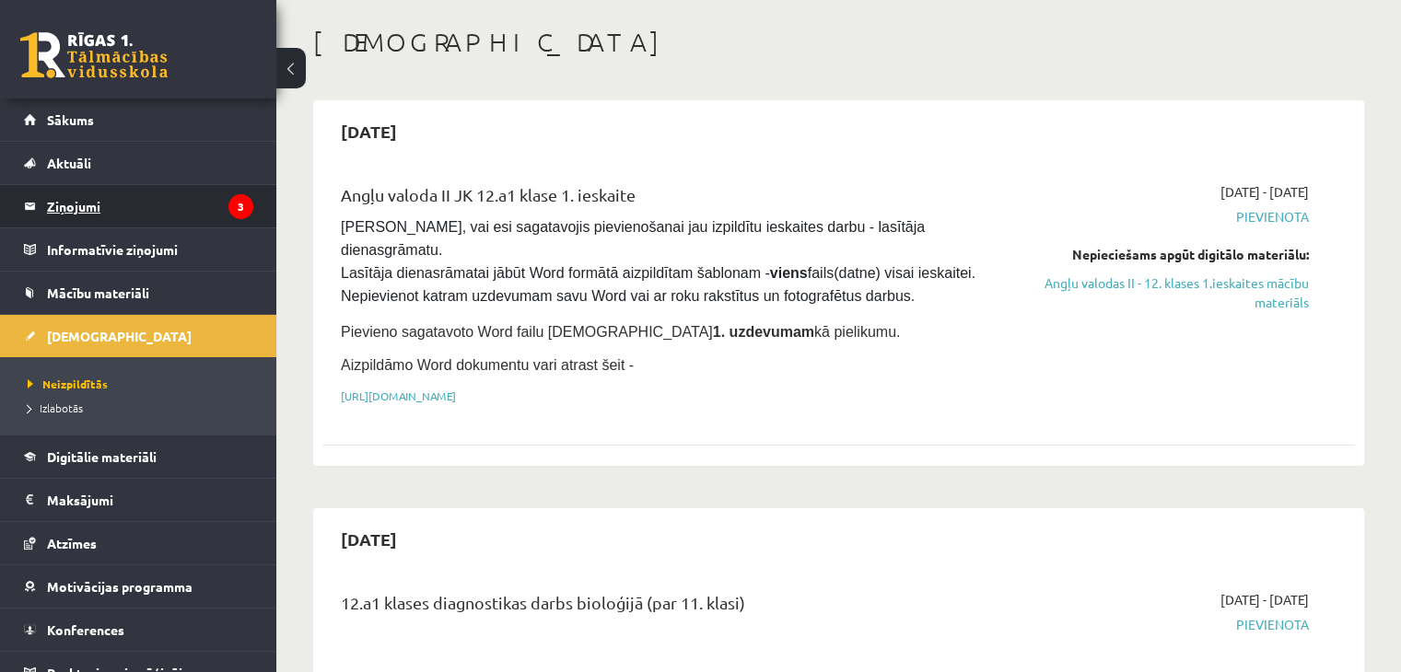
click at [81, 200] on legend "Ziņojumi 3" at bounding box center [150, 206] width 206 height 42
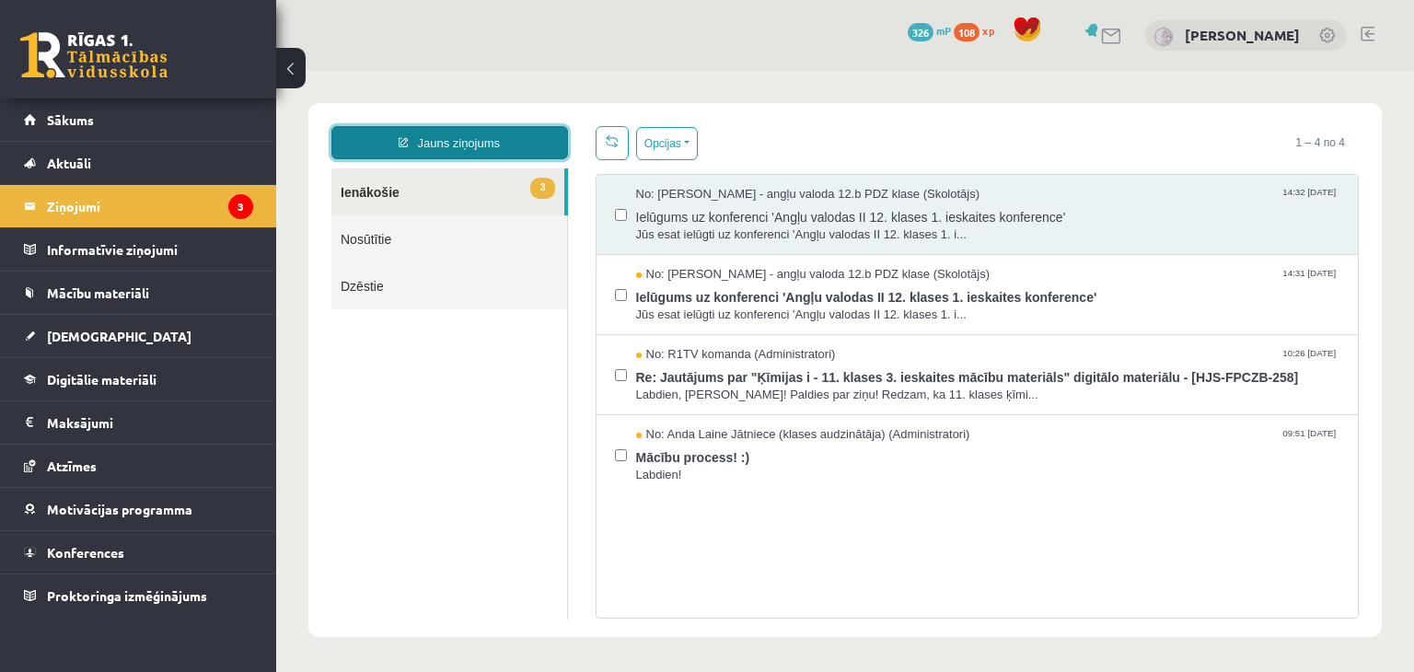
click at [479, 155] on link "Jauns ziņojums" at bounding box center [450, 142] width 237 height 33
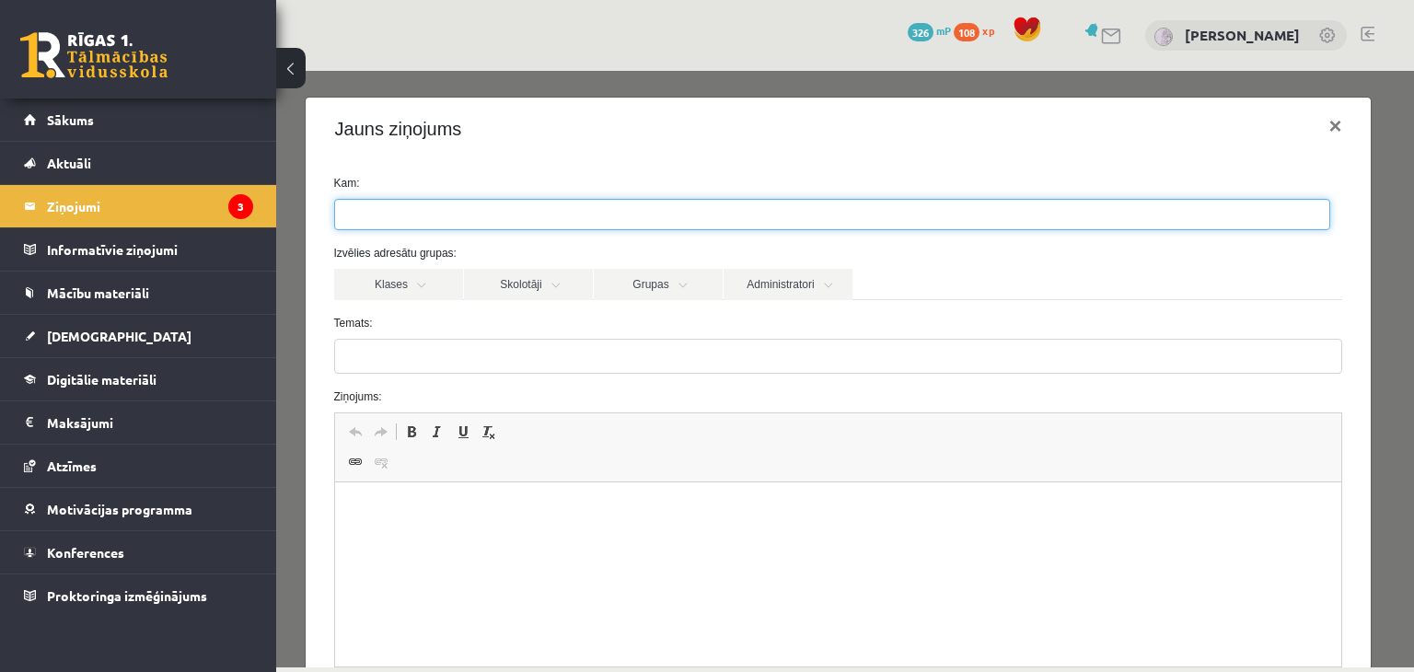
click at [455, 211] on ul at bounding box center [832, 214] width 995 height 29
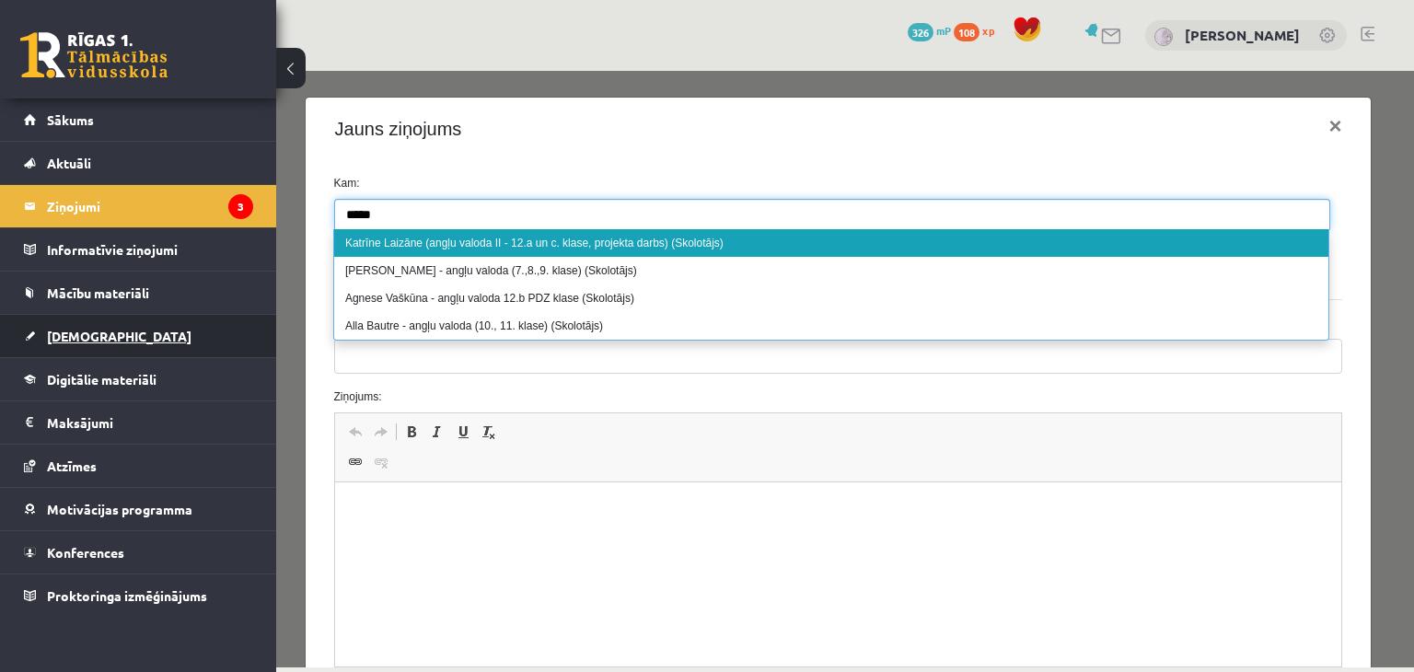
type input "*****"
click at [75, 343] on link "[DEMOGRAPHIC_DATA]" at bounding box center [138, 336] width 229 height 42
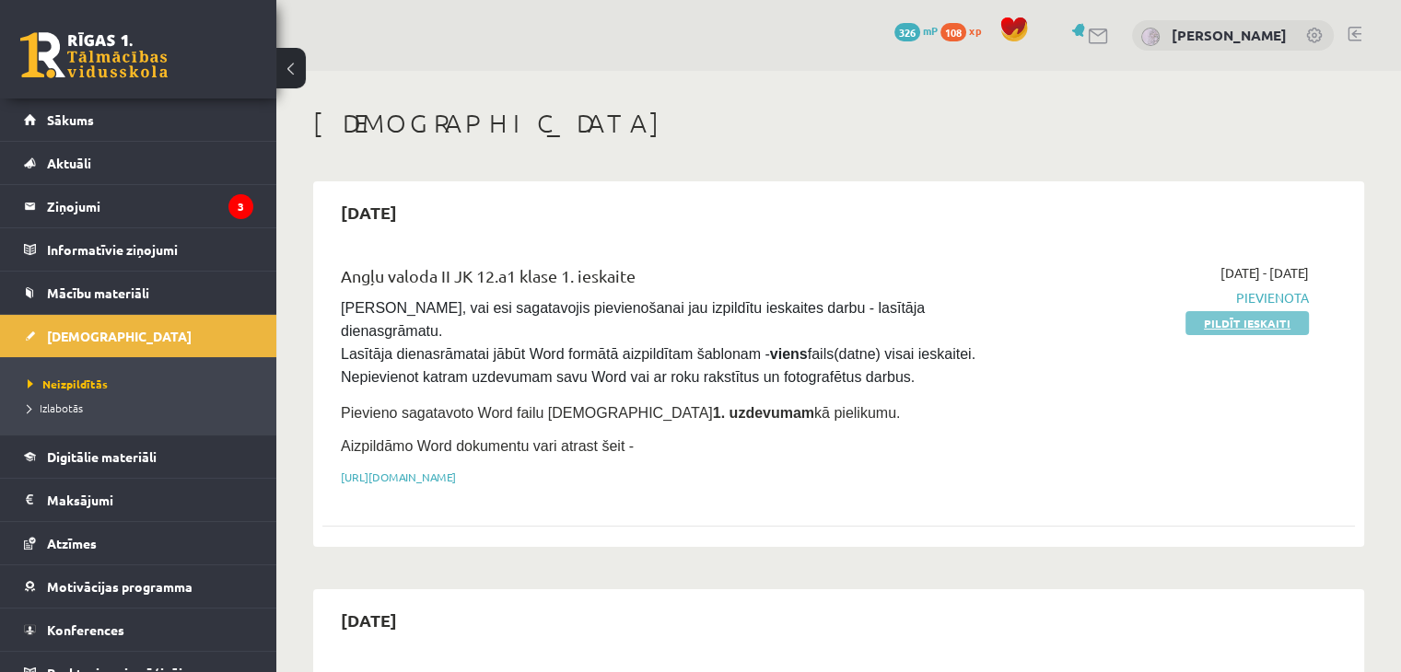
click at [1267, 318] on link "Pildīt ieskaiti" at bounding box center [1246, 323] width 123 height 24
click at [657, 461] on div "Angļu valoda II JK 12.a1 klase 1. ieskaite Pārliecinies, vai esi sagatavojis pi…" at bounding box center [659, 379] width 664 height 233
click at [456, 470] on link "https://drive.google.com/drive/folders/1IHE_ip15KOAbO2Se1NDGwZ2e__vlzPUf?usp=sh…" at bounding box center [398, 477] width 115 height 15
click at [884, 337] on span "Pārliecinies, vai esi sagatavojis pievienošanai jau izpildītu ieskaites darbu -…" at bounding box center [660, 342] width 638 height 85
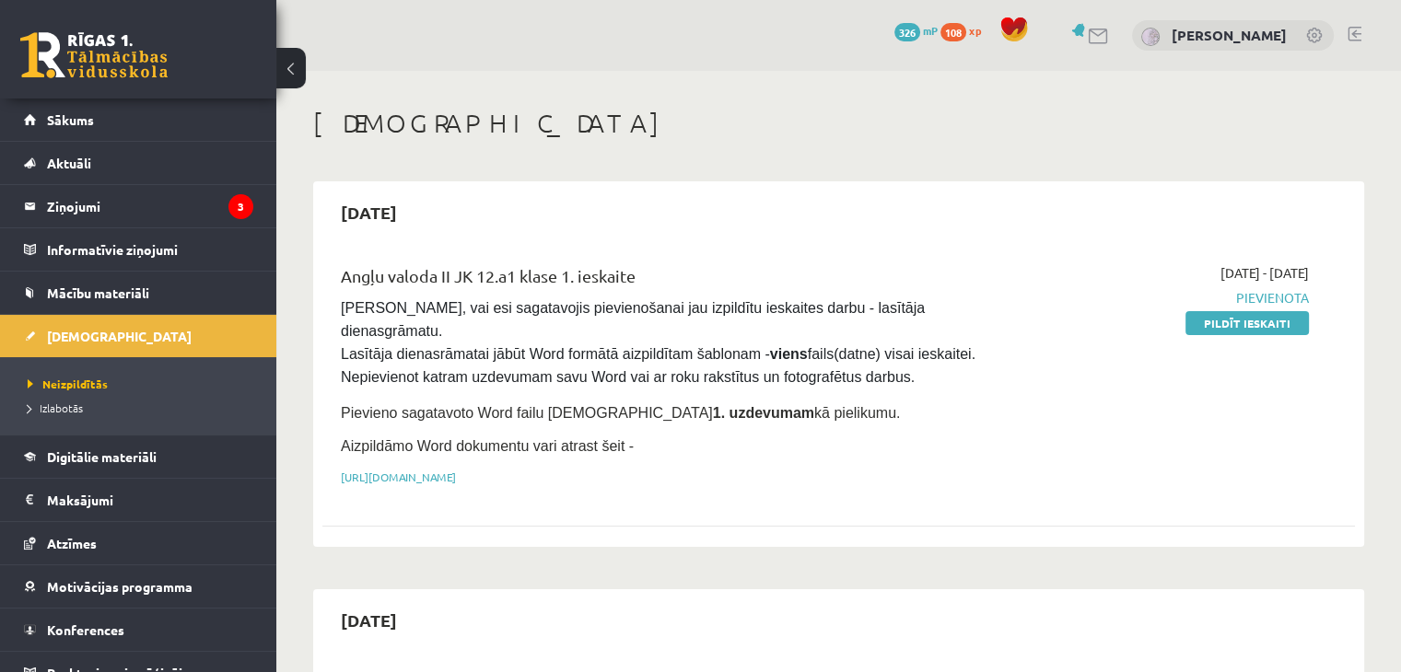
click at [924, 324] on span "Pārliecinies, vai esi sagatavojis pievienošanai jau izpildītu ieskaites darbu -…" at bounding box center [660, 342] width 638 height 85
click at [76, 196] on legend "Ziņojumi 3" at bounding box center [150, 206] width 206 height 42
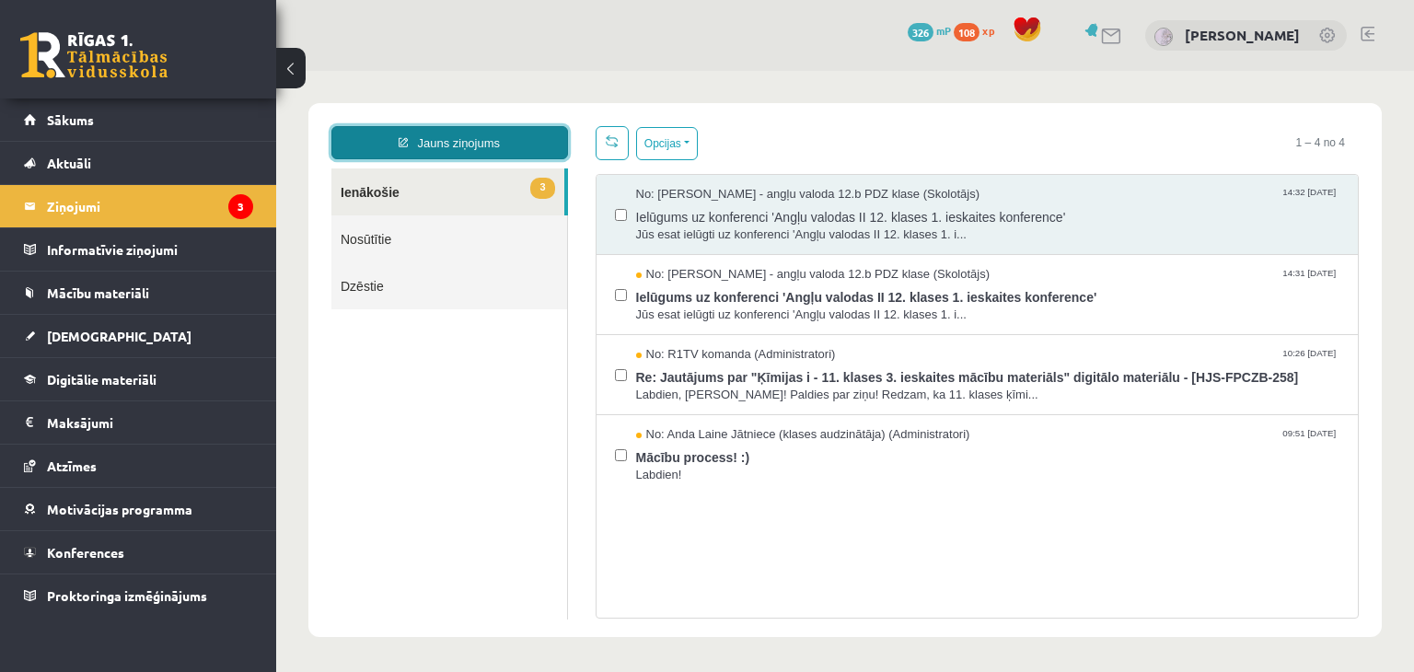
click at [491, 134] on link "Jauns ziņojums" at bounding box center [450, 142] width 237 height 33
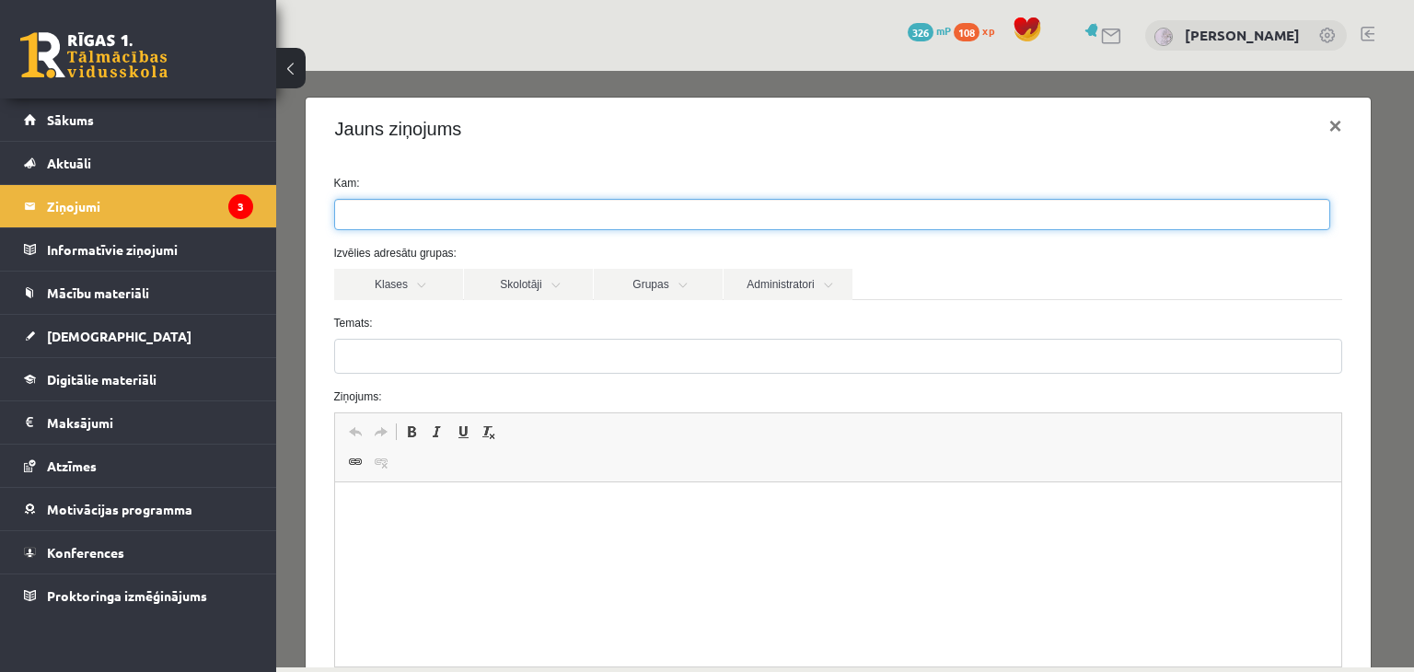
click at [464, 220] on ul at bounding box center [832, 214] width 995 height 29
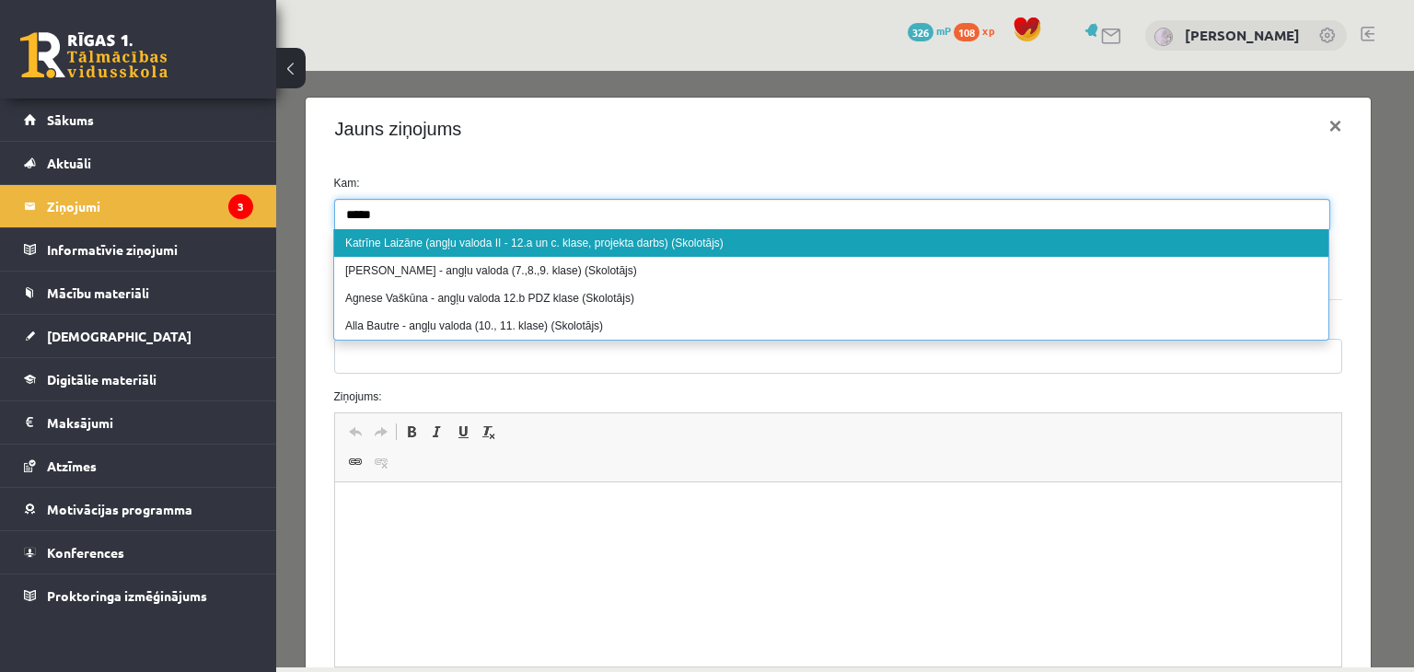
type input "*****"
select select "*****"
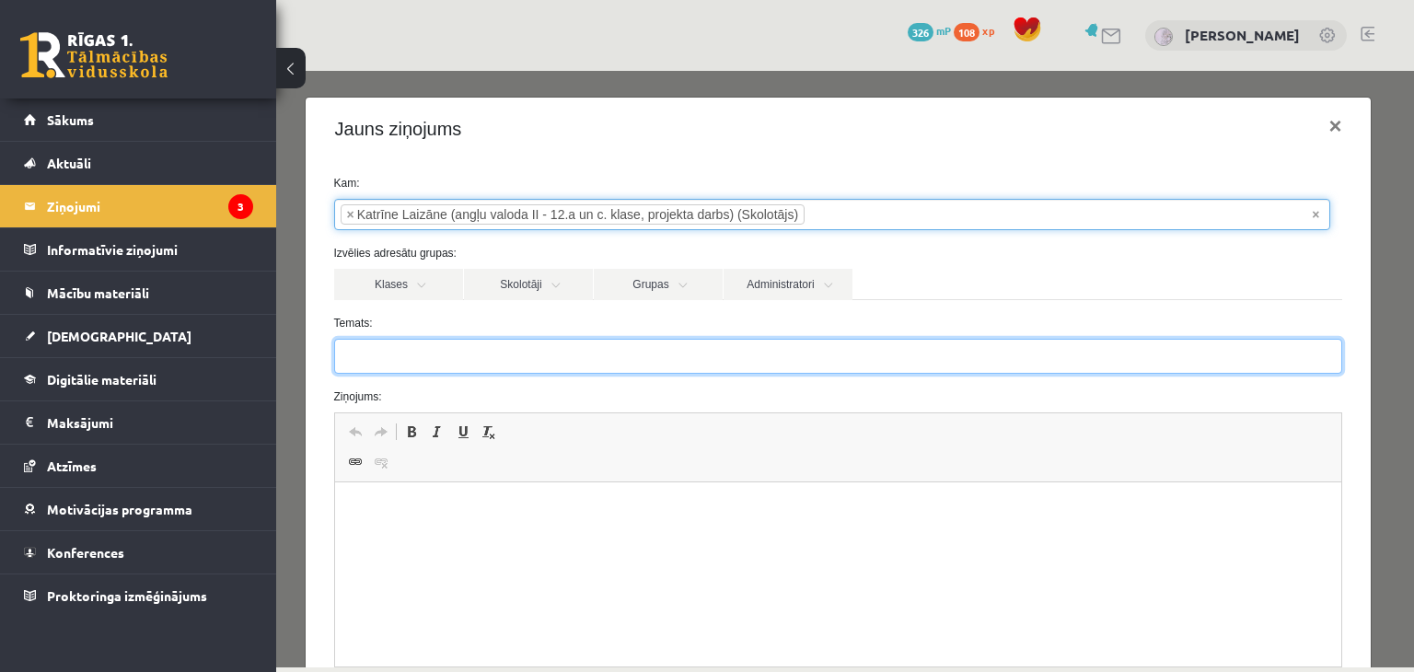
click at [475, 339] on input "Temats:" at bounding box center [838, 356] width 1009 height 35
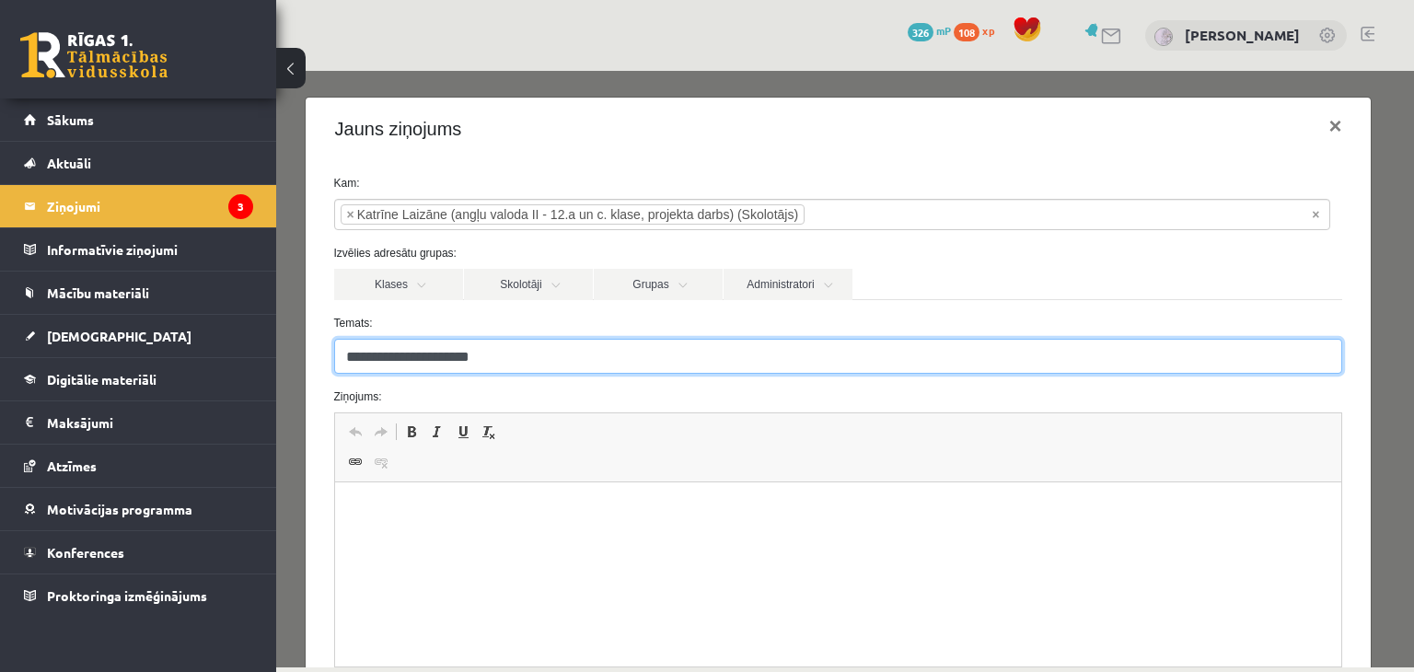
type input "**********"
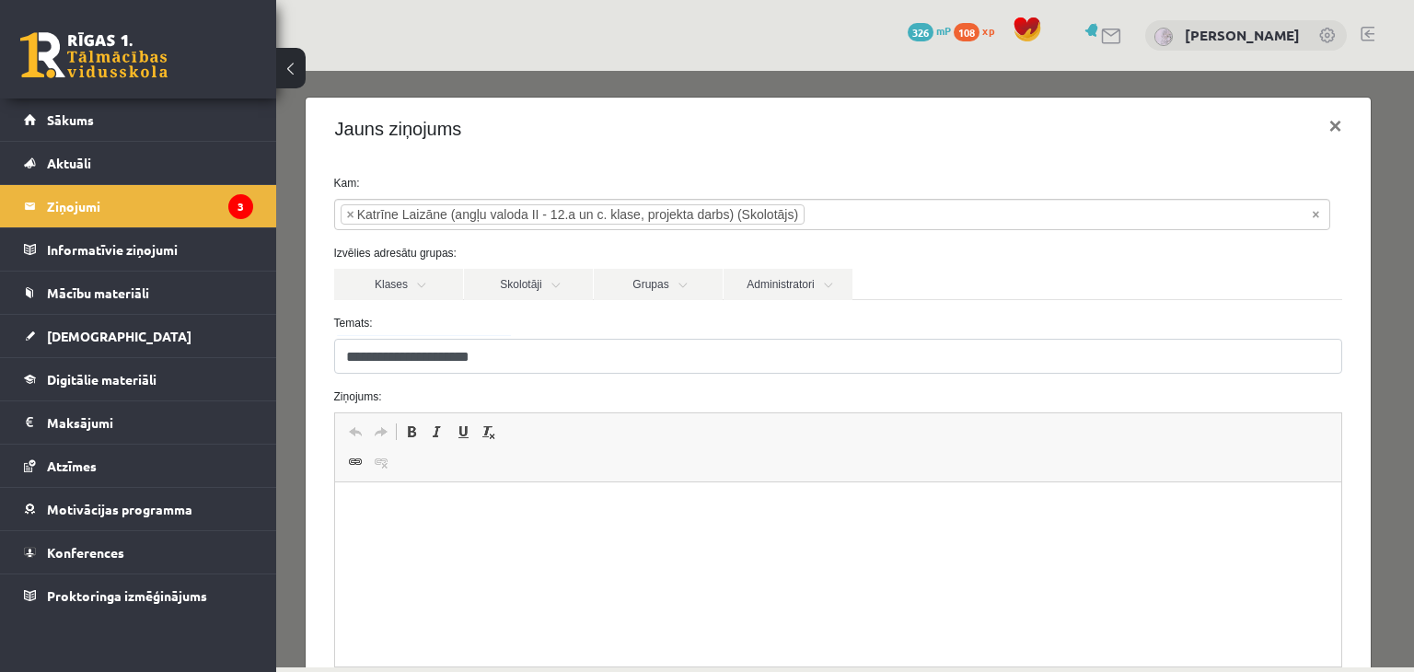
click at [420, 512] on p "Rich Text Editor, wiswyg-editor-47025672247480-1757417557-753" at bounding box center [838, 510] width 971 height 19
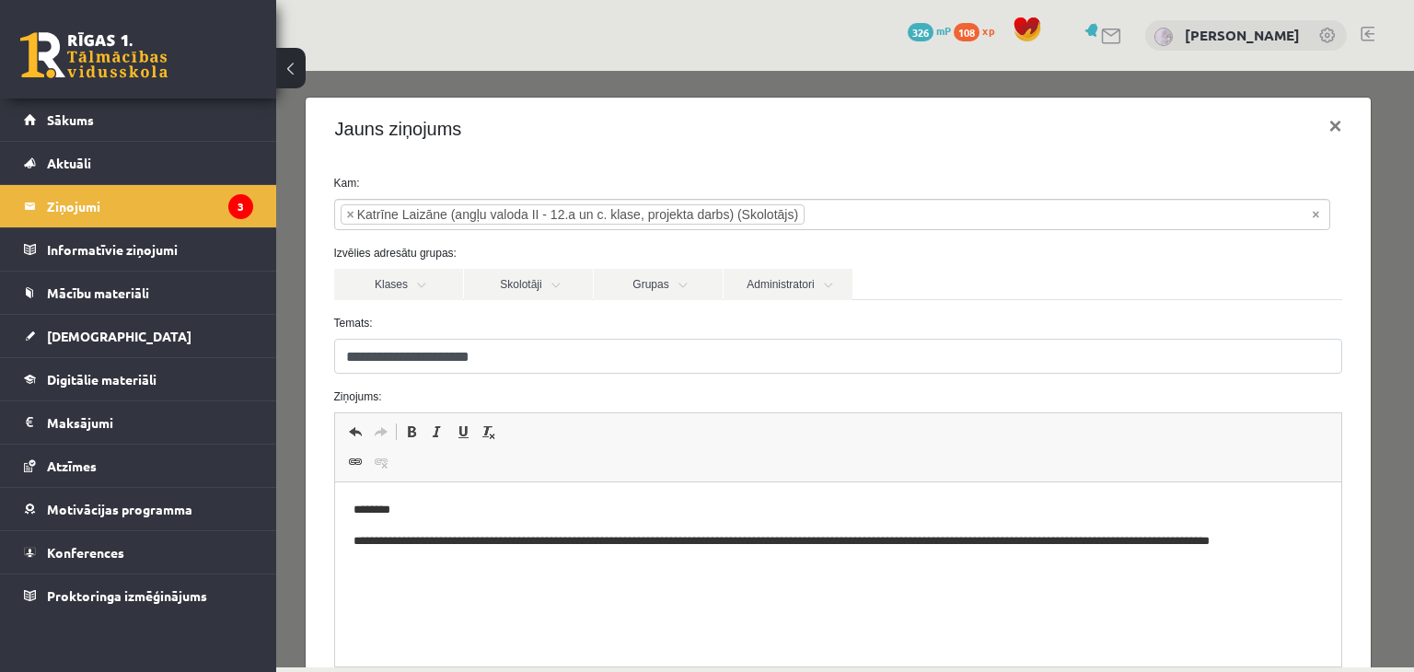
click at [892, 540] on p "**********" at bounding box center [832, 551] width 958 height 39
click at [980, 537] on p "**********" at bounding box center [832, 551] width 958 height 39
click at [532, 583] on html "**********" at bounding box center [837, 536] width 1007 height 106
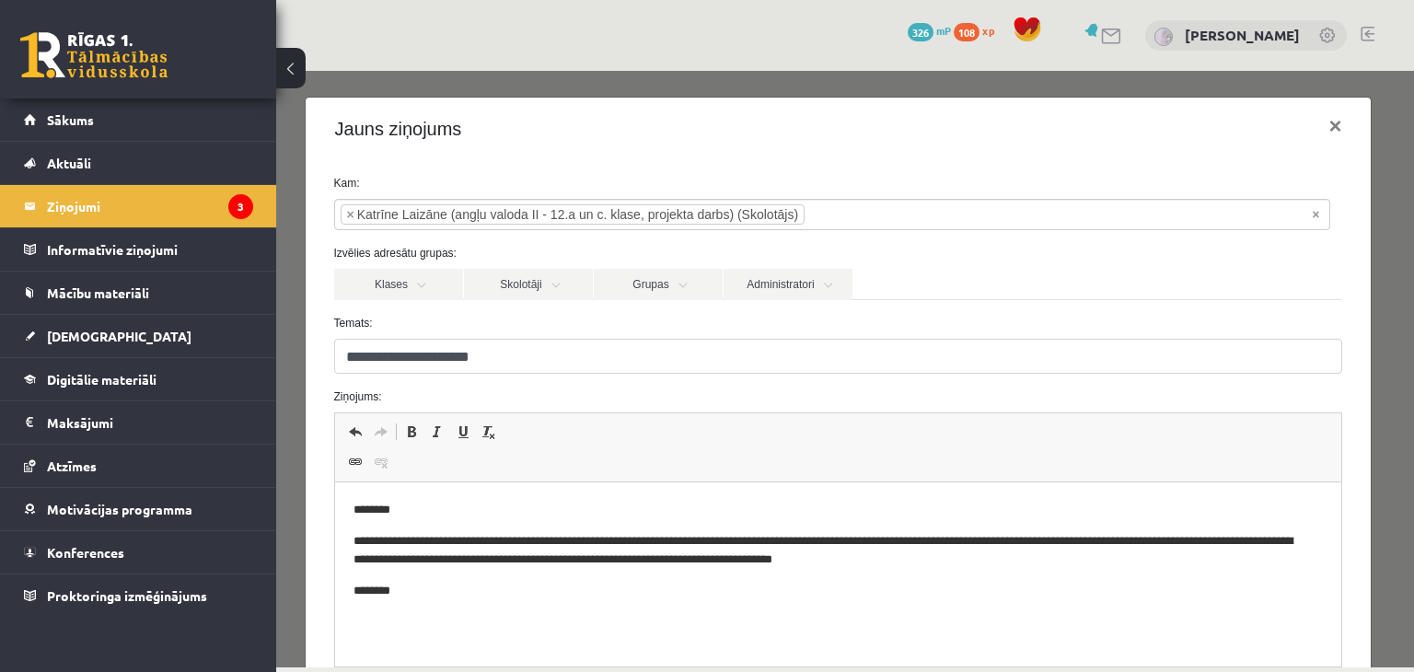
scroll to position [215, 0]
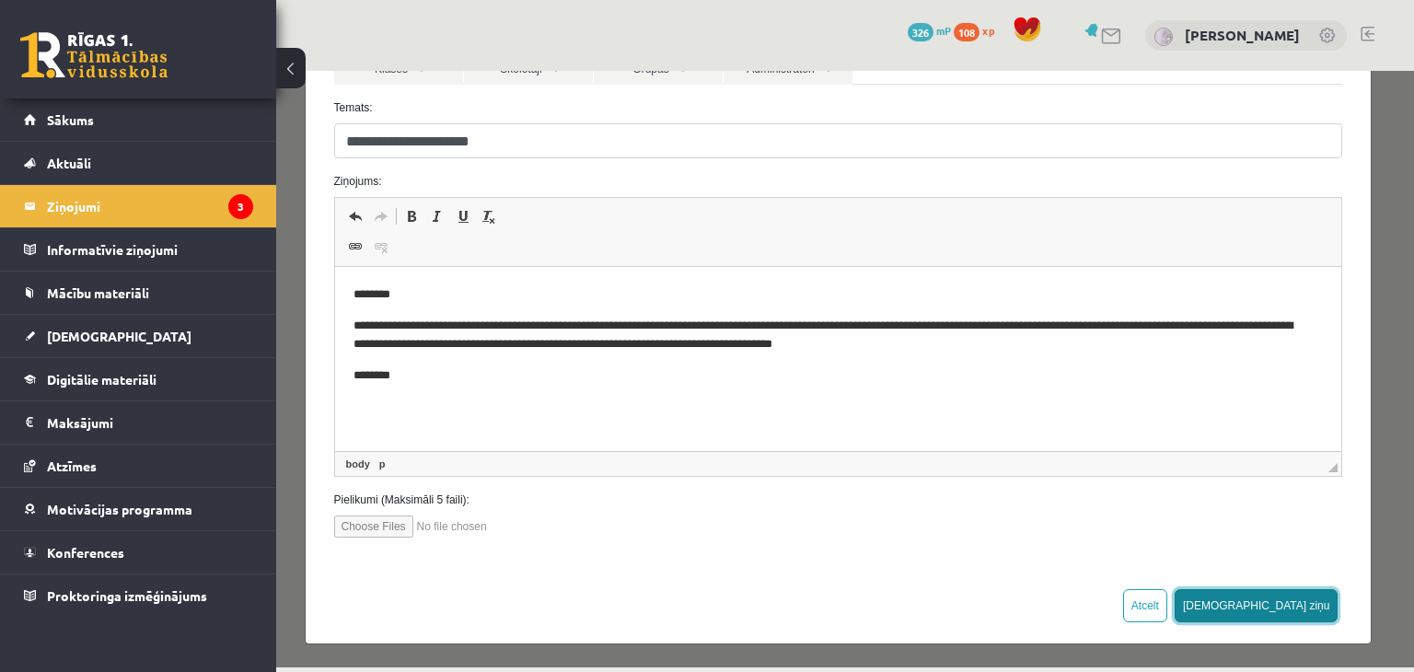
click at [1275, 612] on button "Sūtīt ziņu" at bounding box center [1257, 605] width 164 height 33
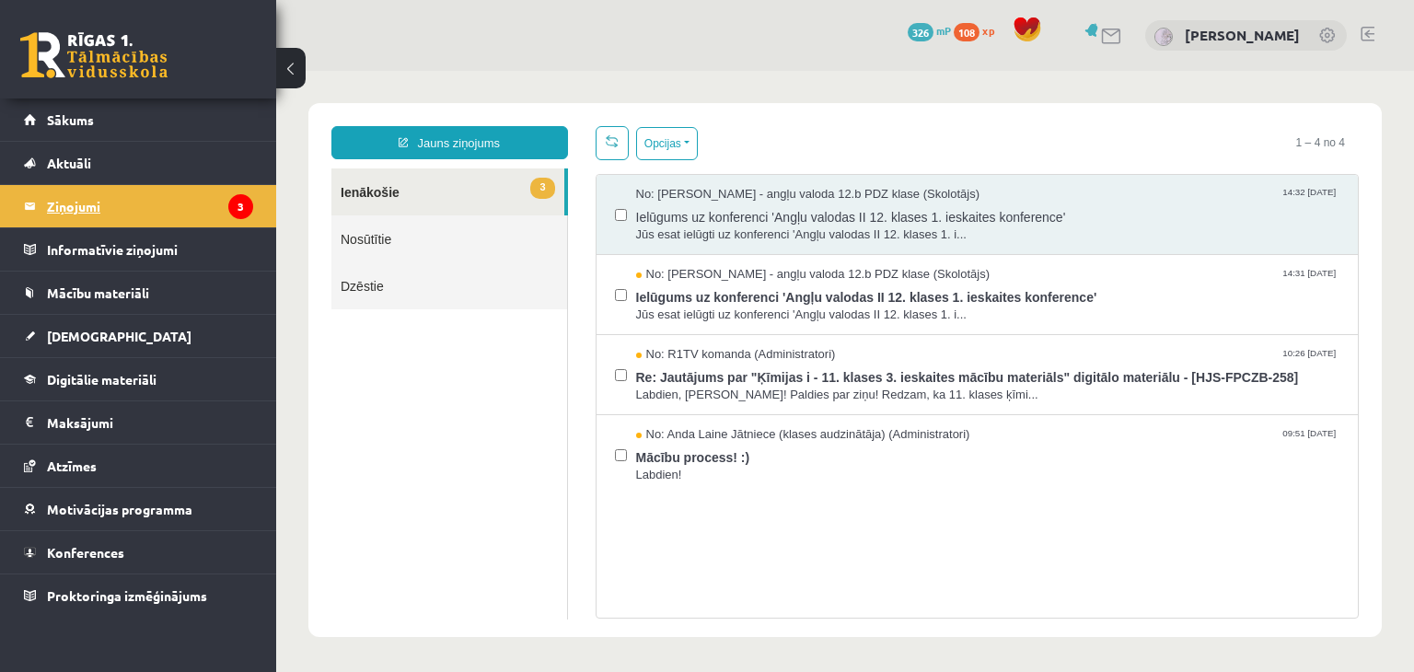
scroll to position [0, 0]
click at [62, 118] on span "Sākums" at bounding box center [70, 119] width 47 height 17
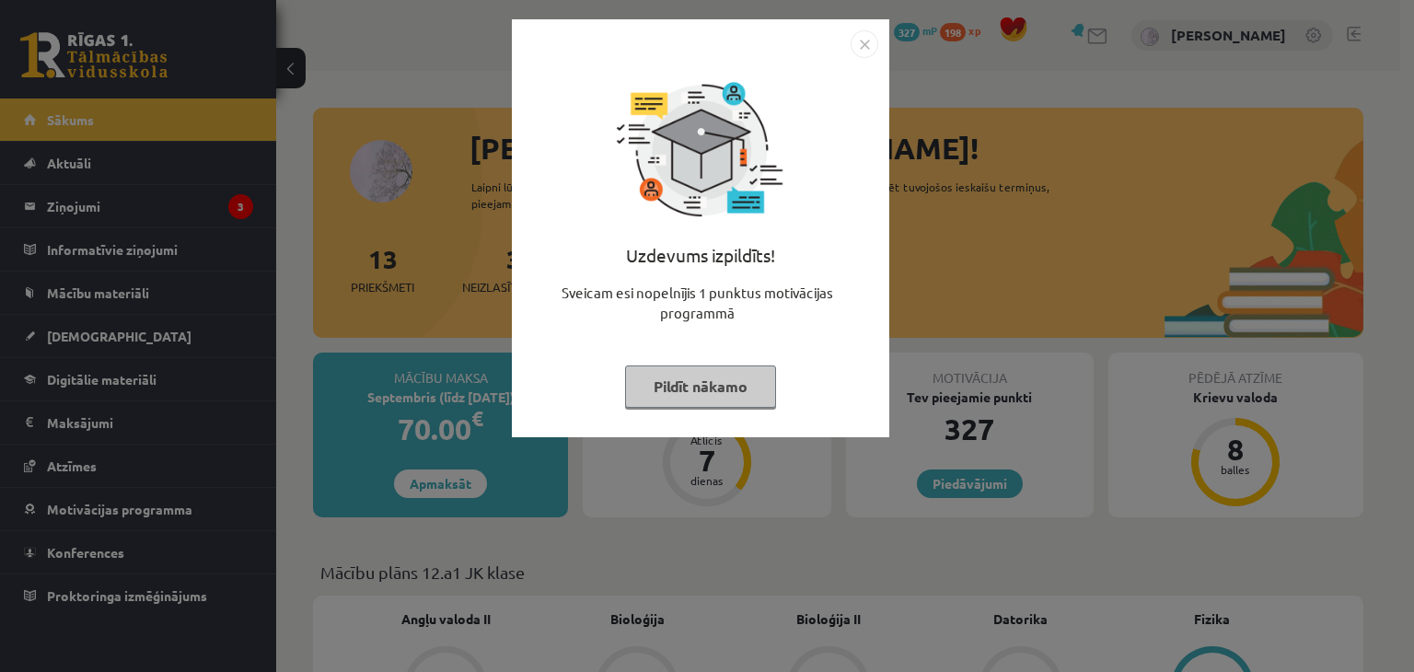
click at [696, 379] on button "Pildīt nākamo" at bounding box center [700, 387] width 151 height 42
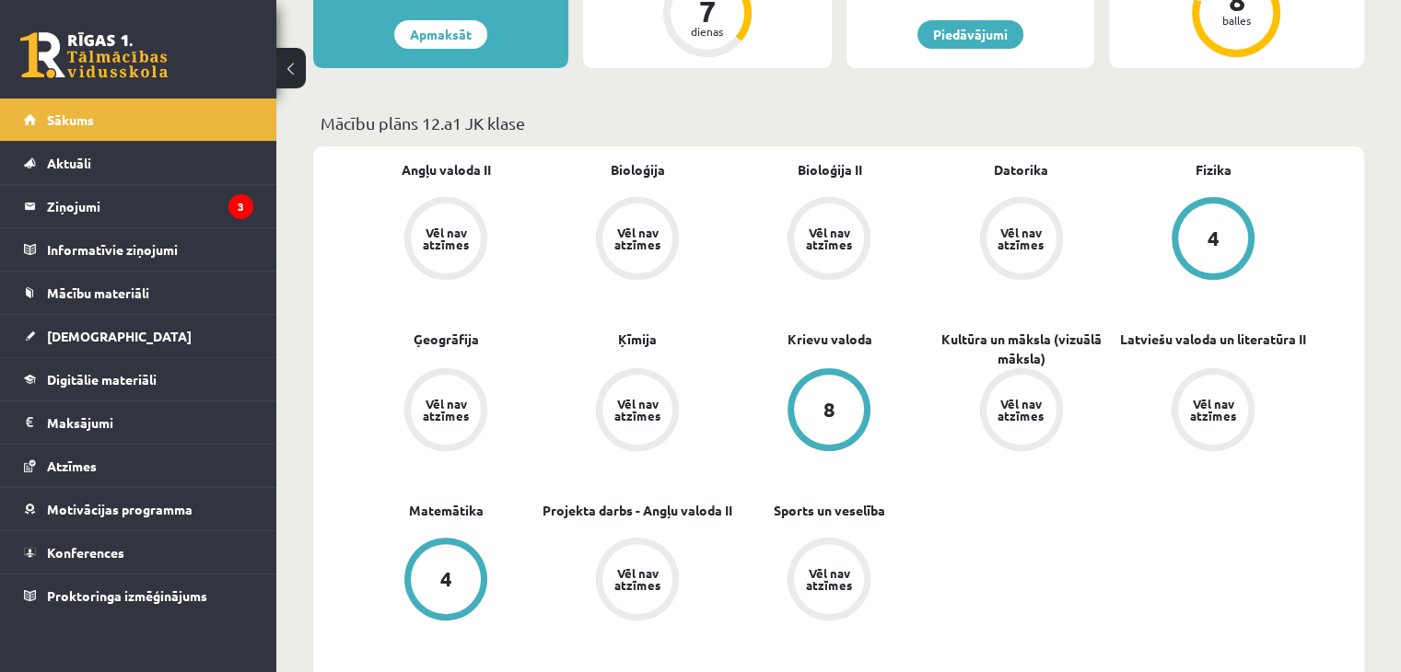
scroll to position [451, 0]
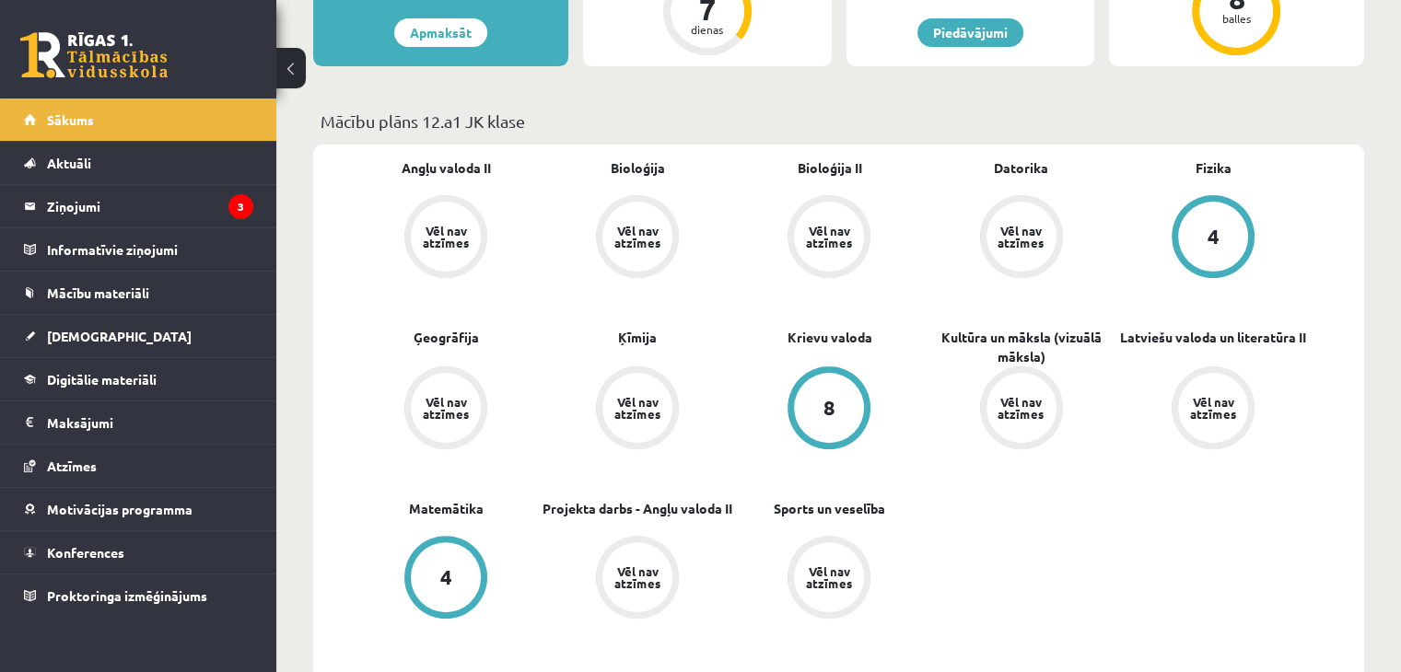
click at [640, 426] on div "Vēl nav atzīmes" at bounding box center [637, 408] width 70 height 70
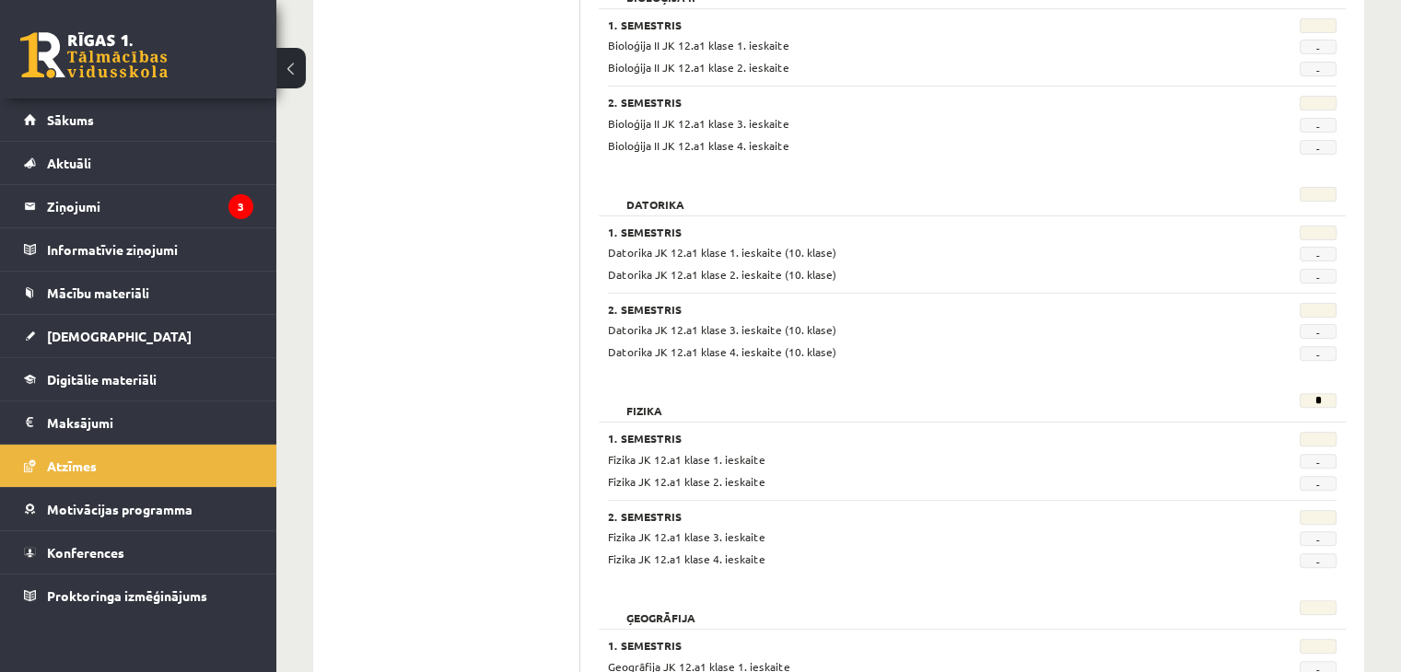
scroll to position [530, 0]
click at [85, 339] on span "[DEMOGRAPHIC_DATA]" at bounding box center [119, 336] width 145 height 17
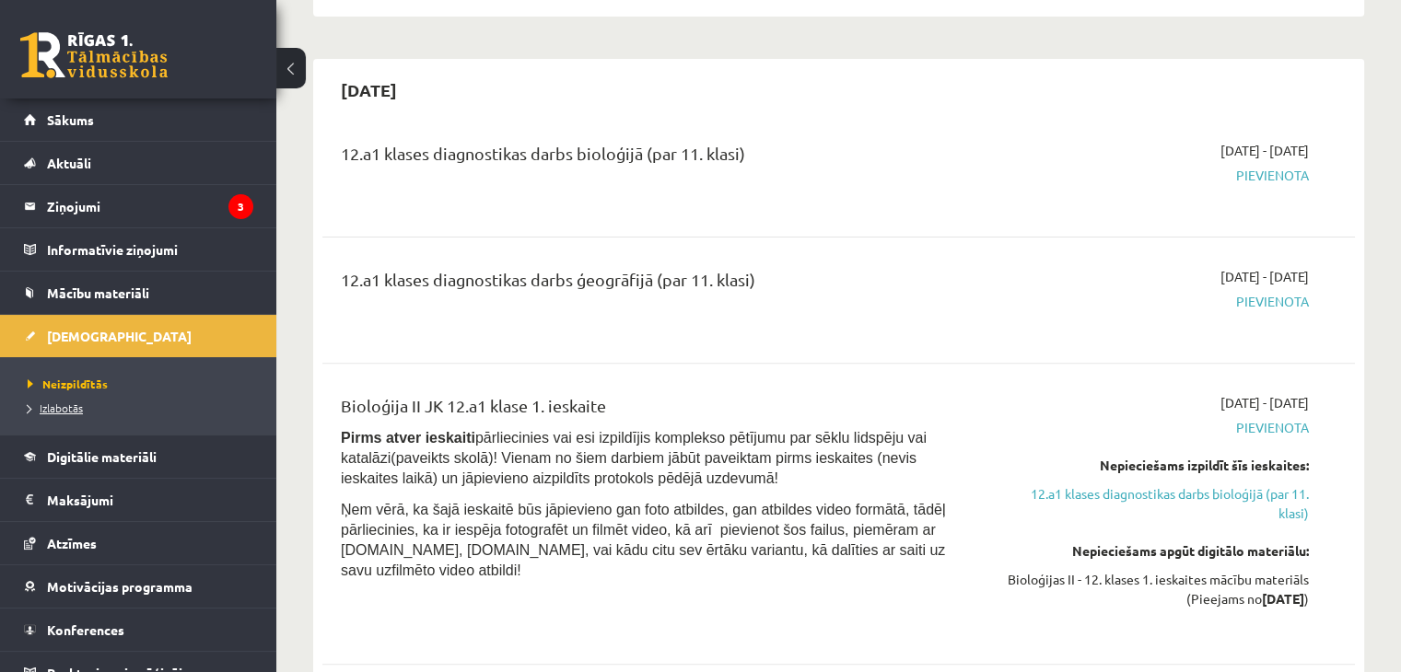
click at [63, 401] on span "Izlabotās" at bounding box center [55, 408] width 55 height 15
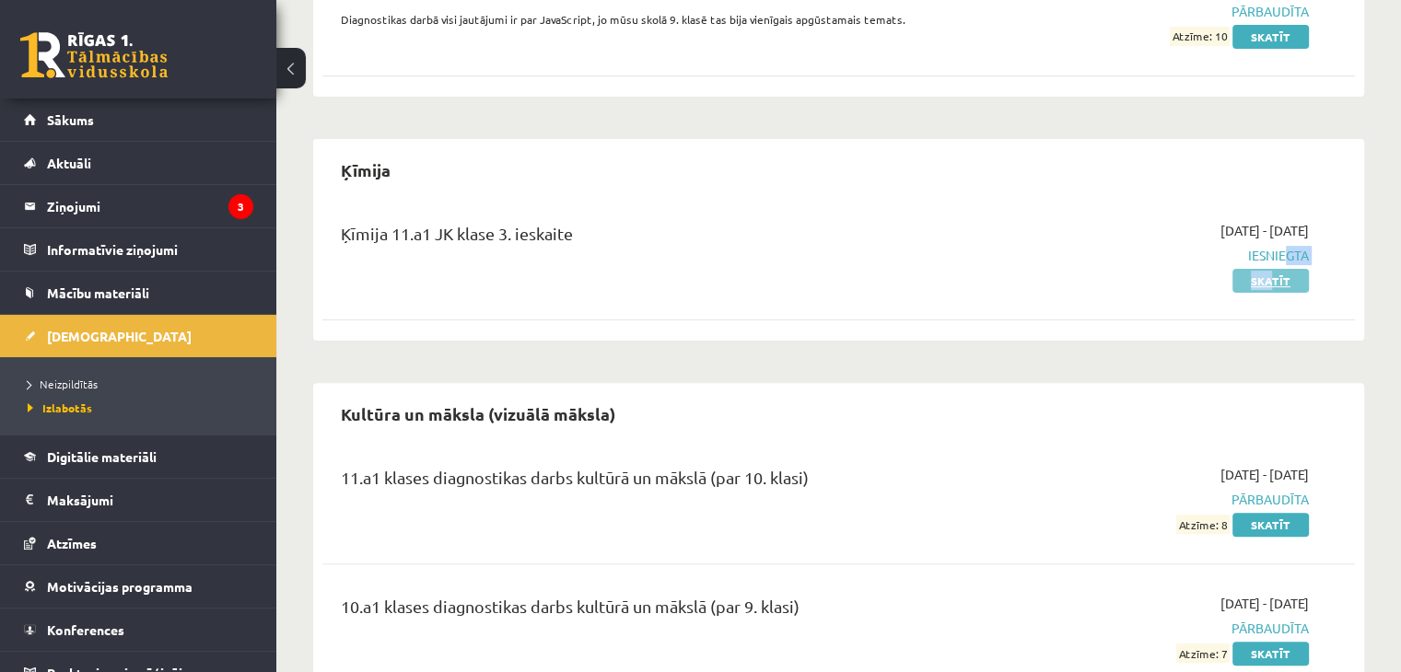
drag, startPoint x: 1279, startPoint y: 250, endPoint x: 1272, endPoint y: 277, distance: 27.7
click at [1272, 277] on div "[DATE] - [DATE] Iesniegta Skatīt" at bounding box center [1157, 255] width 332 height 69
click at [1272, 277] on link "Skatīt" at bounding box center [1270, 281] width 76 height 24
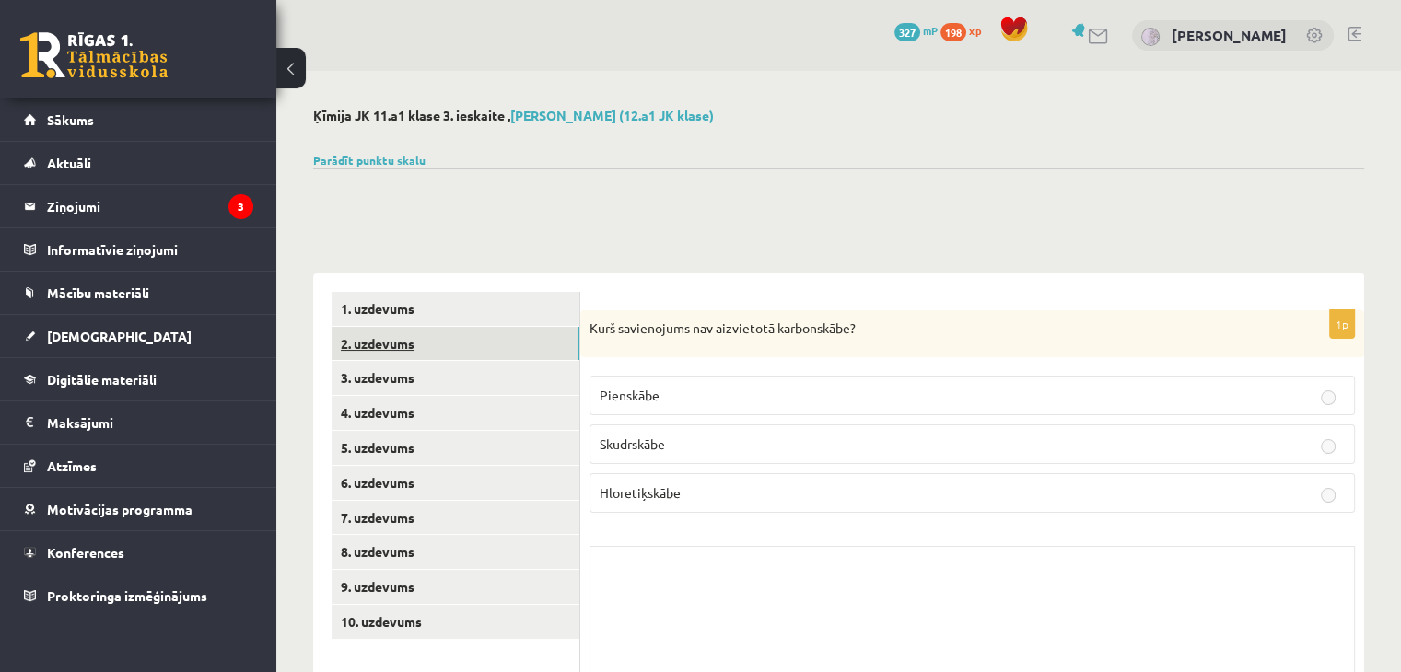
click at [441, 350] on link "2. uzdevums" at bounding box center [456, 344] width 248 height 34
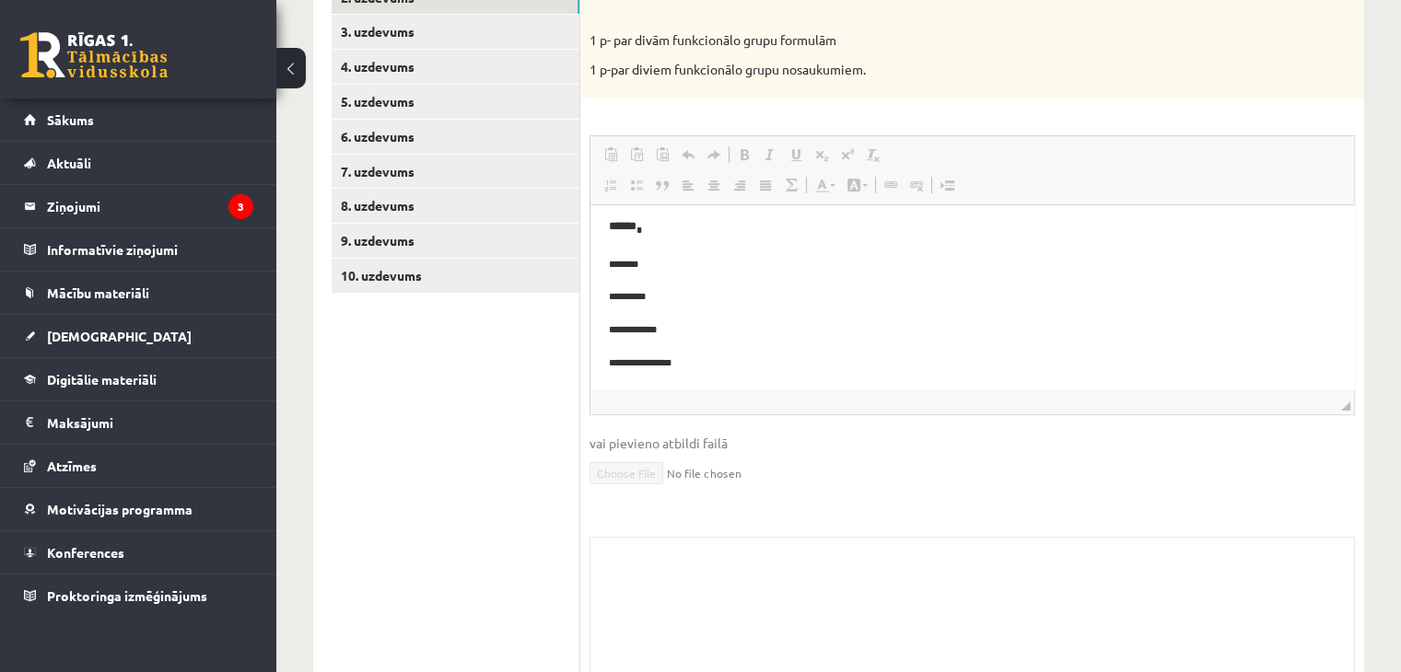
scroll to position [345, 0]
click at [382, 136] on link "6. uzdevums" at bounding box center [456, 138] width 248 height 34
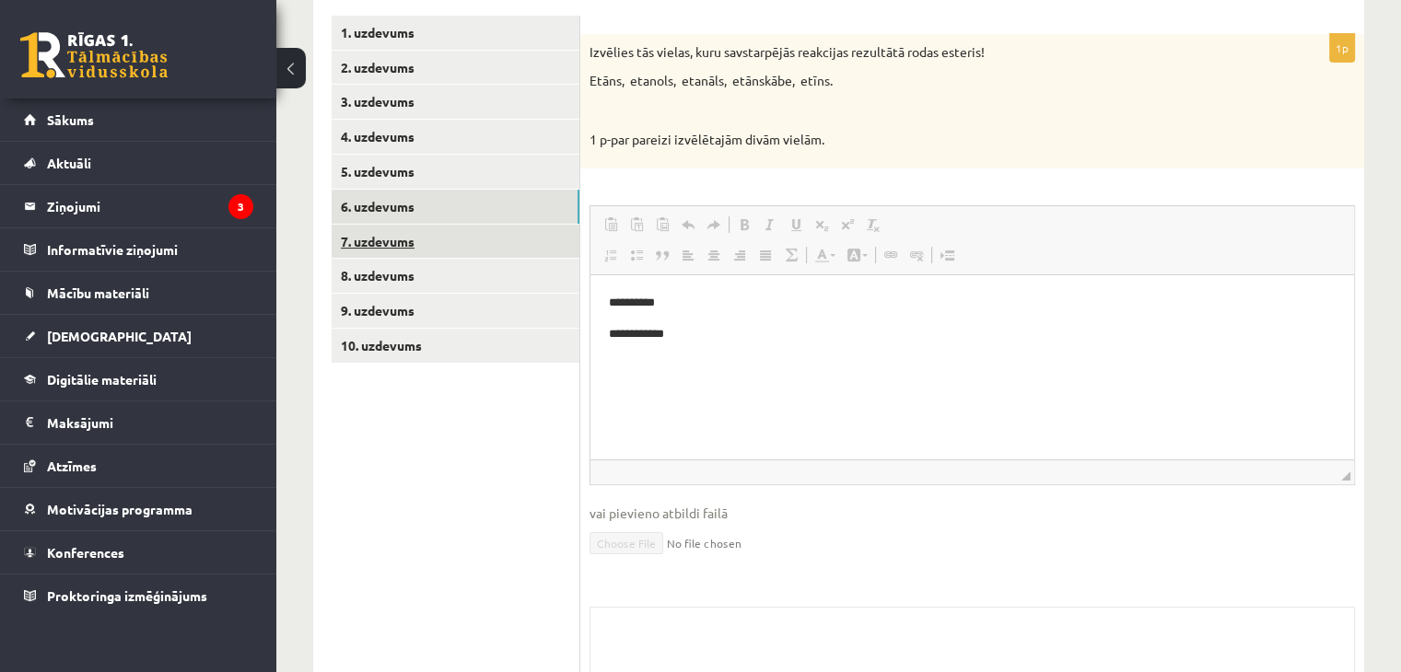
scroll to position [0, 0]
click at [394, 255] on link "7. uzdevums" at bounding box center [456, 242] width 248 height 34
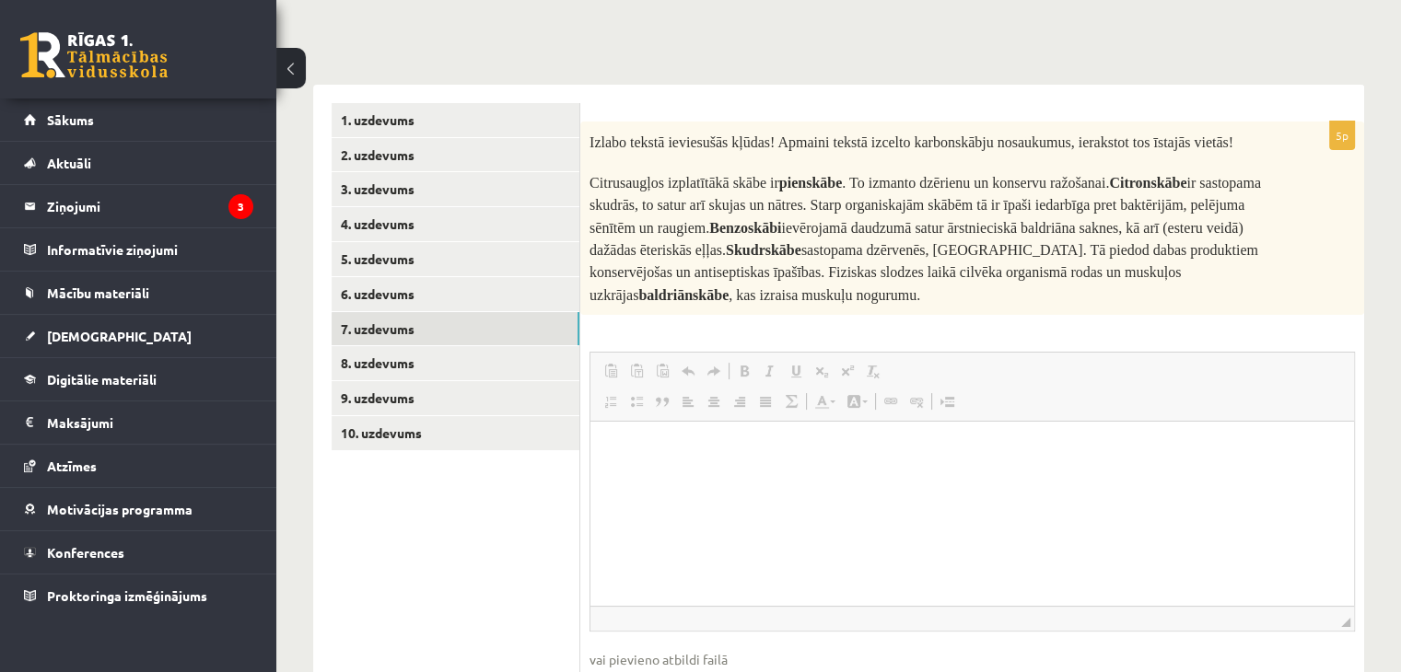
scroll to position [273, 0]
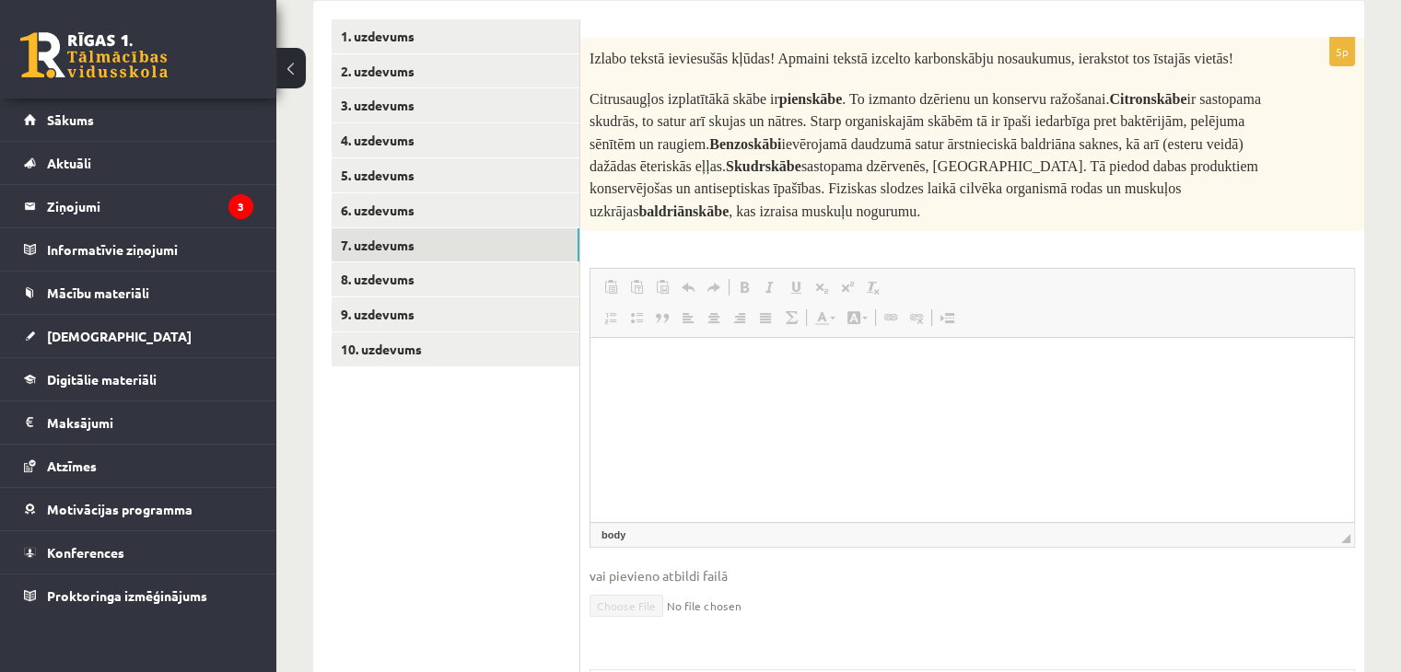
click at [743, 378] on html at bounding box center [971, 366] width 763 height 56
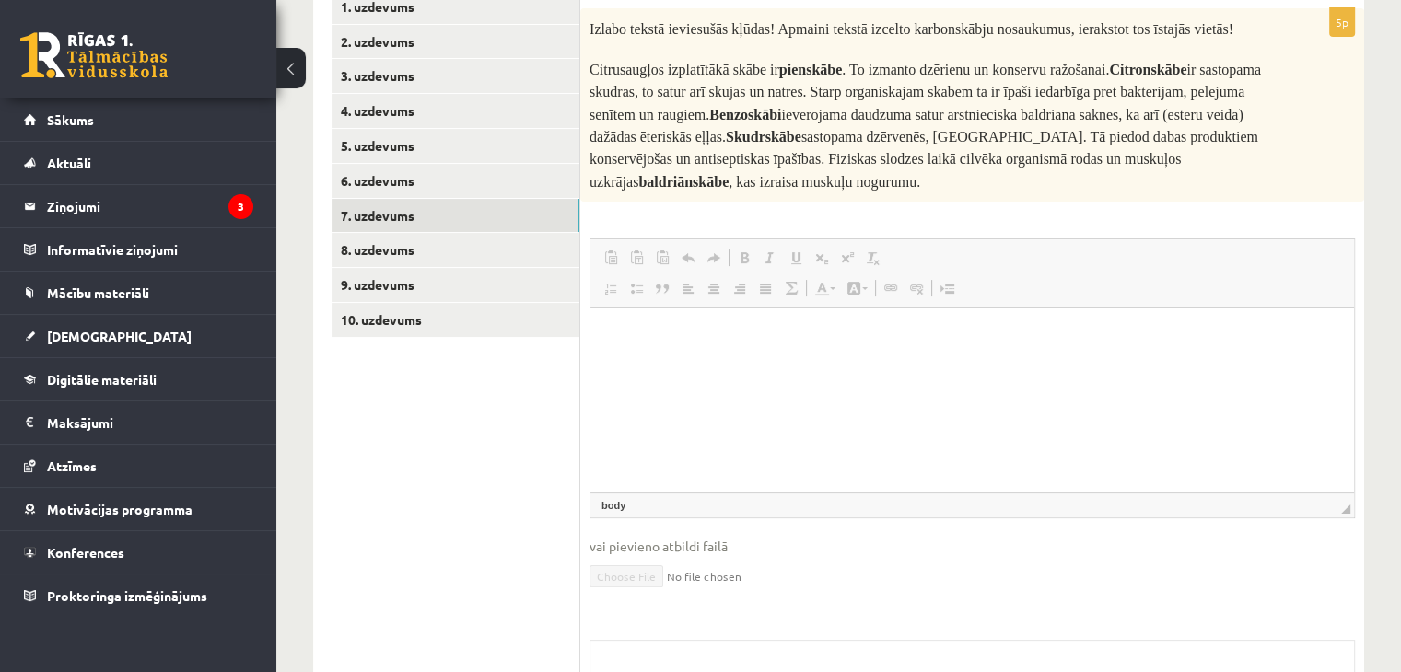
scroll to position [298, 0]
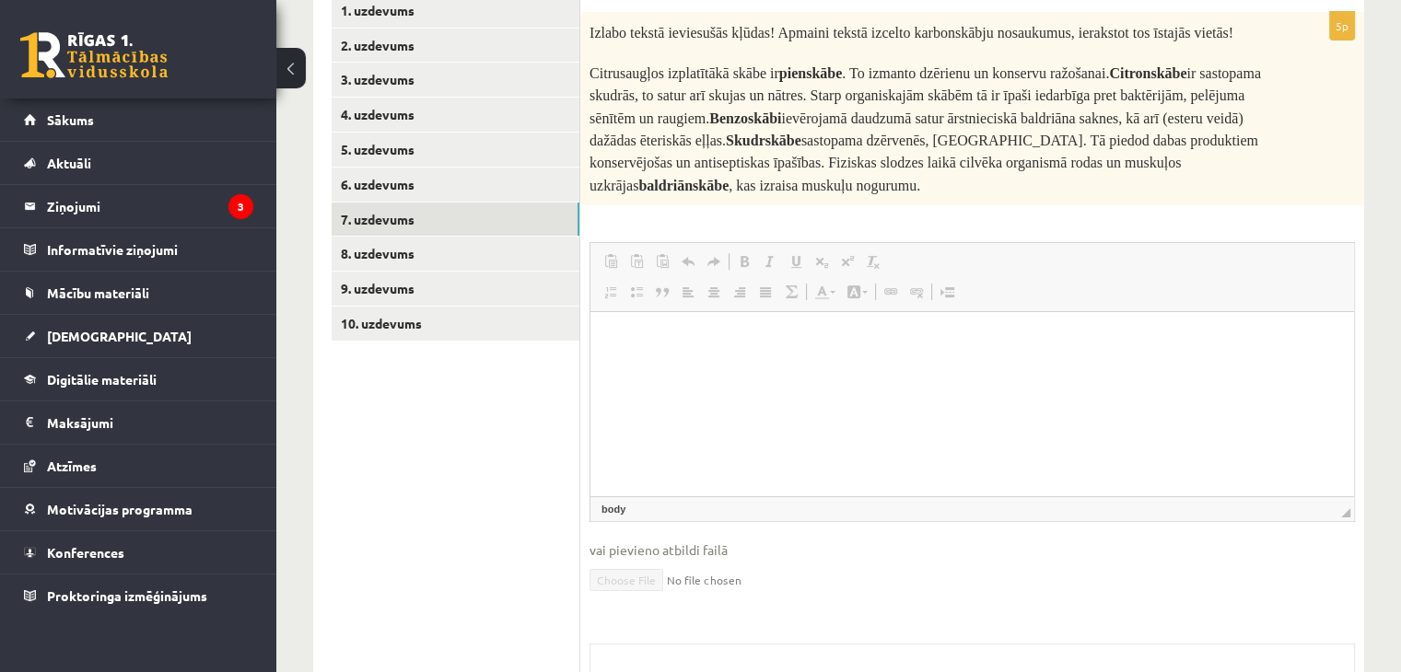
click at [743, 368] on html at bounding box center [971, 340] width 763 height 56
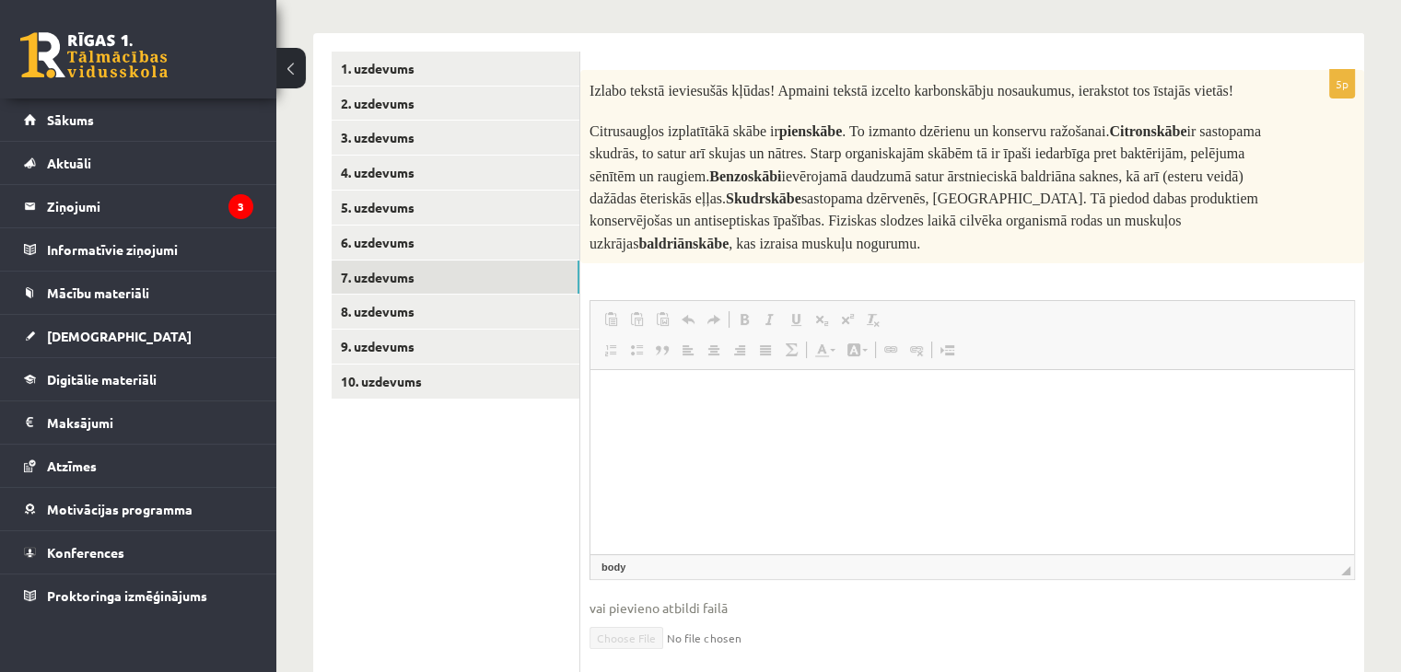
scroll to position [224, 0]
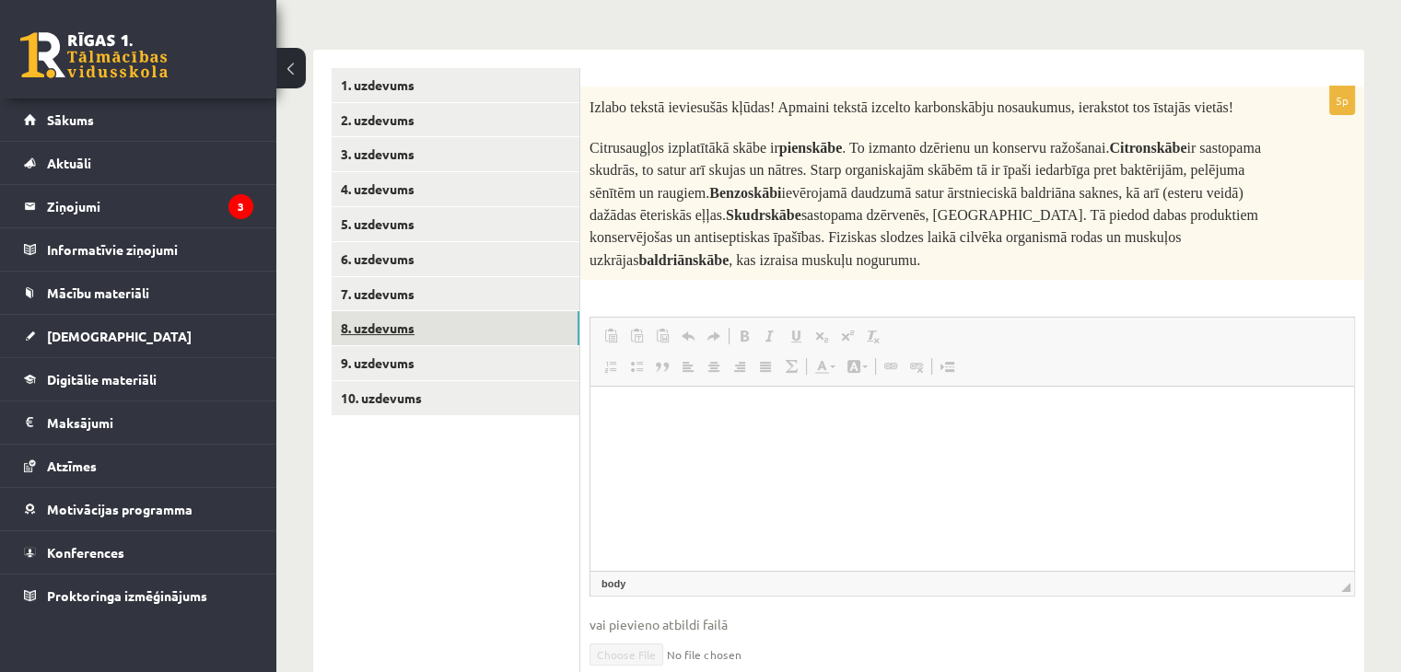
click at [371, 328] on link "8. uzdevums" at bounding box center [456, 328] width 248 height 34
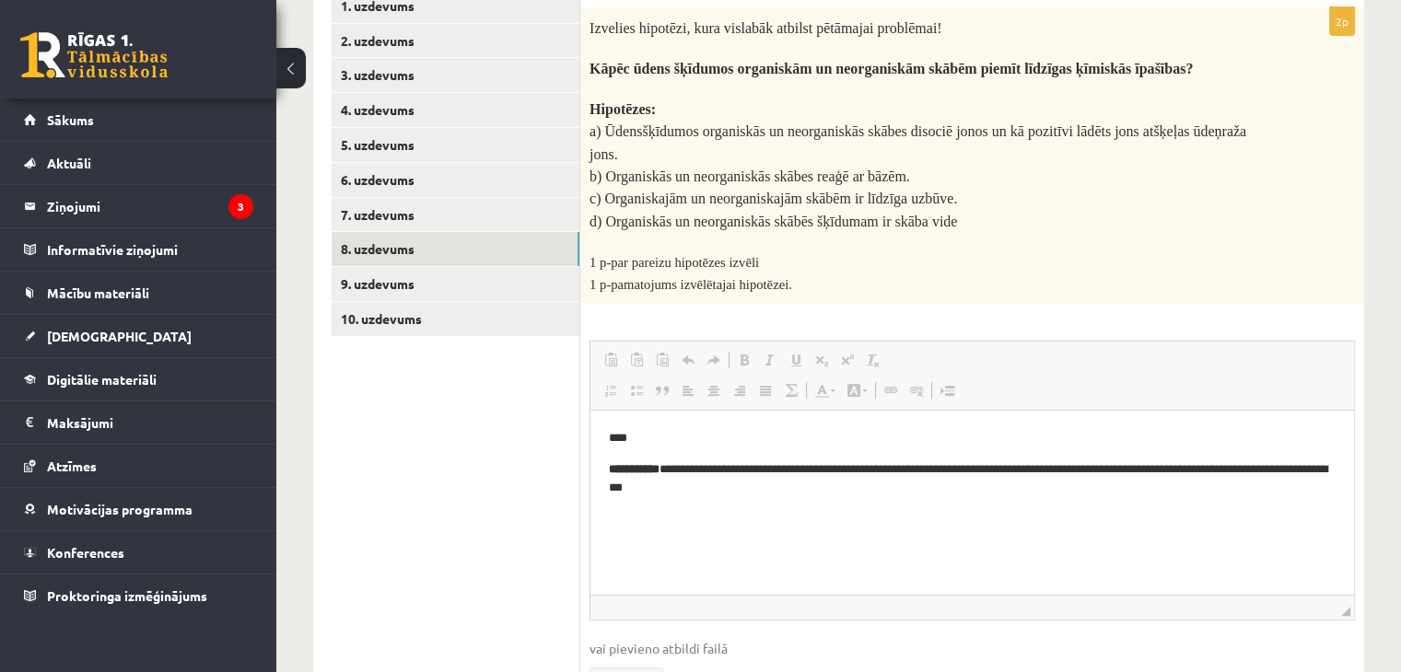
scroll to position [299, 0]
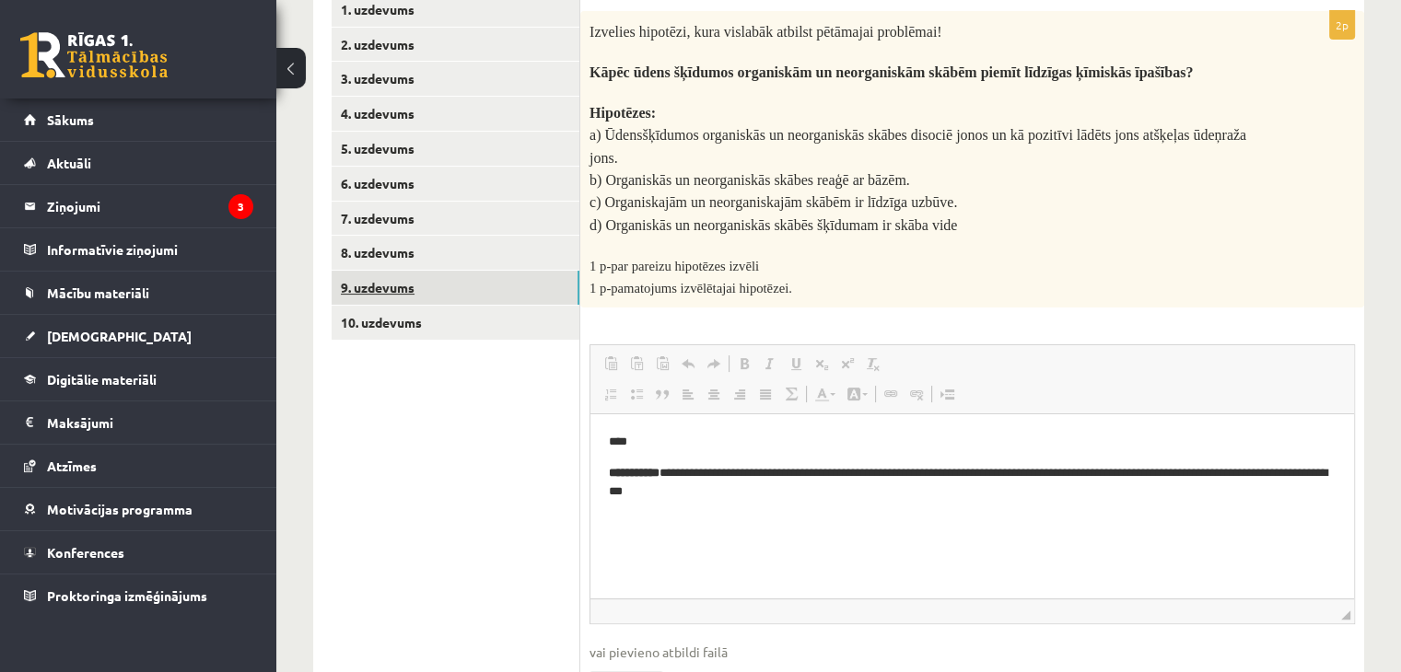
click at [396, 278] on link "9. uzdevums" at bounding box center [456, 288] width 248 height 34
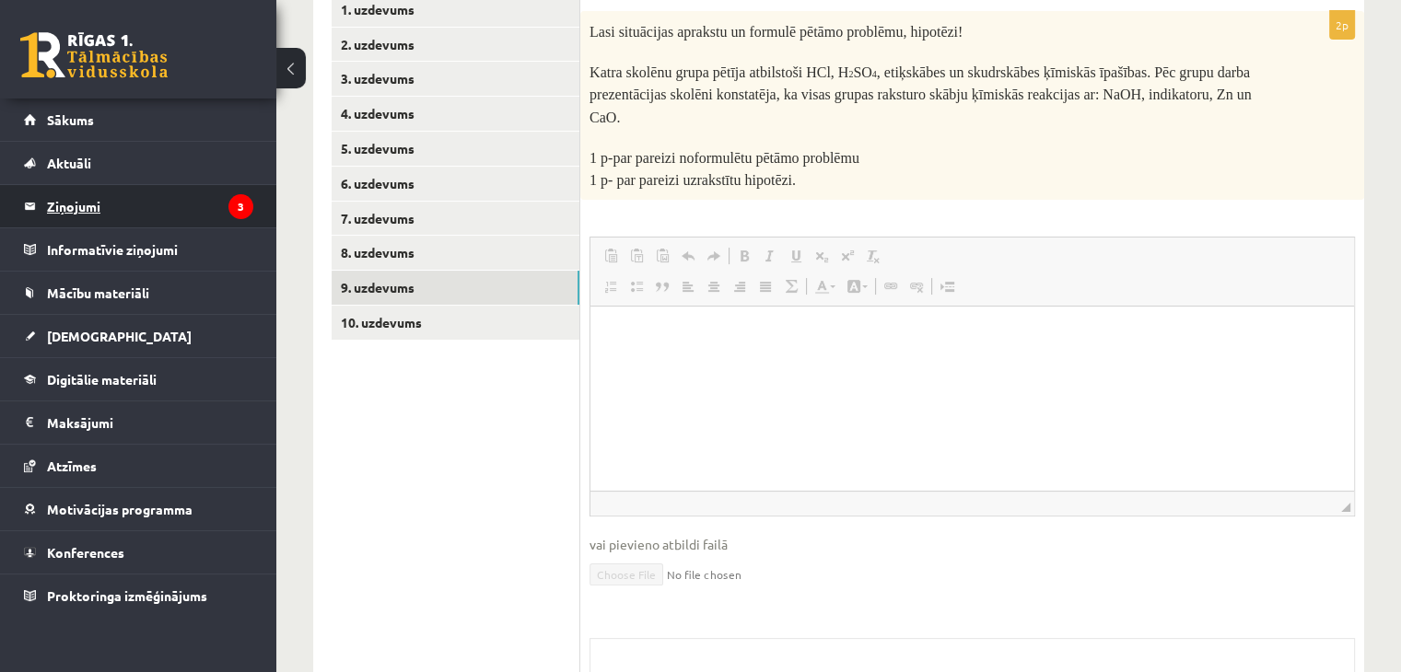
scroll to position [0, 0]
click at [88, 222] on legend "Ziņojumi 3" at bounding box center [150, 206] width 206 height 42
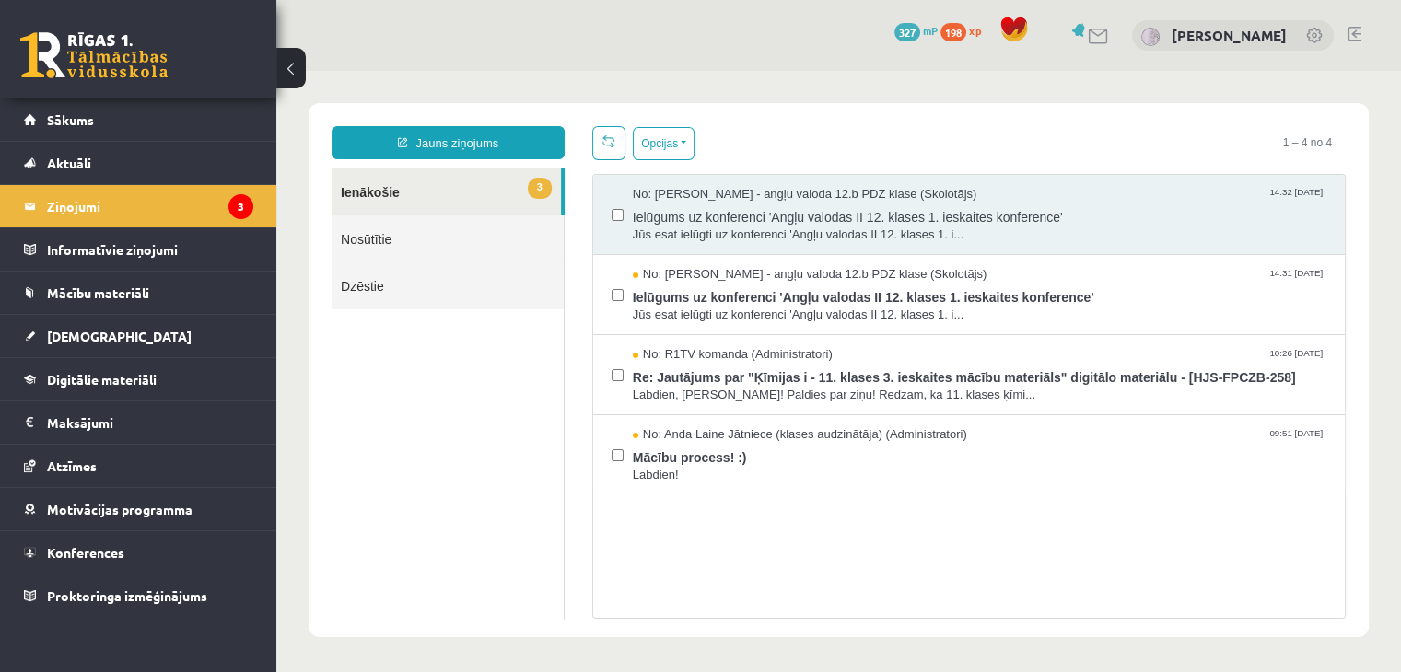
click at [377, 250] on link "Nosūtītie" at bounding box center [448, 238] width 232 height 47
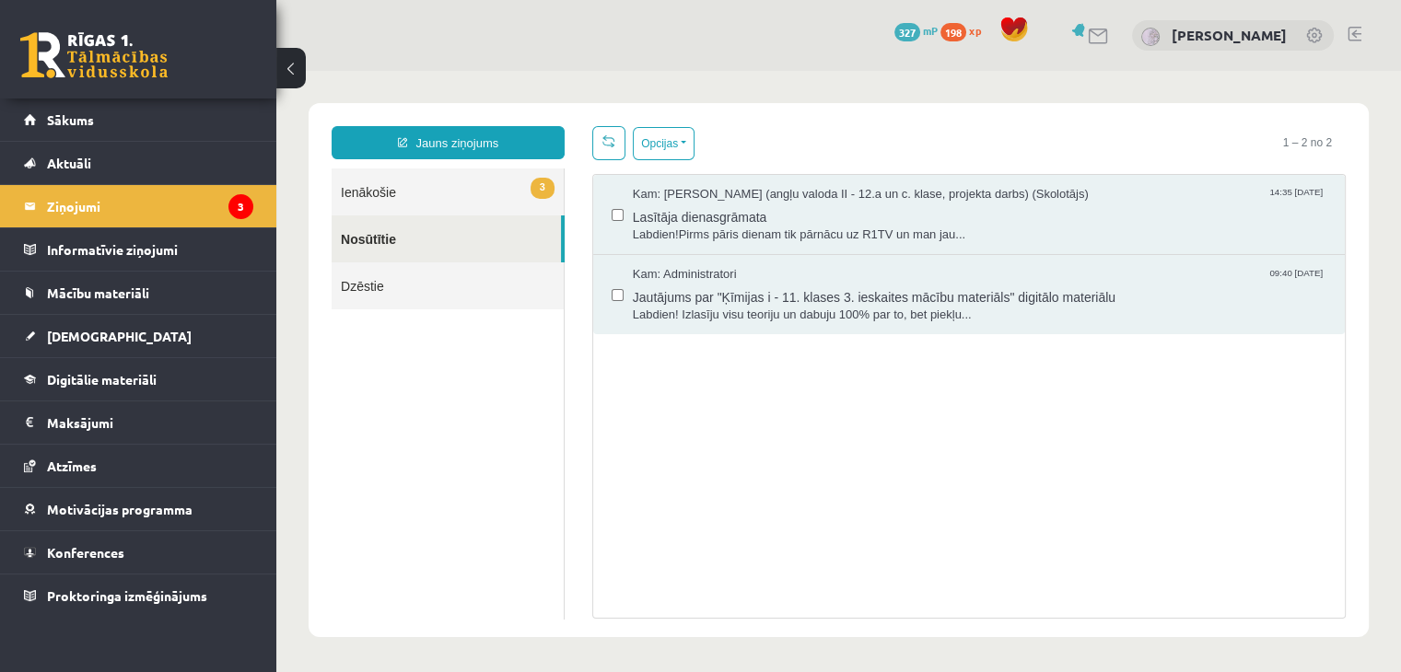
click at [401, 216] on link "Nosūtītie" at bounding box center [446, 238] width 229 height 47
click at [364, 181] on link "3 Ienākošie" at bounding box center [448, 192] width 232 height 47
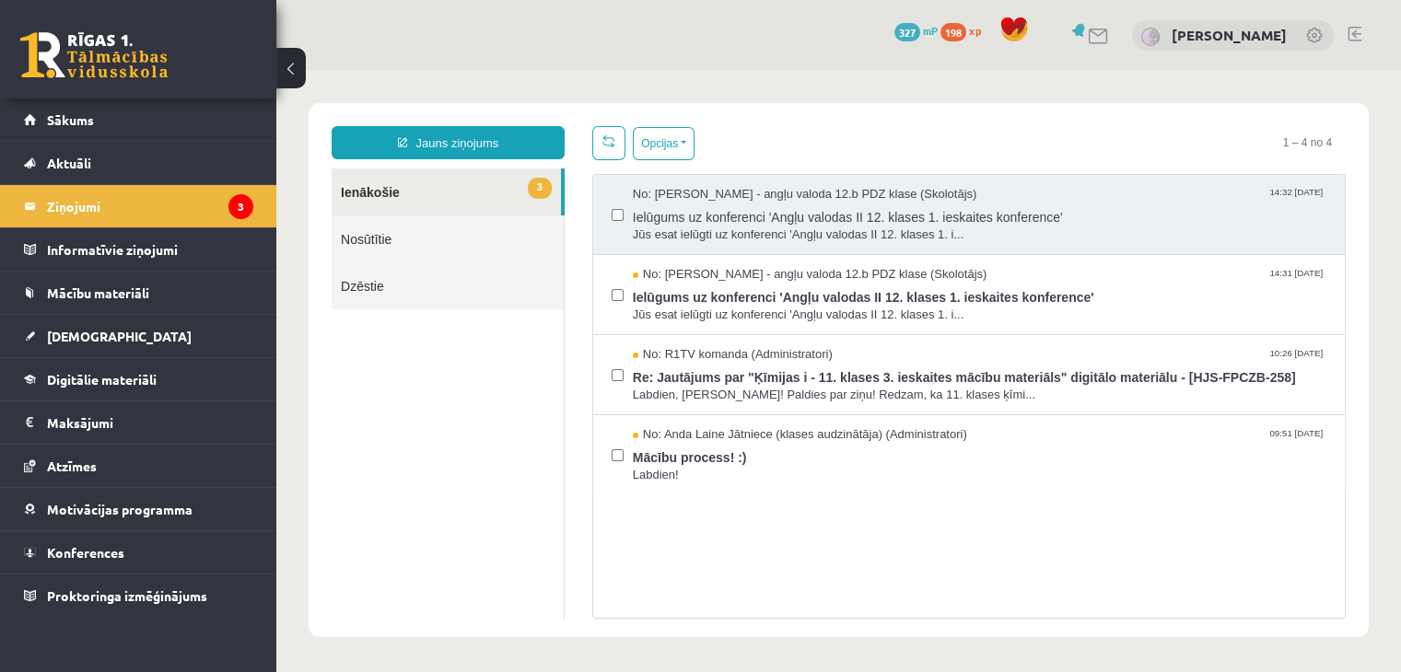
click at [364, 181] on link "3 Ienākošie" at bounding box center [446, 192] width 229 height 47
click at [774, 467] on span "Labdien!" at bounding box center [979, 475] width 693 height 17
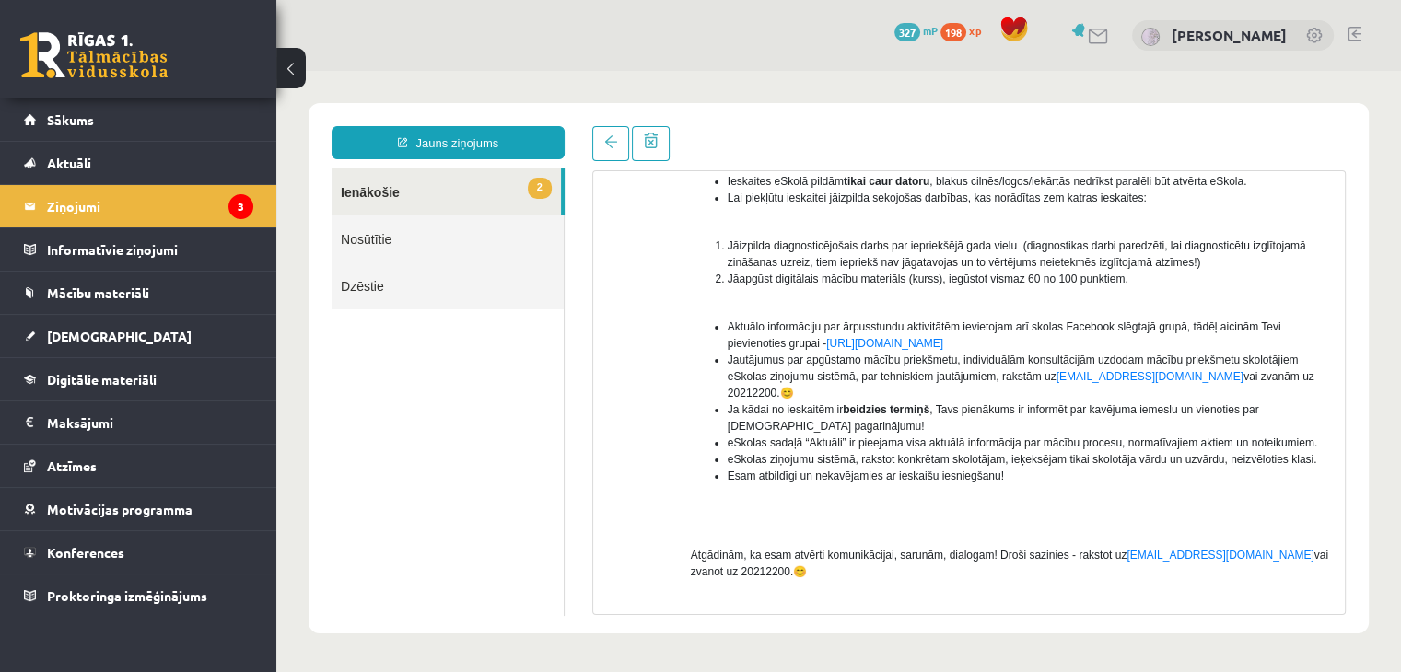
scroll to position [316, 0]
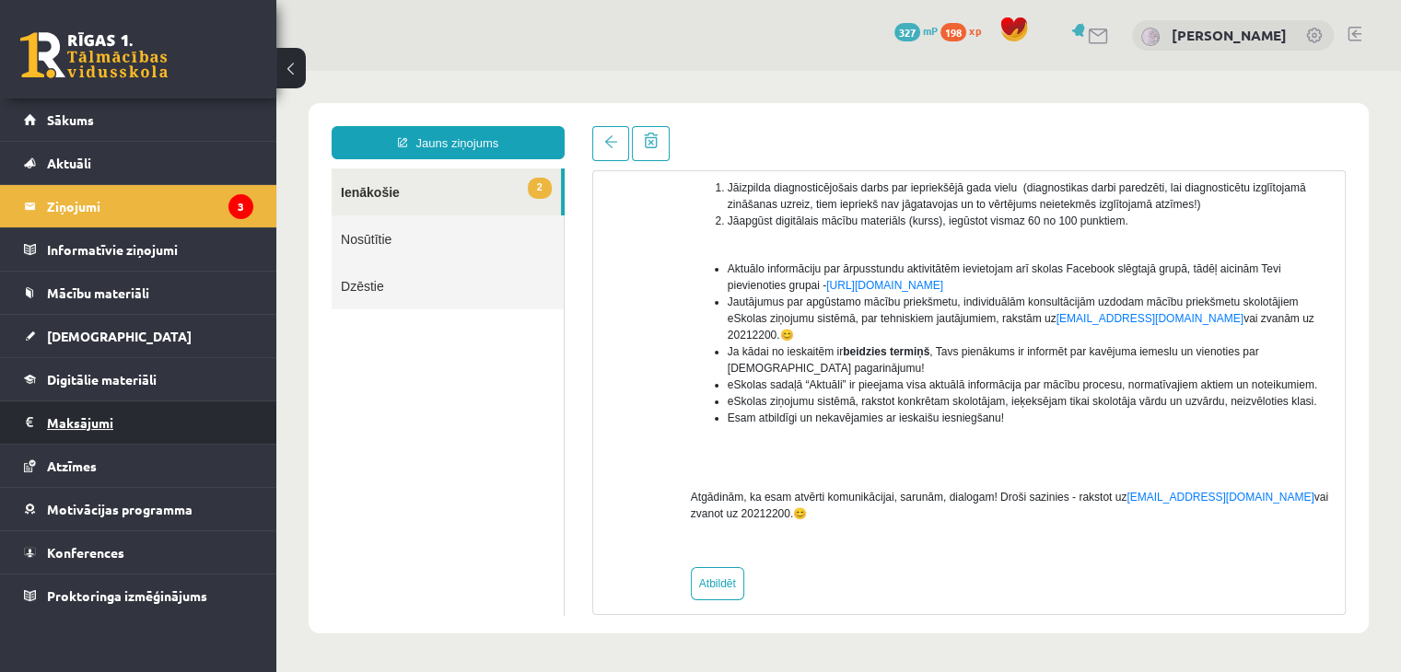
click at [91, 430] on legend "Maksājumi 0" at bounding box center [150, 422] width 206 height 42
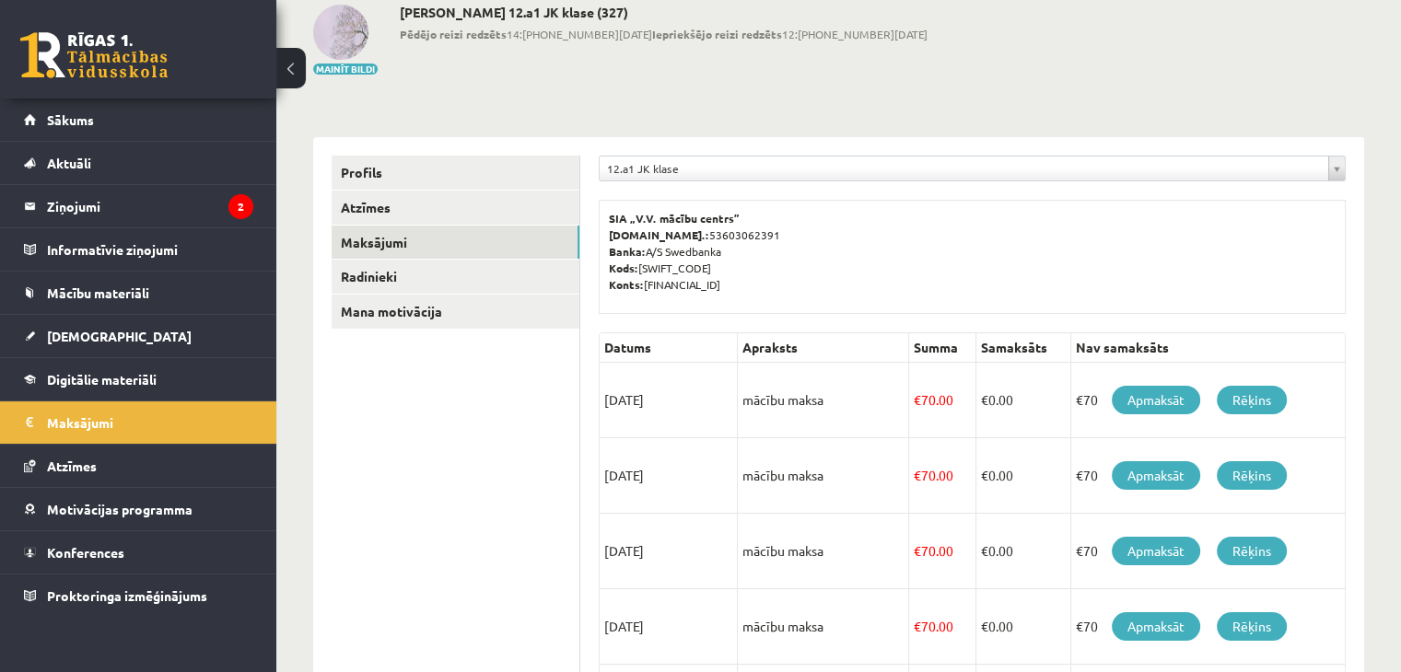
scroll to position [98, 0]
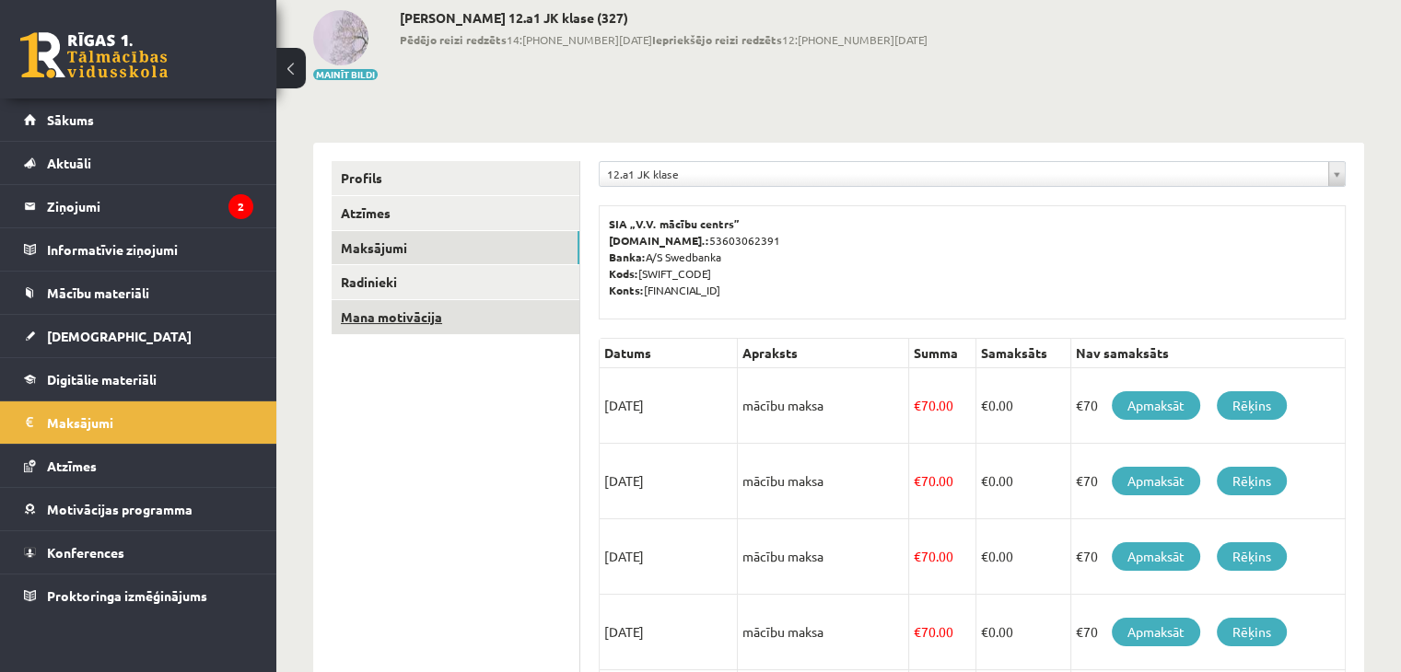
click at [364, 308] on link "Mana motivācija" at bounding box center [456, 317] width 248 height 34
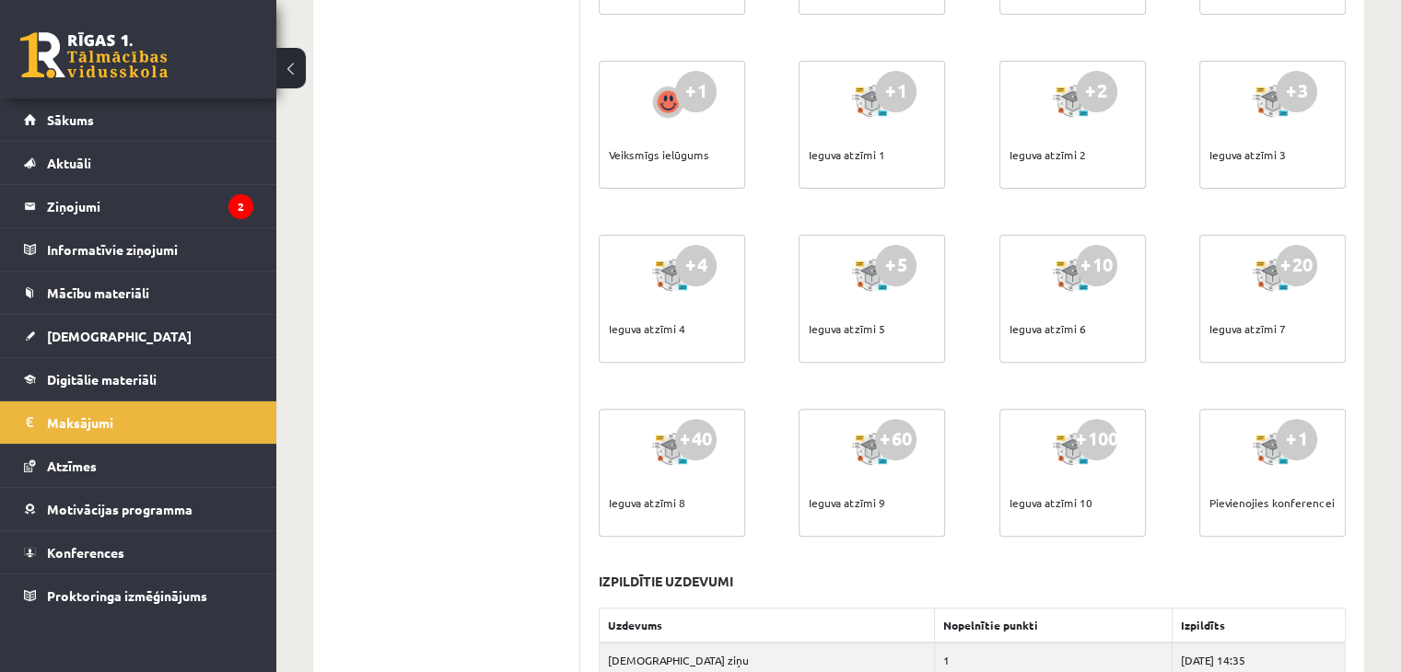
scroll to position [619, 0]
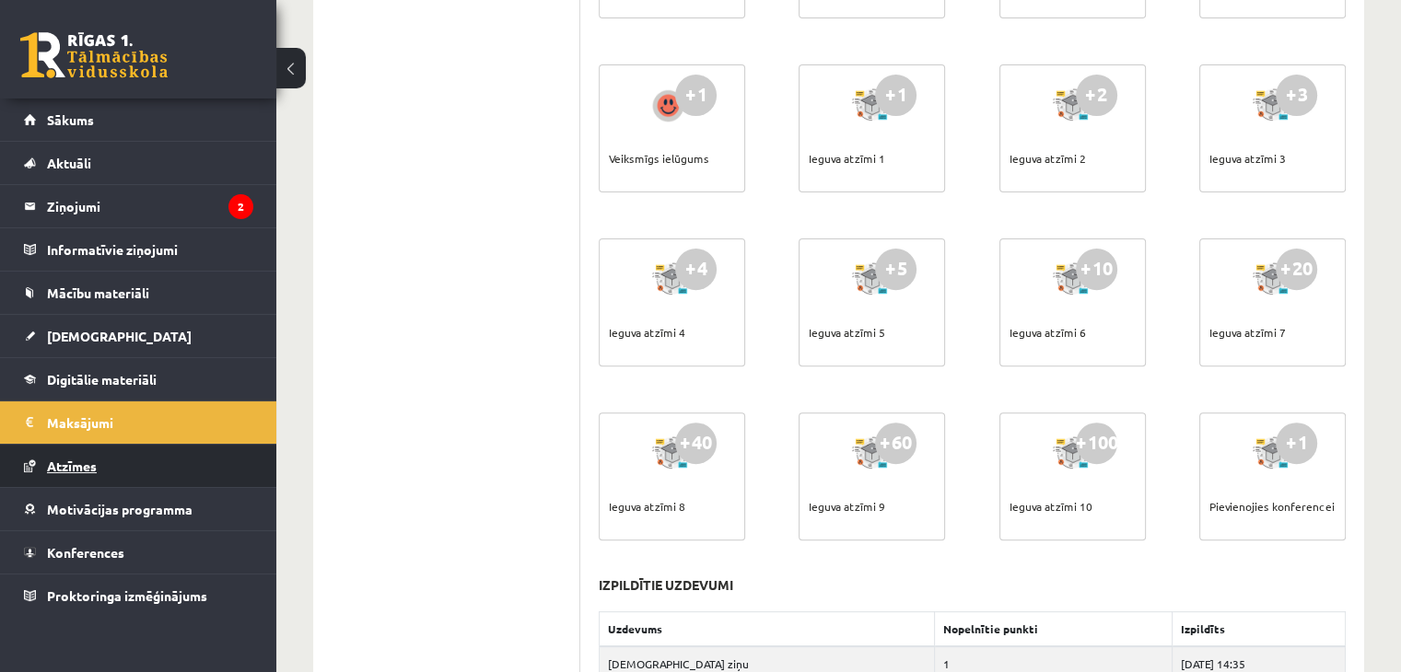
click at [70, 463] on span "Atzīmes" at bounding box center [72, 466] width 50 height 17
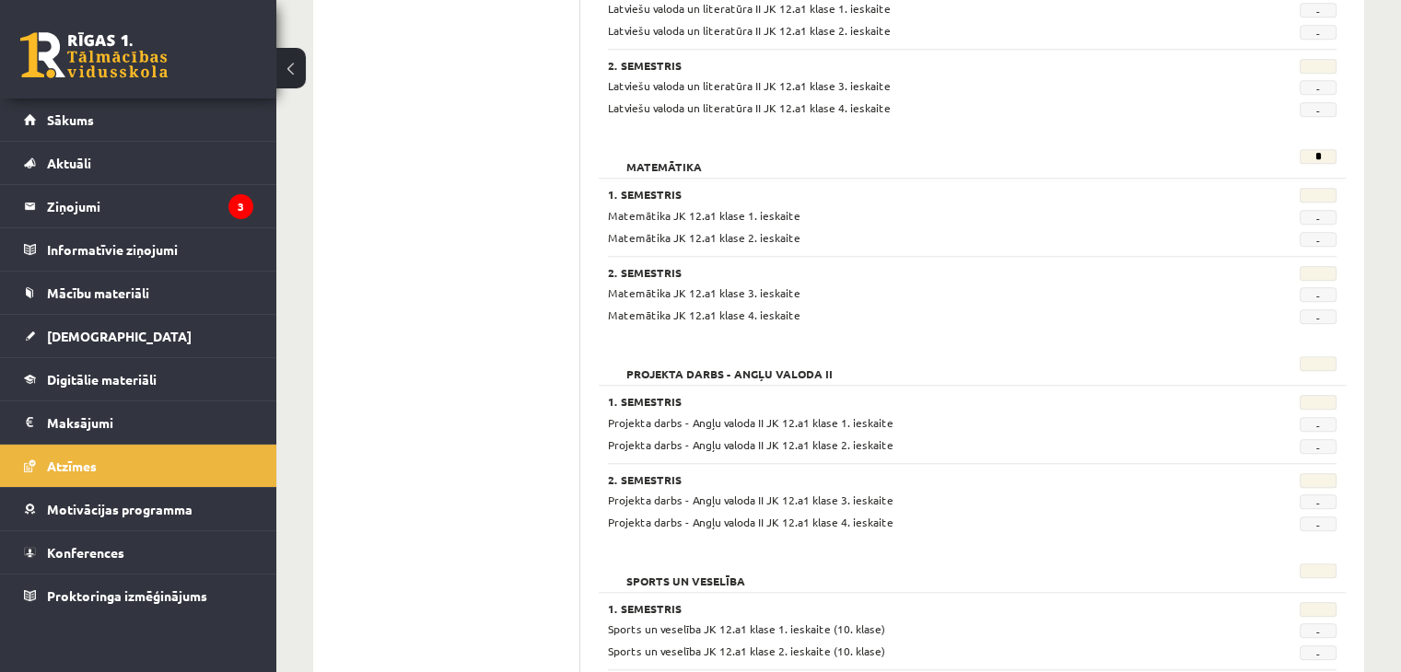
scroll to position [1570, 0]
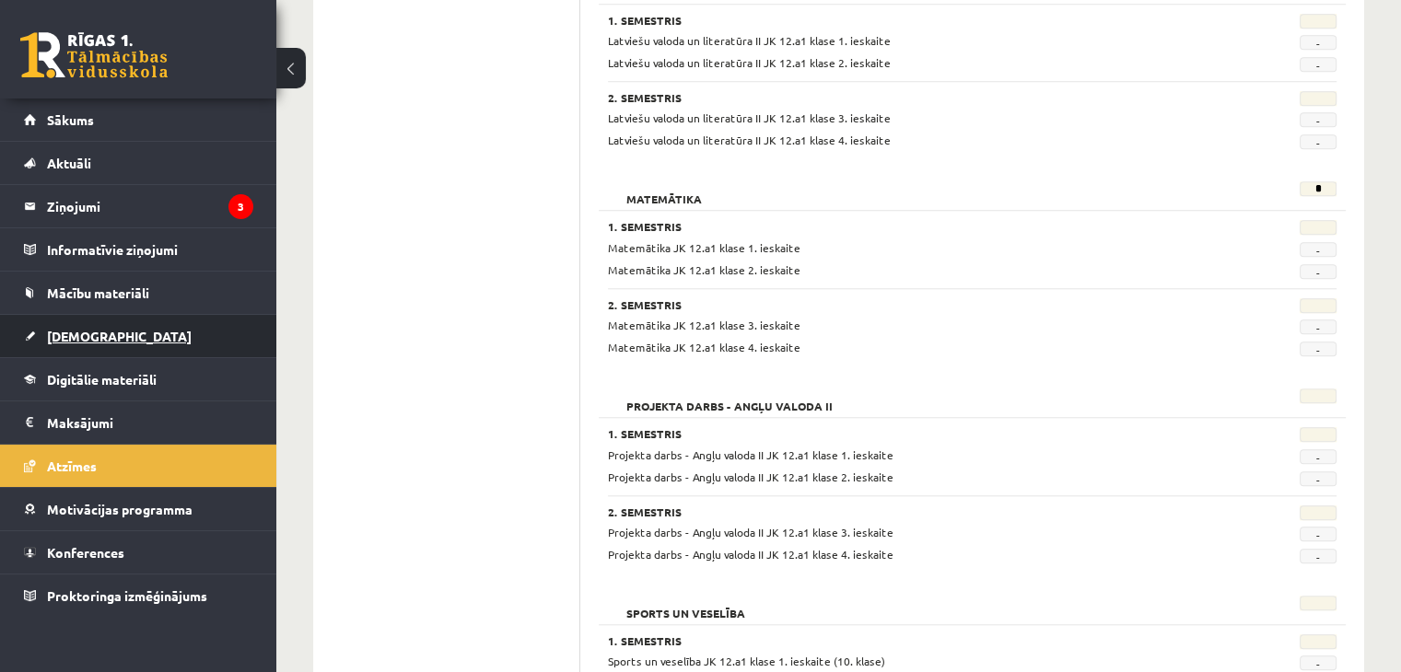
click at [82, 344] on link "[DEMOGRAPHIC_DATA]" at bounding box center [138, 336] width 229 height 42
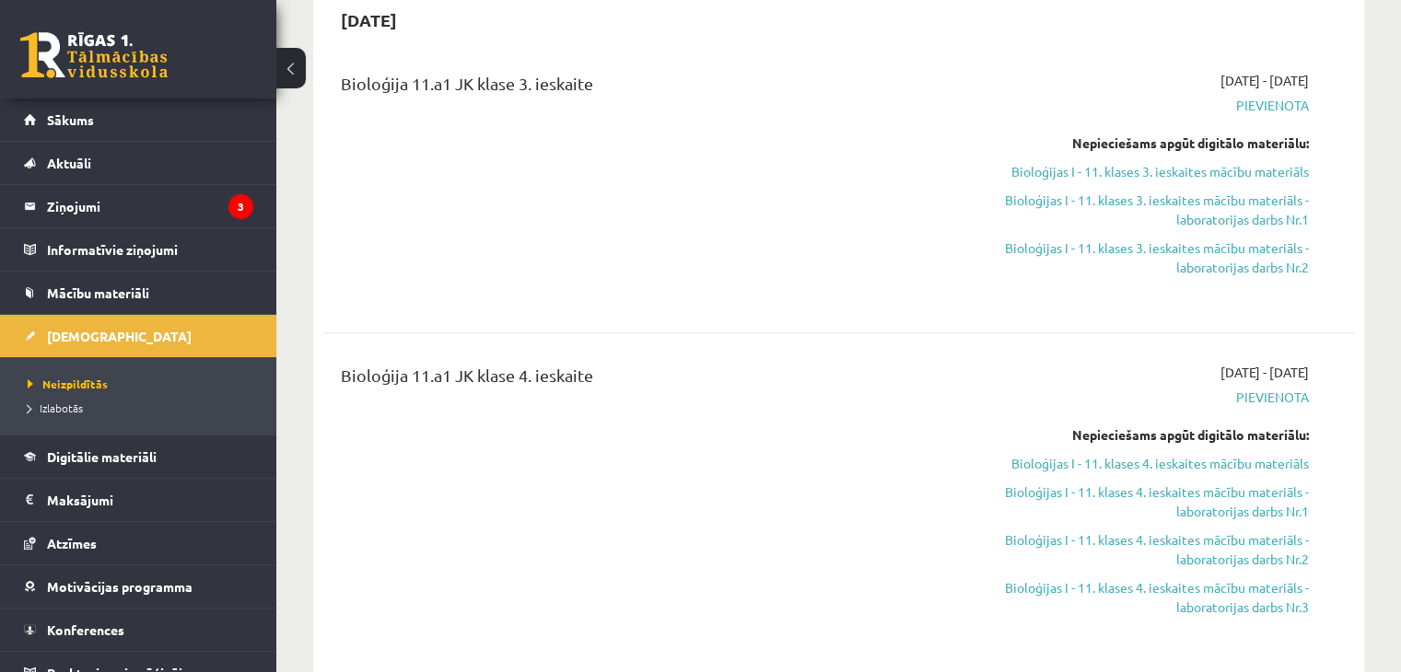
click at [64, 373] on li "Neizpildītās" at bounding box center [143, 384] width 230 height 24
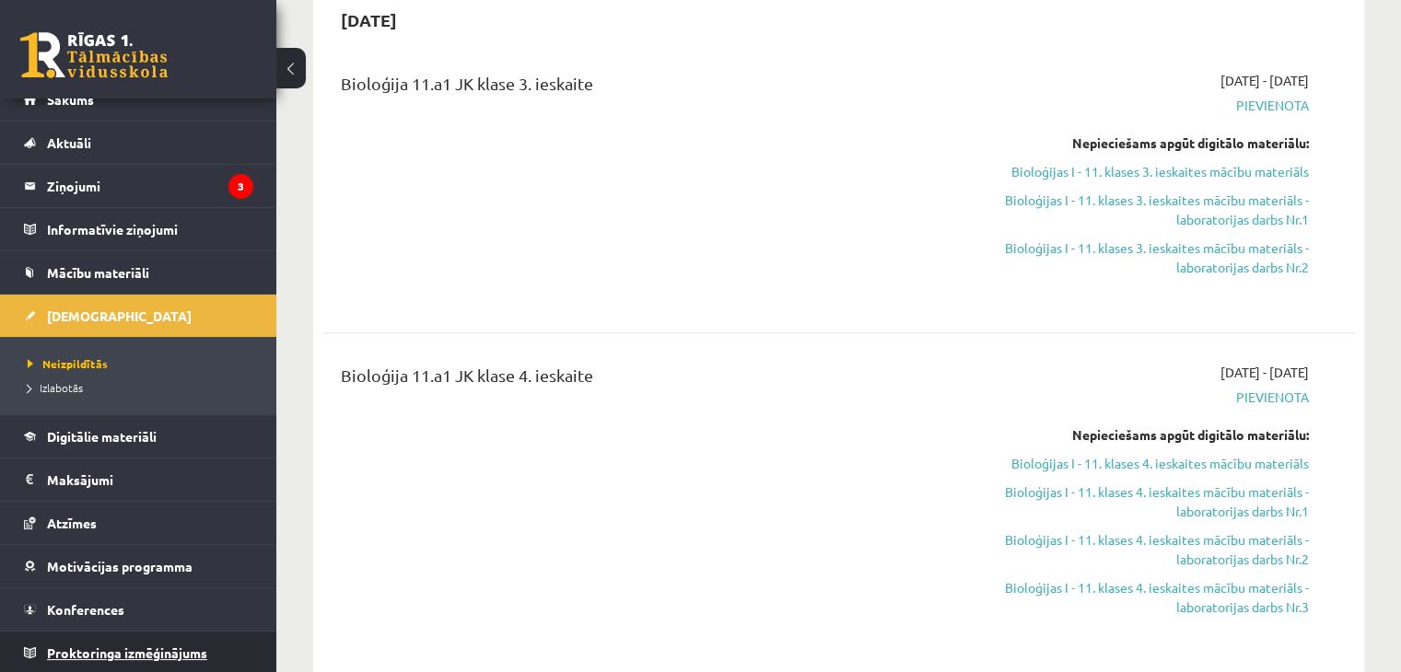
click at [169, 645] on span "Proktoringa izmēģinājums" at bounding box center [127, 653] width 160 height 17
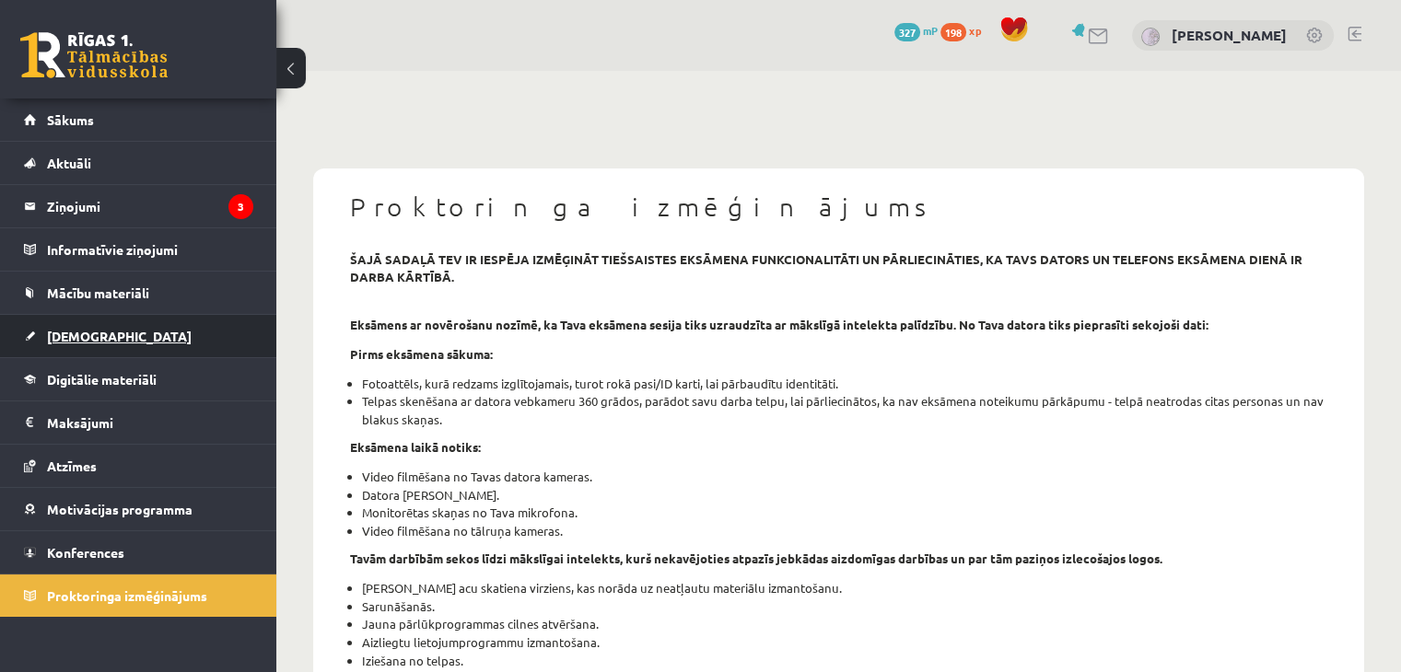
click at [81, 328] on span "[DEMOGRAPHIC_DATA]" at bounding box center [119, 336] width 145 height 17
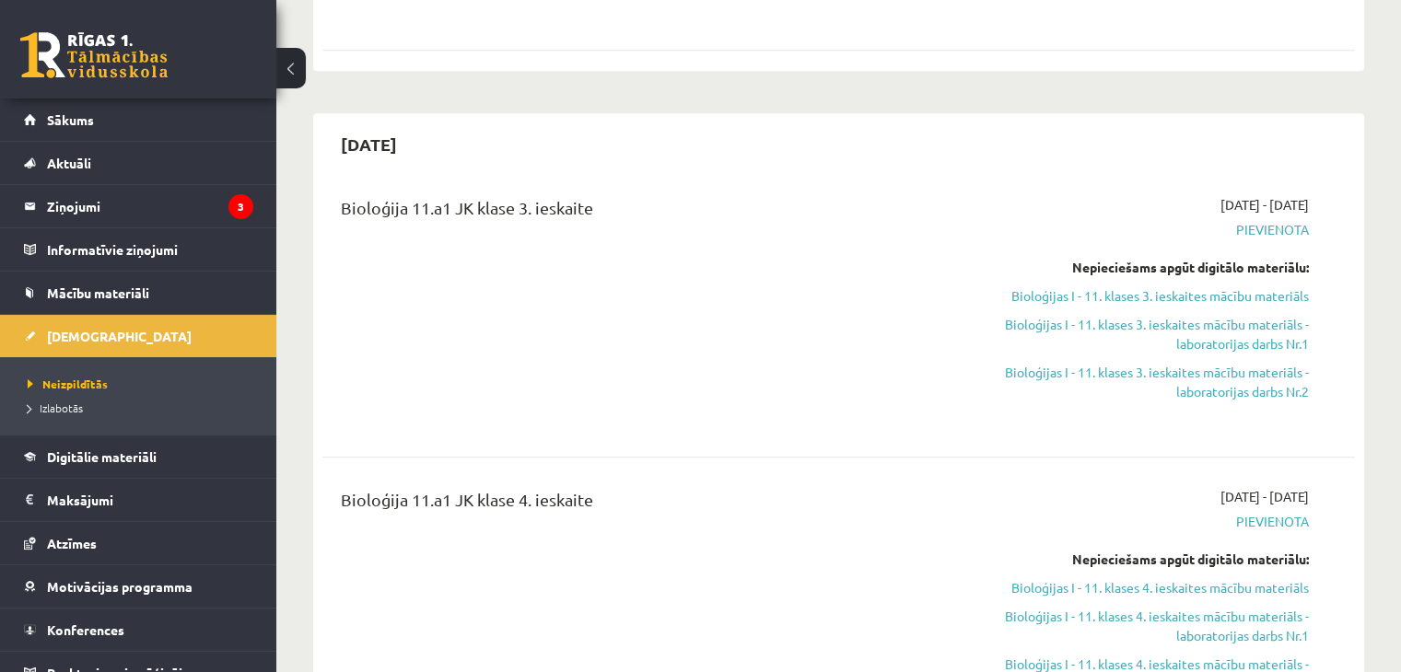
scroll to position [1437, 0]
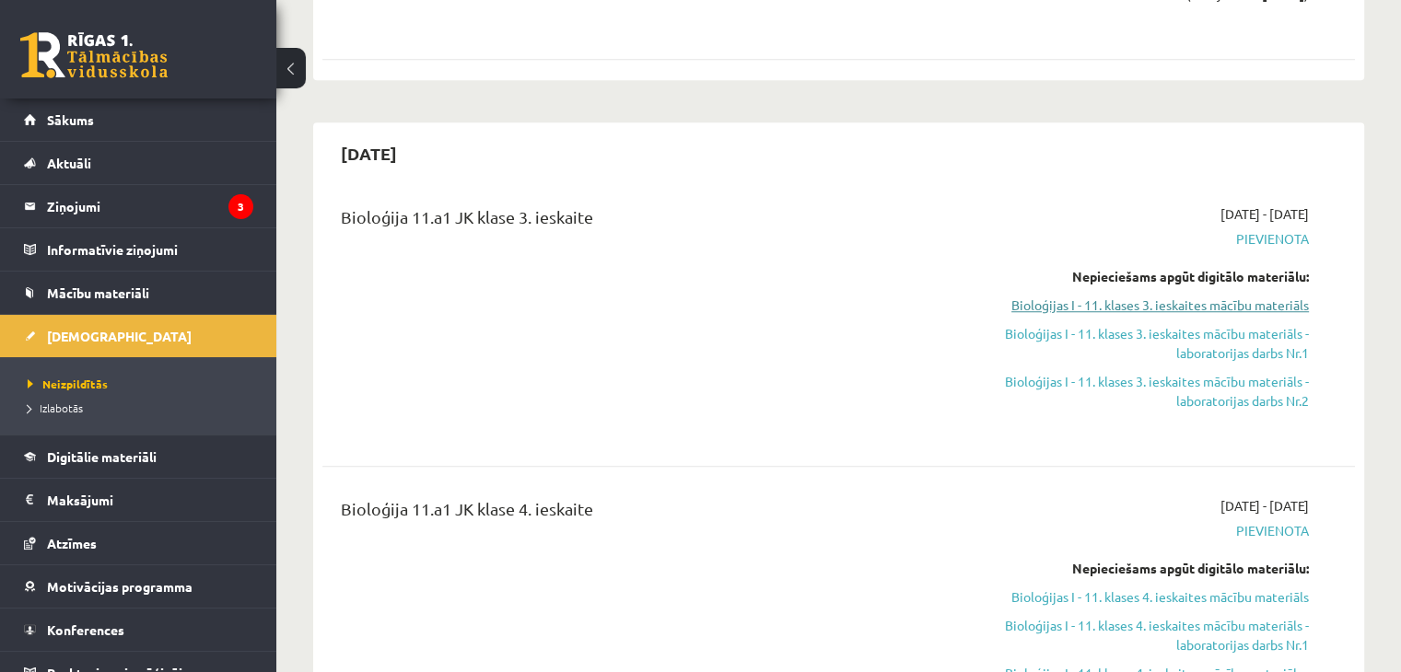
click at [1193, 296] on link "Bioloģijas I - 11. klases 3. ieskaites mācību materiāls" at bounding box center [1157, 305] width 304 height 19
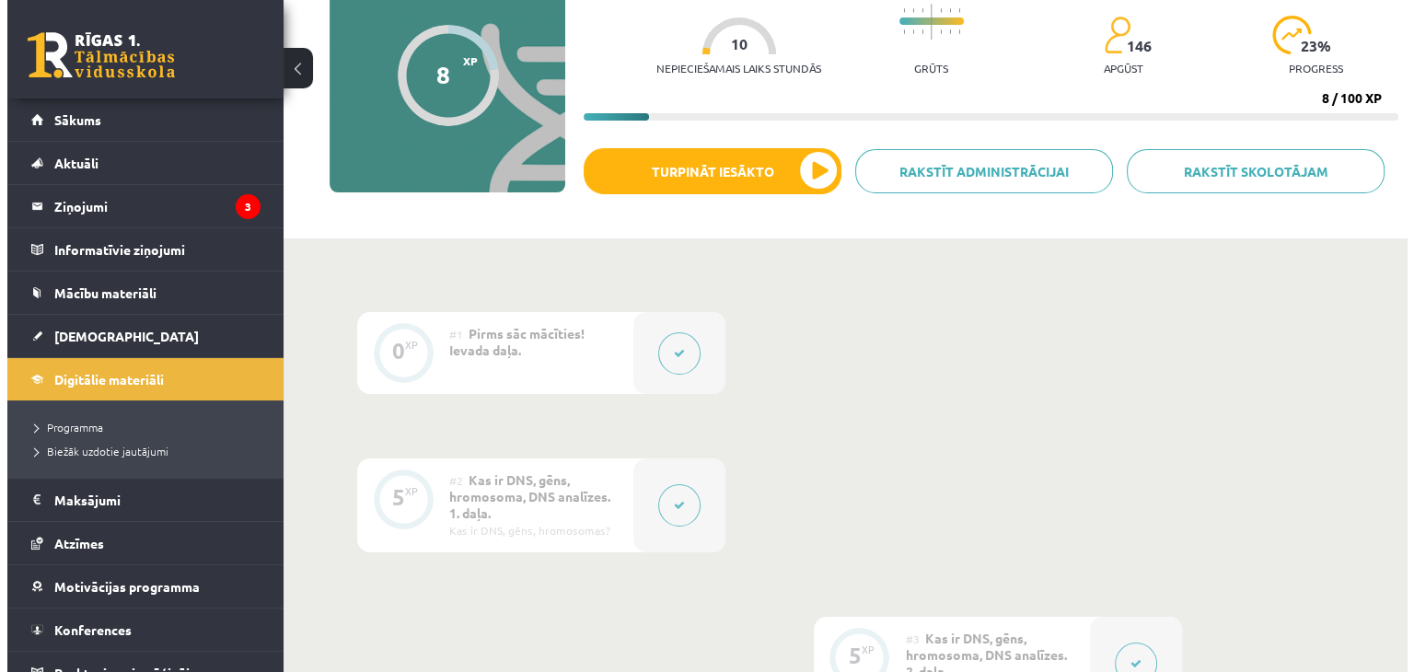
scroll to position [243, 0]
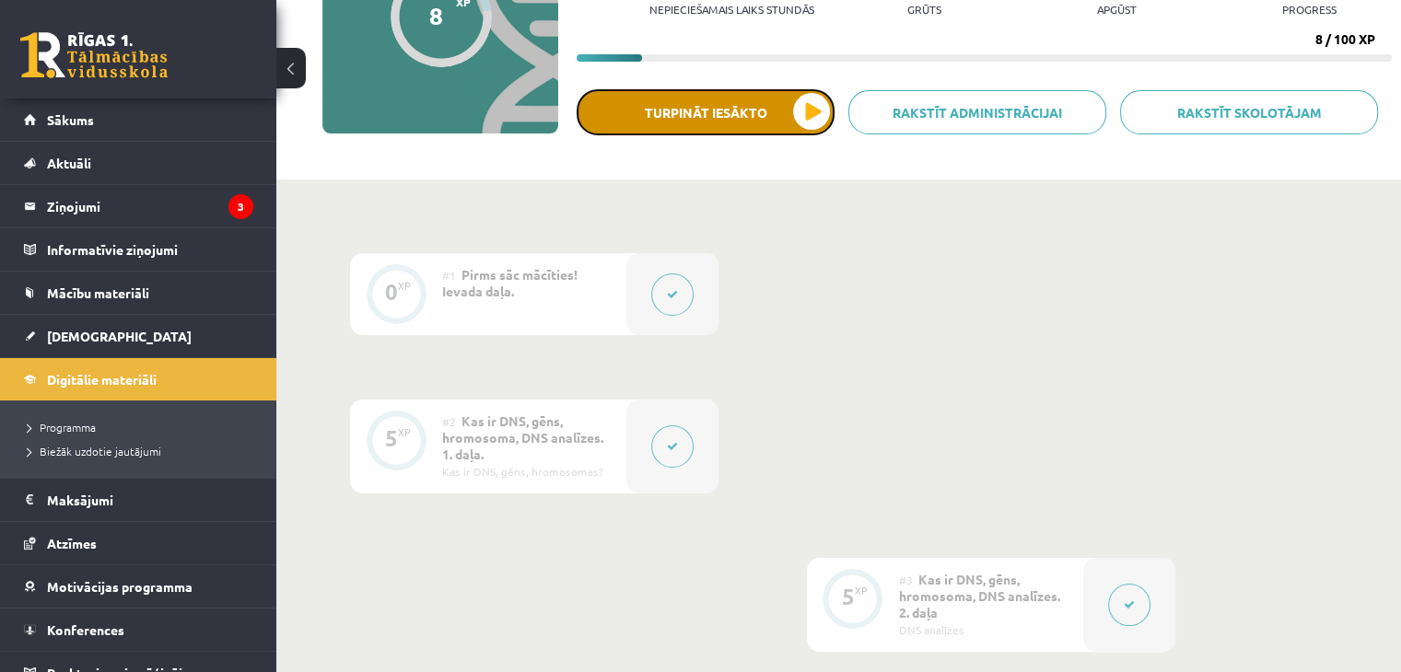
click at [675, 99] on button "Turpināt iesākto" at bounding box center [705, 112] width 258 height 46
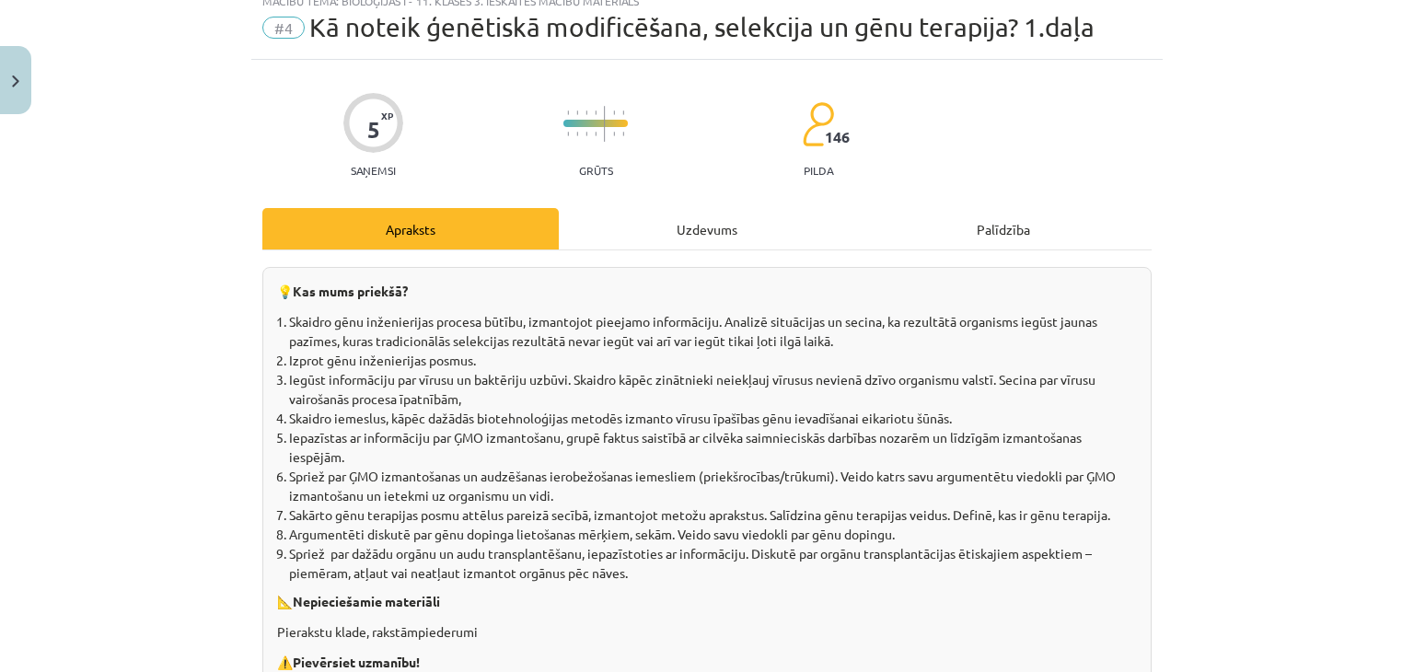
scroll to position [0, 0]
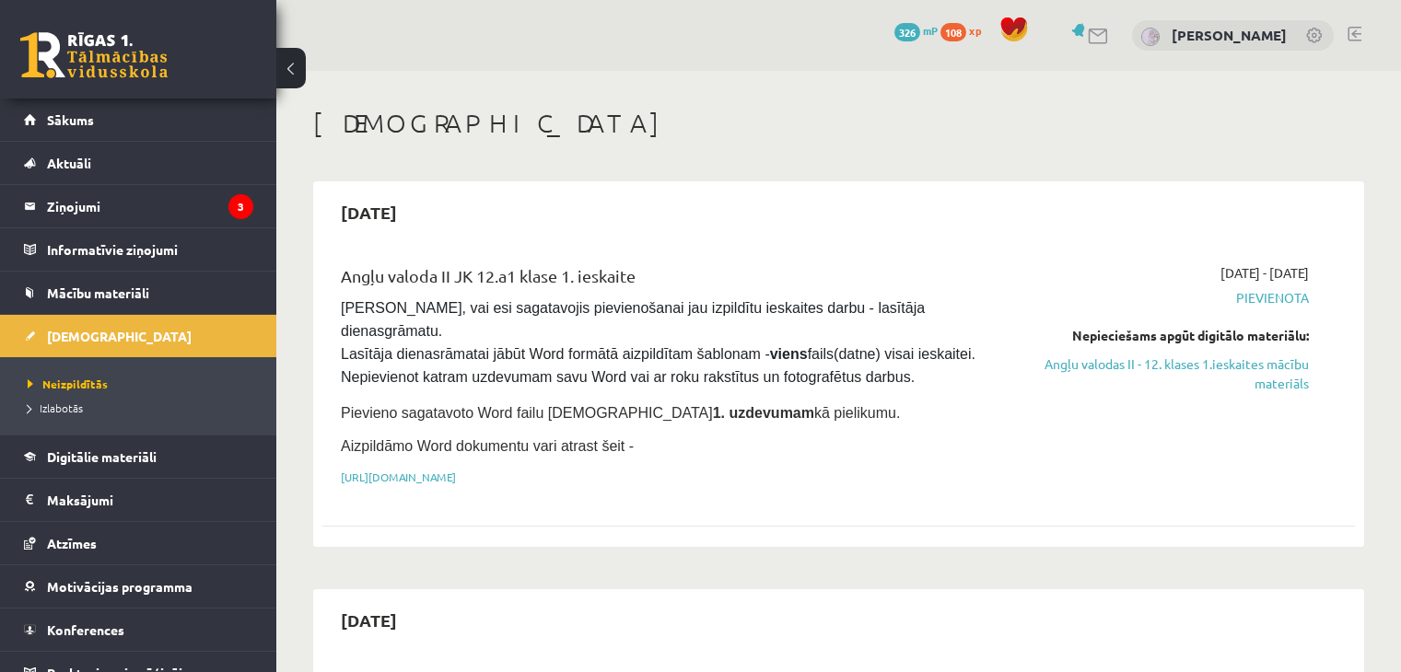
scroll to position [842, 0]
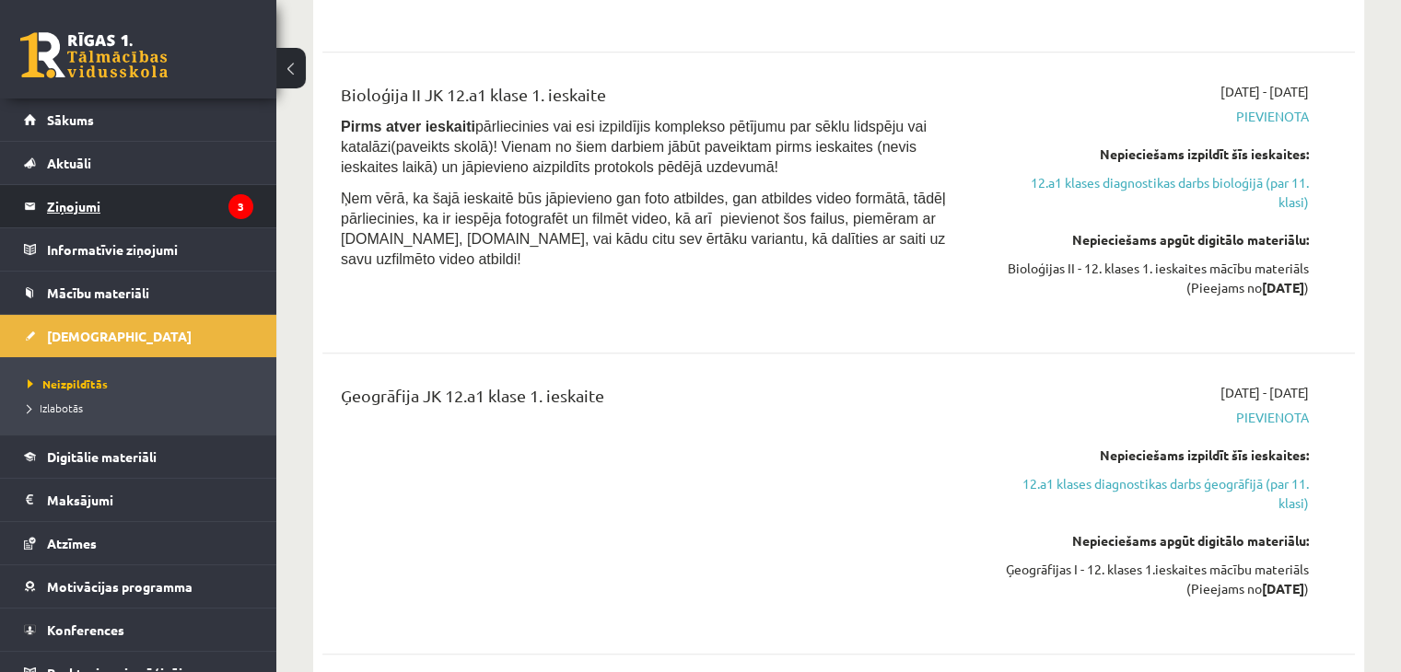
drag, startPoint x: 0, startPoint y: 0, endPoint x: 113, endPoint y: 197, distance: 227.3
click at [113, 197] on legend "Ziņojumi 3" at bounding box center [150, 206] width 206 height 42
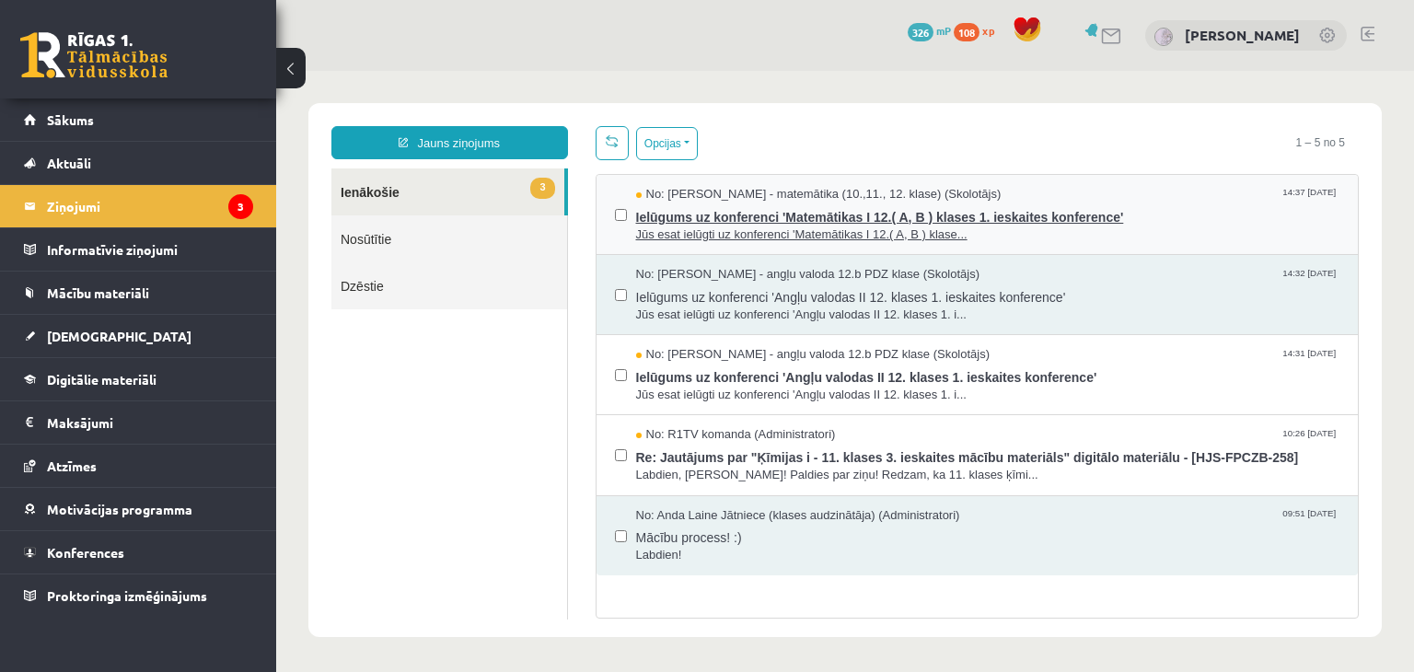
click at [802, 211] on span "Ielūgums uz konferenci 'Matemātikas I 12.( A, B ) klases 1. ieskaites konferenc…" at bounding box center [988, 215] width 704 height 23
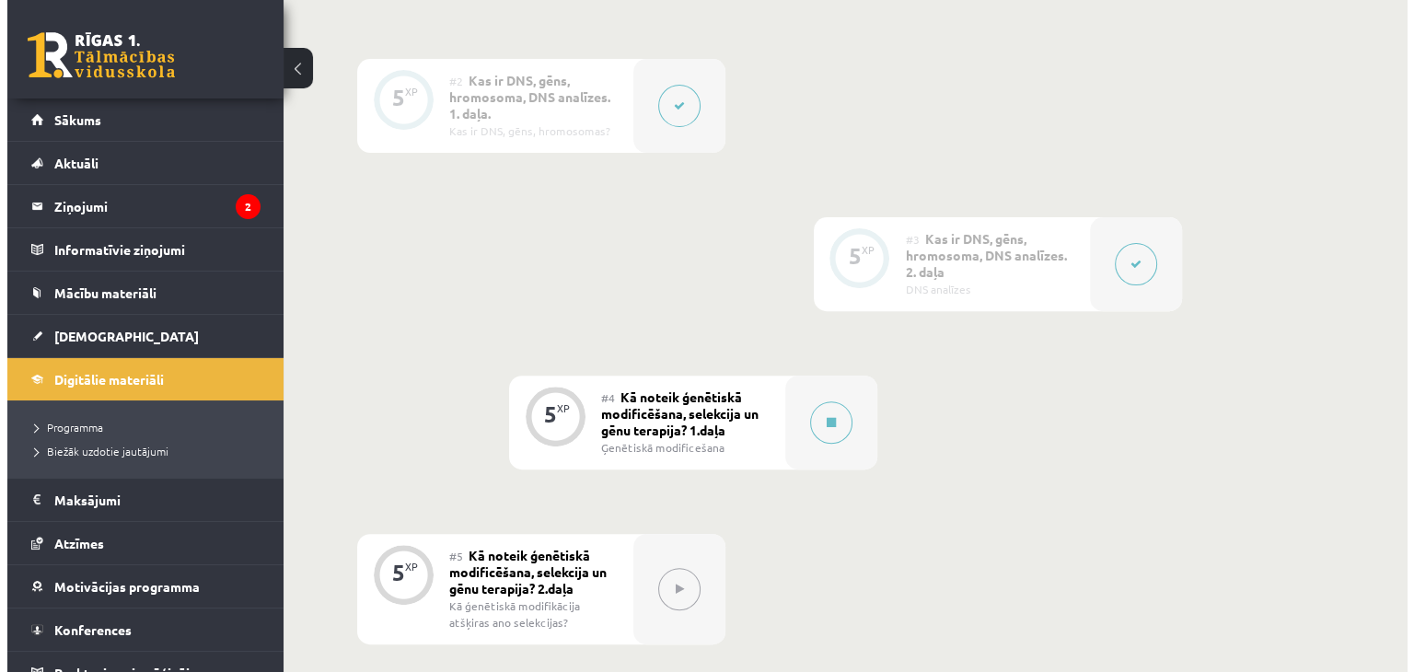
scroll to position [586, 0]
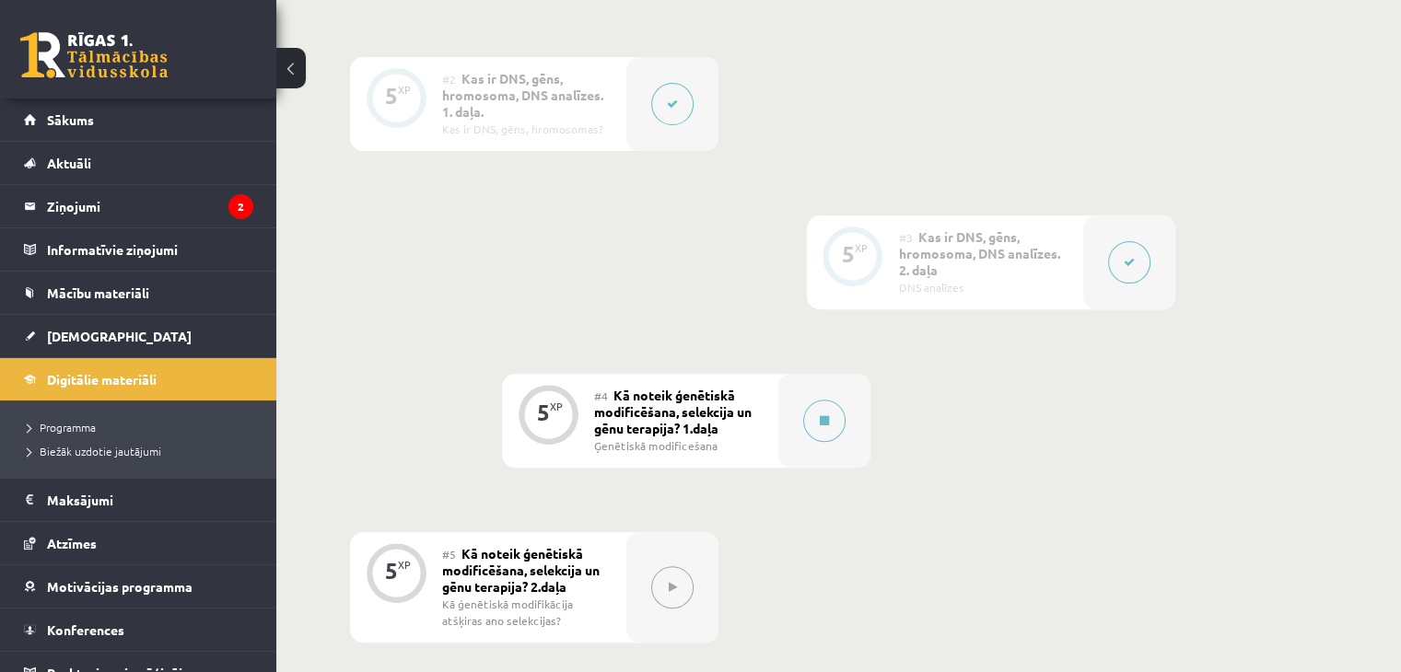
click at [670, 432] on span "Kā noteik ģenētiskā modificēšana, selekcija un gēnu terapija? 1.daļa" at bounding box center [672, 412] width 157 height 50
click at [820, 410] on button at bounding box center [824, 421] width 42 height 42
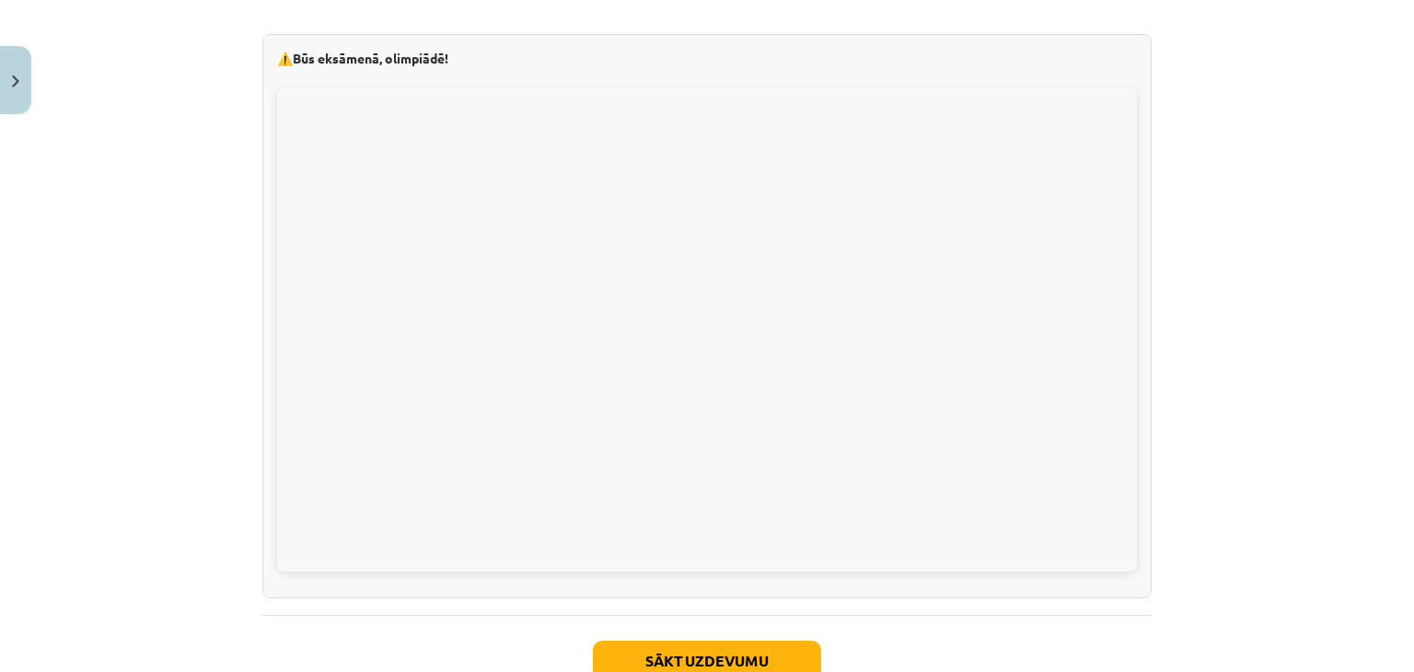
scroll to position [4535, 0]
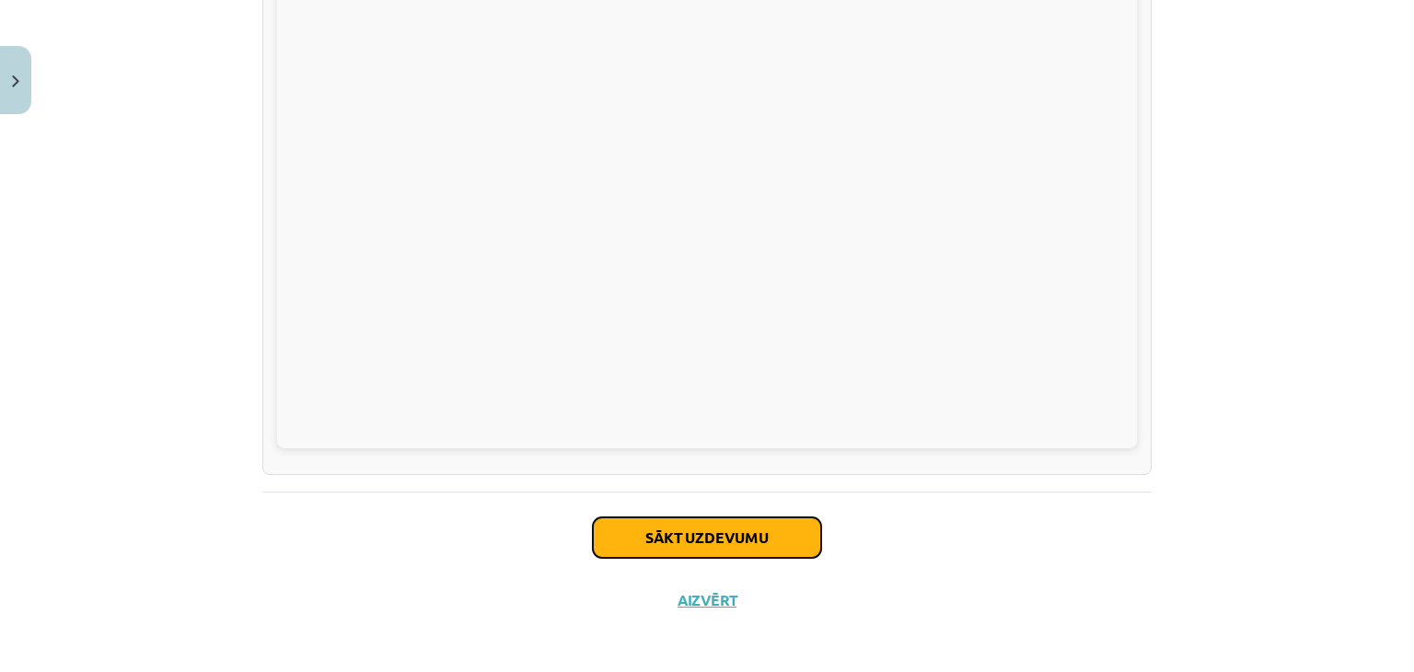
click at [755, 542] on button "Sākt uzdevumu" at bounding box center [707, 538] width 228 height 41
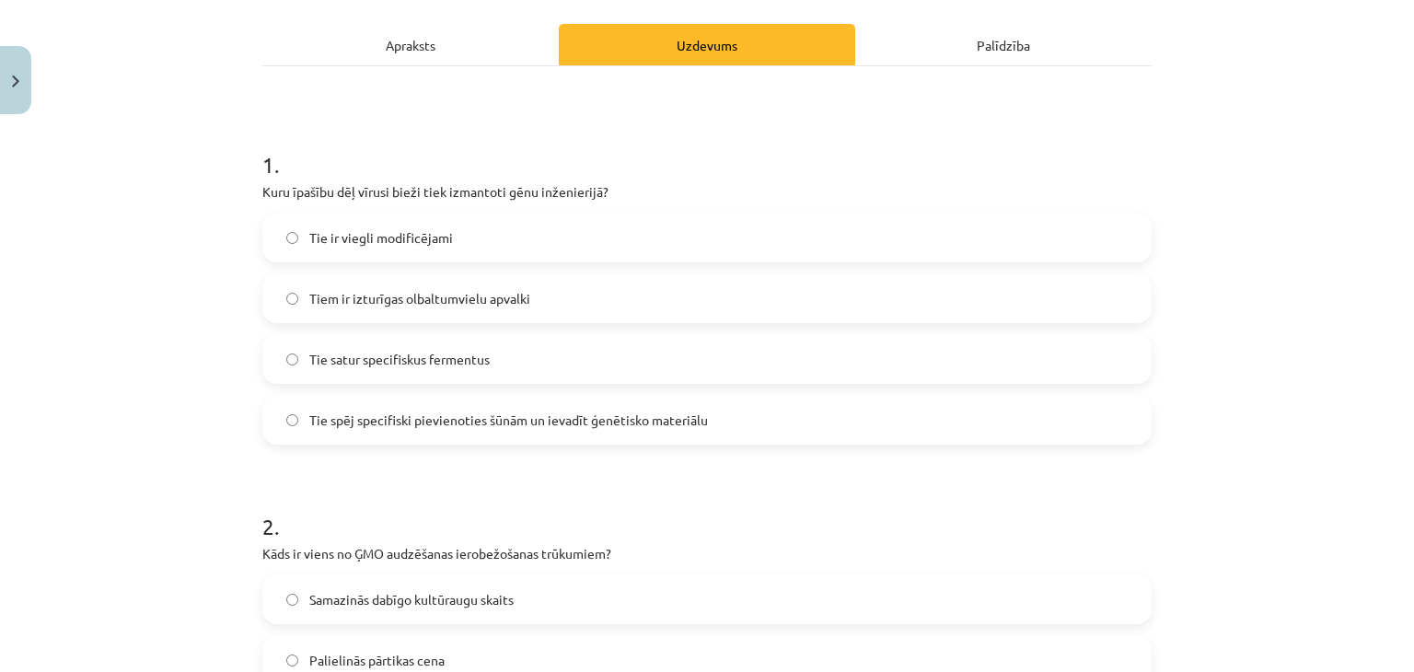
scroll to position [249, 0]
click at [463, 416] on span "Tie spēj specifiski pievienoties šūnām un ievadīt ģenētisko materiālu" at bounding box center [508, 418] width 399 height 19
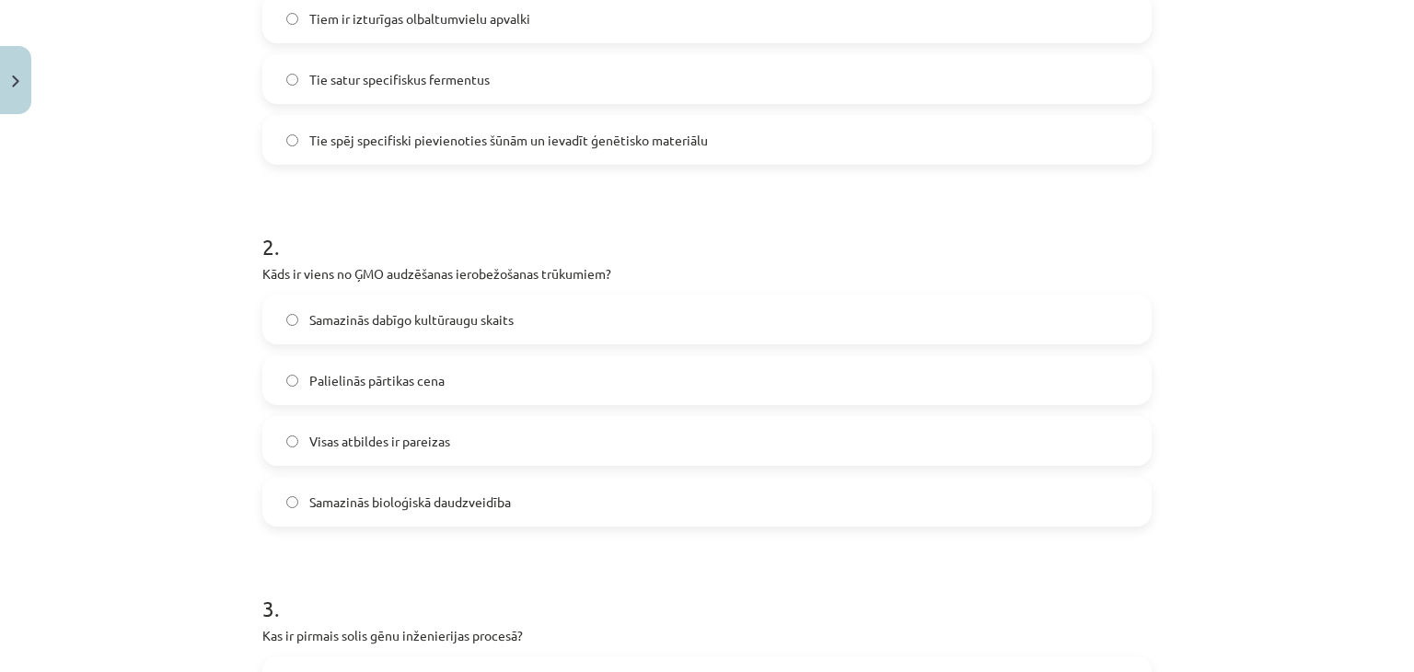
scroll to position [533, 0]
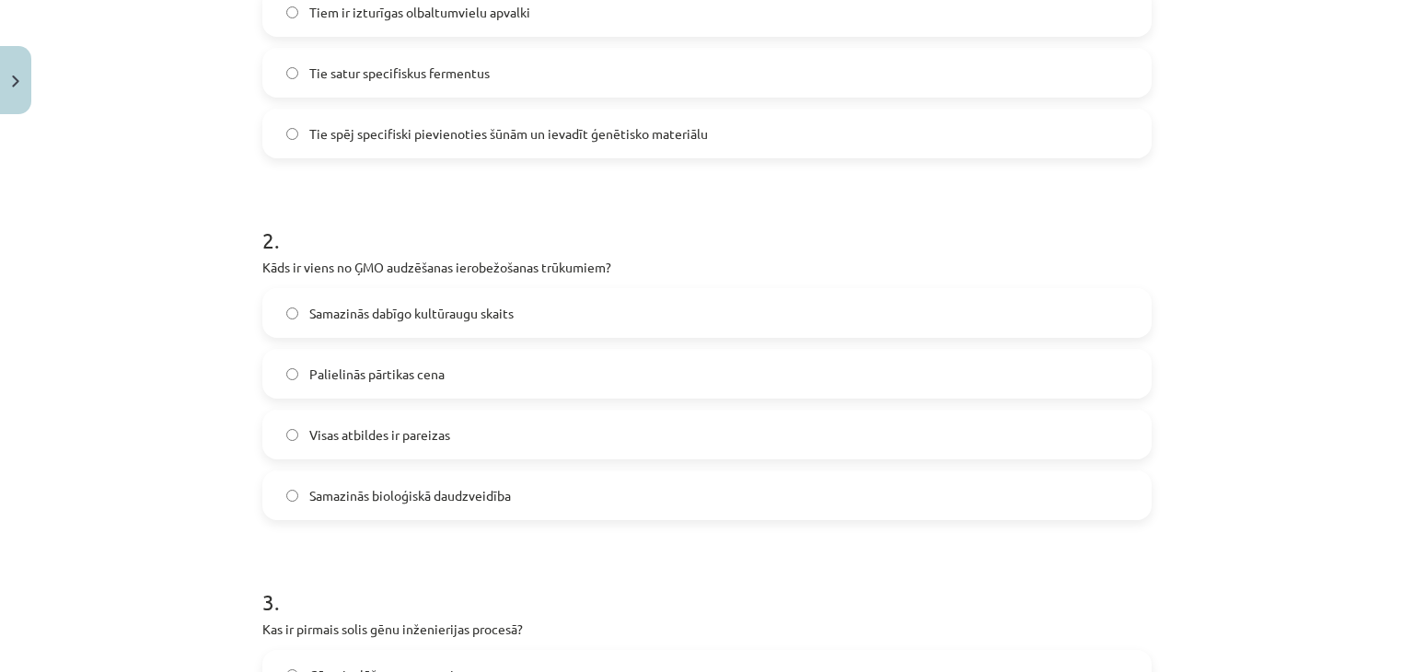
click at [370, 310] on span "Samazinās dabīgo kultūraugu skaits" at bounding box center [411, 313] width 204 height 19
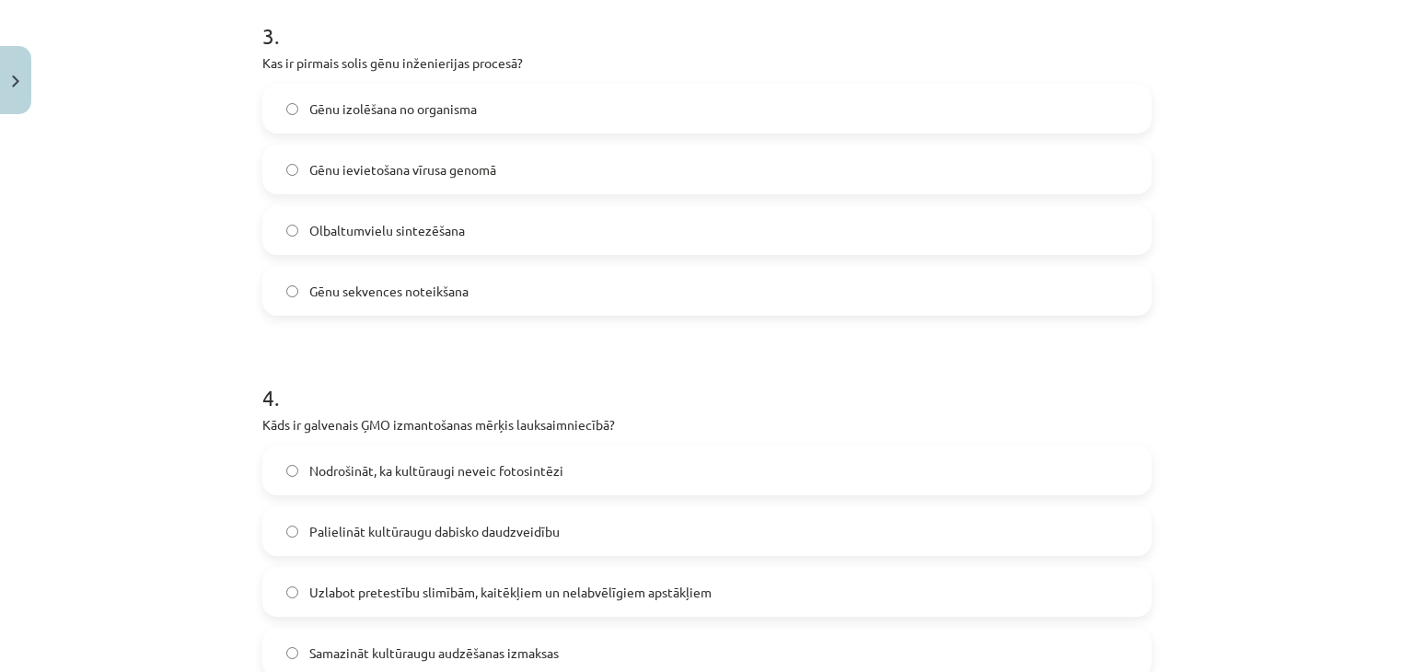
scroll to position [1100, 0]
click at [453, 103] on span "Gēnu izolēšana no organisma" at bounding box center [393, 108] width 168 height 19
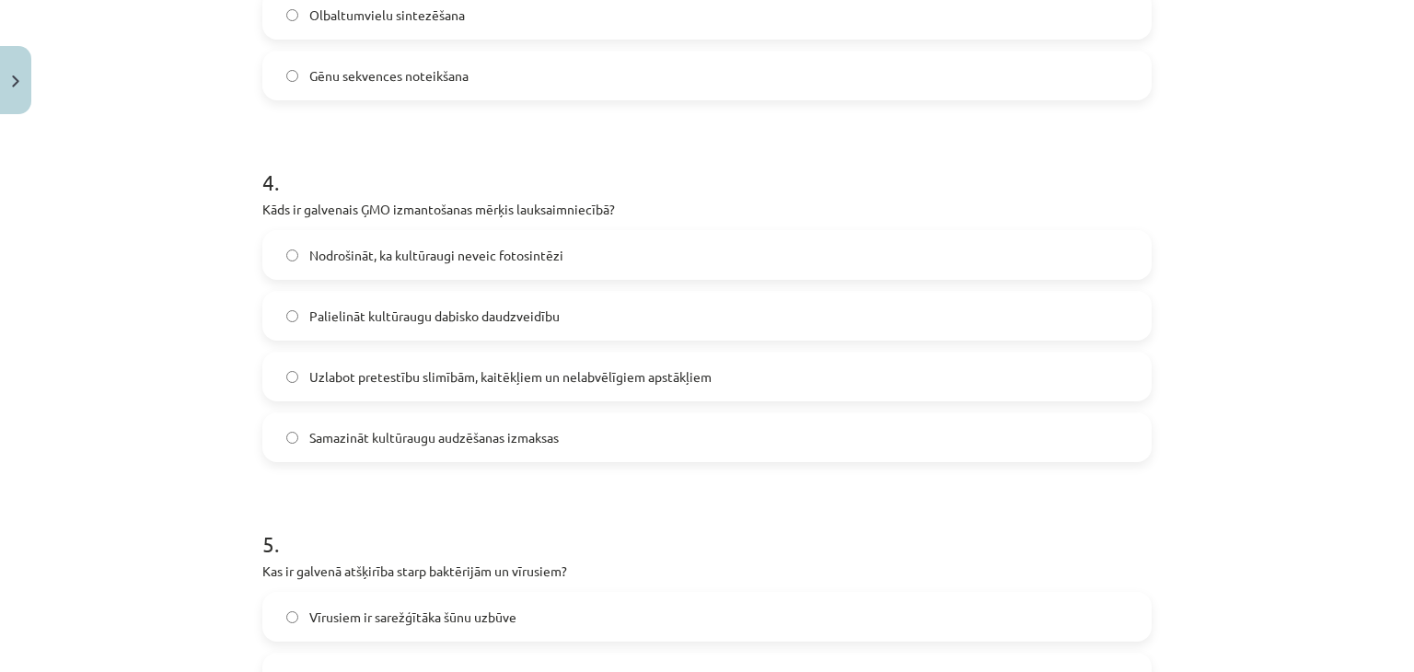
scroll to position [1315, 0]
click at [446, 368] on span "Uzlabot pretestību slimībām, kaitēkļiem un nelabvēlīgiem apstākļiem" at bounding box center [510, 376] width 402 height 19
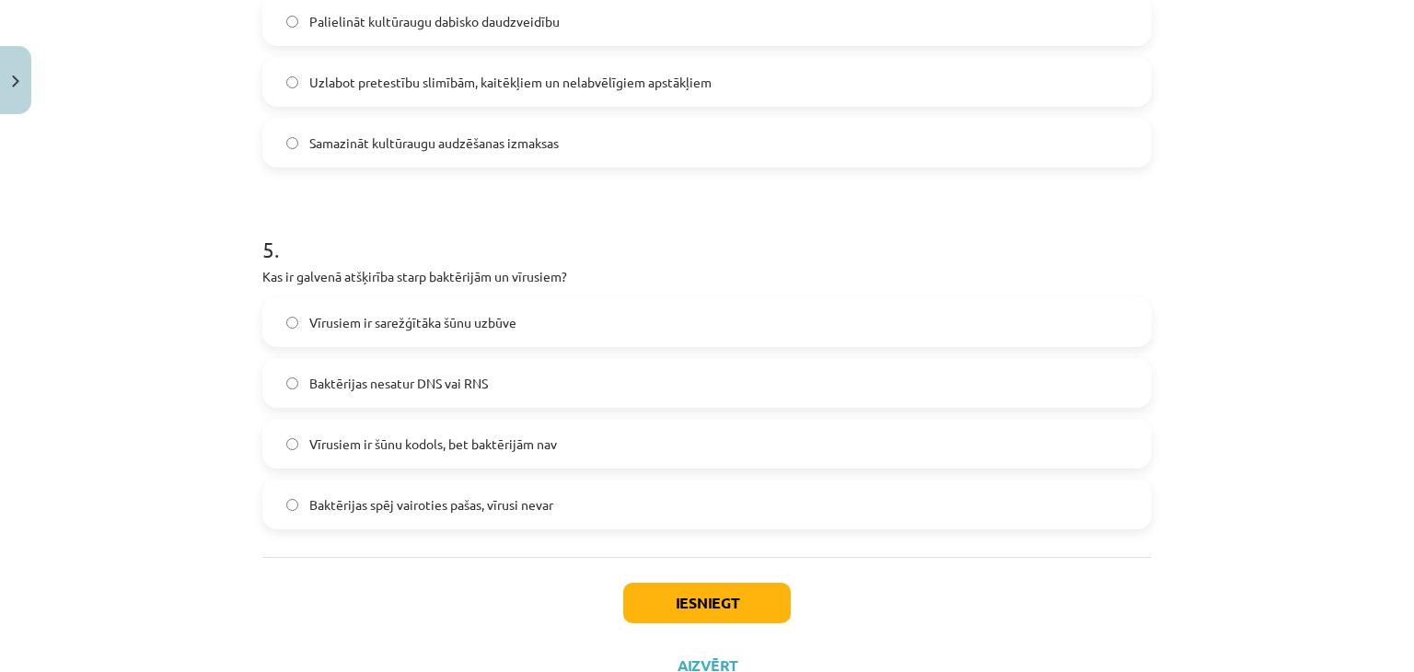
scroll to position [1650, 0]
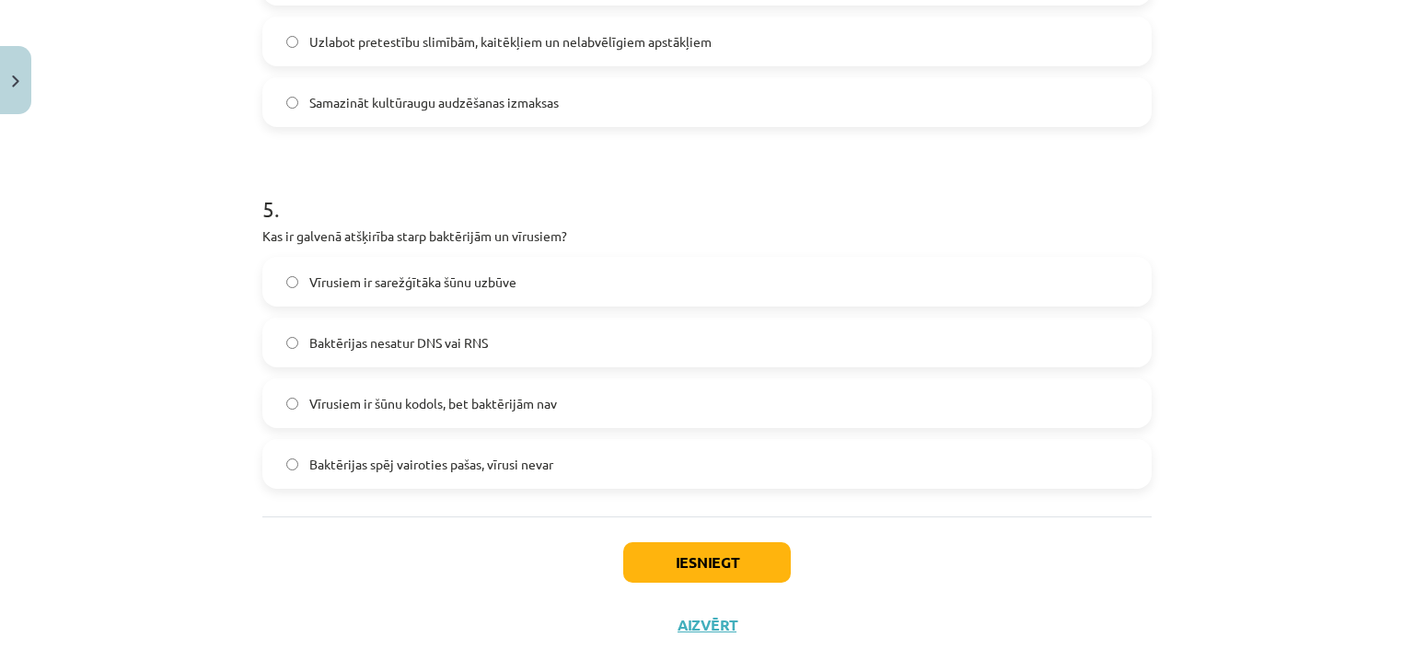
click at [450, 406] on span "Vīrusiem ir šūnu kodols, bet baktērijām nav" at bounding box center [433, 403] width 248 height 19
click at [662, 561] on button "Iesniegt" at bounding box center [707, 562] width 168 height 41
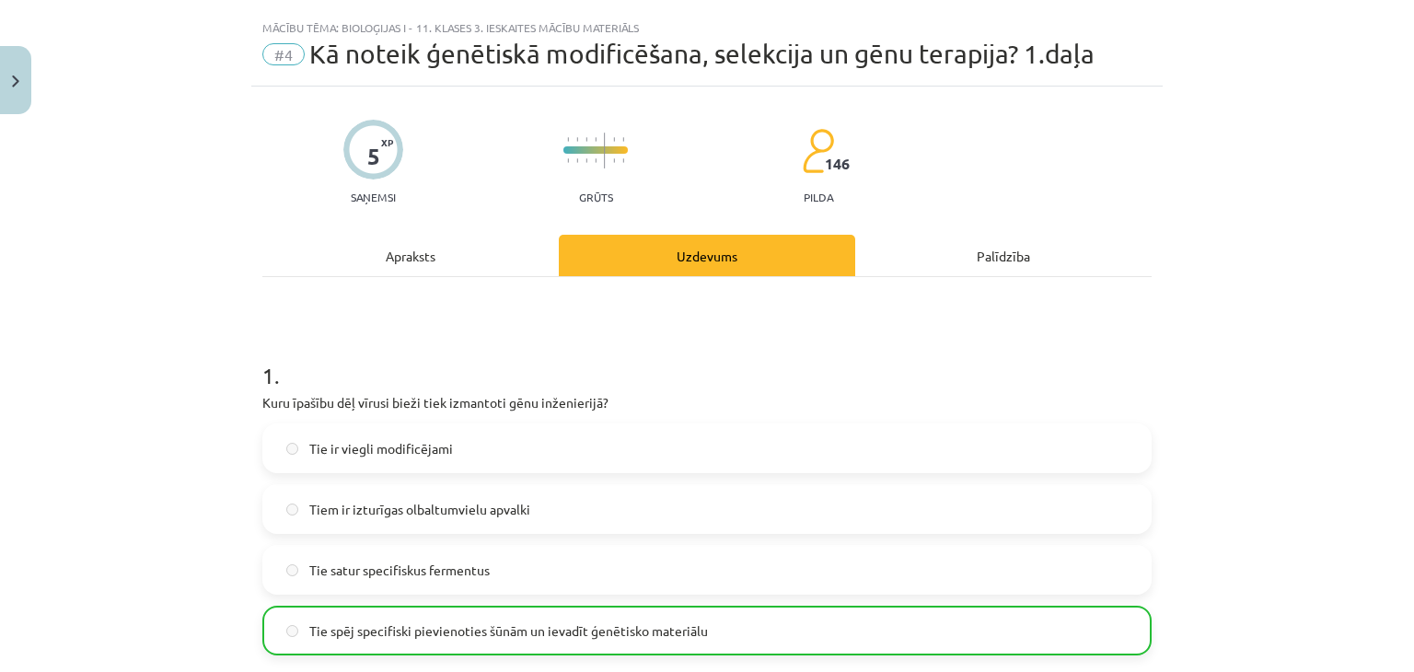
scroll to position [35, 0]
click at [604, 152] on img at bounding box center [605, 152] width 2 height 36
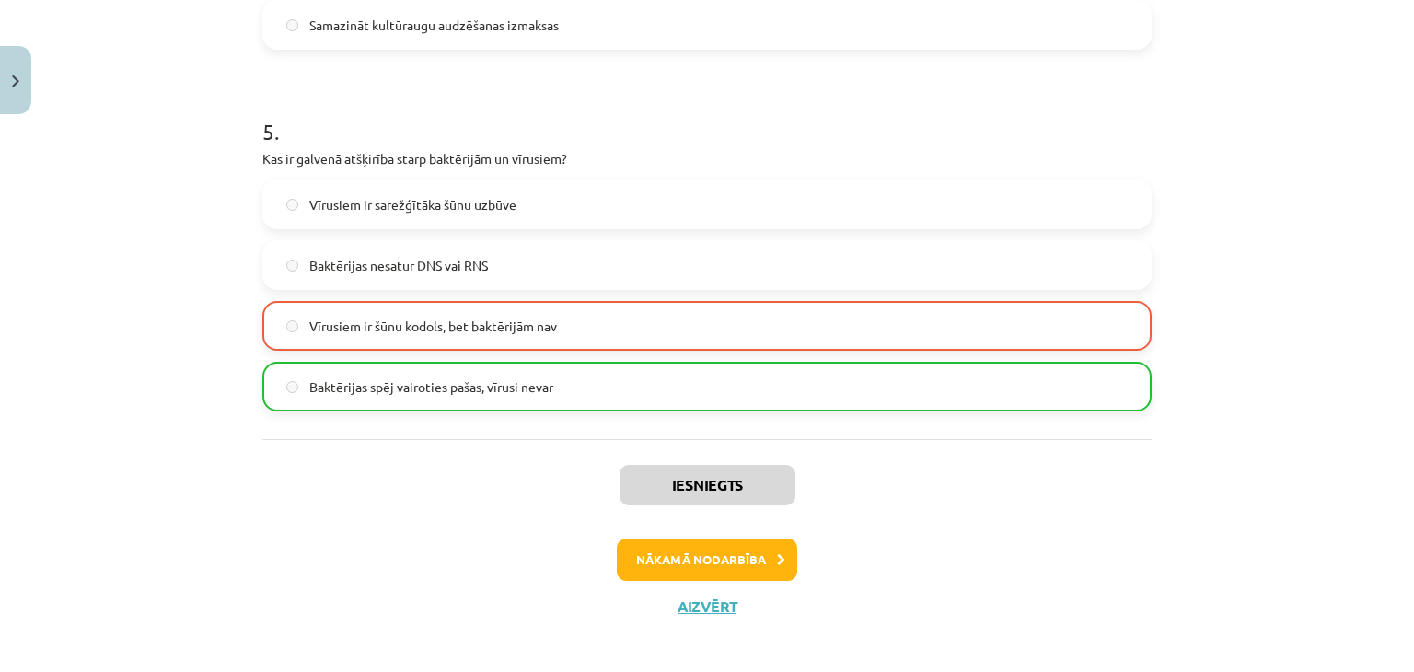
scroll to position [1728, 0]
click at [705, 544] on button "Nākamā nodarbība" at bounding box center [707, 560] width 180 height 42
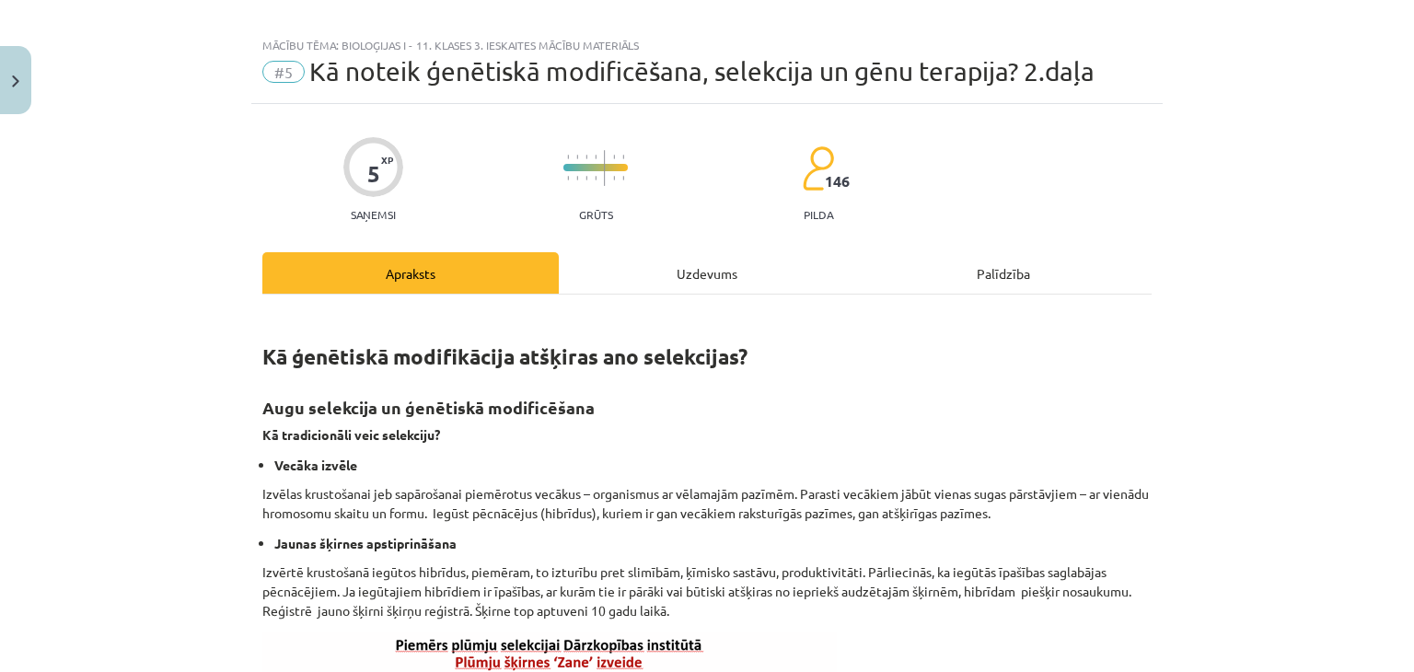
scroll to position [0, 0]
